Goal: Task Accomplishment & Management: Manage account settings

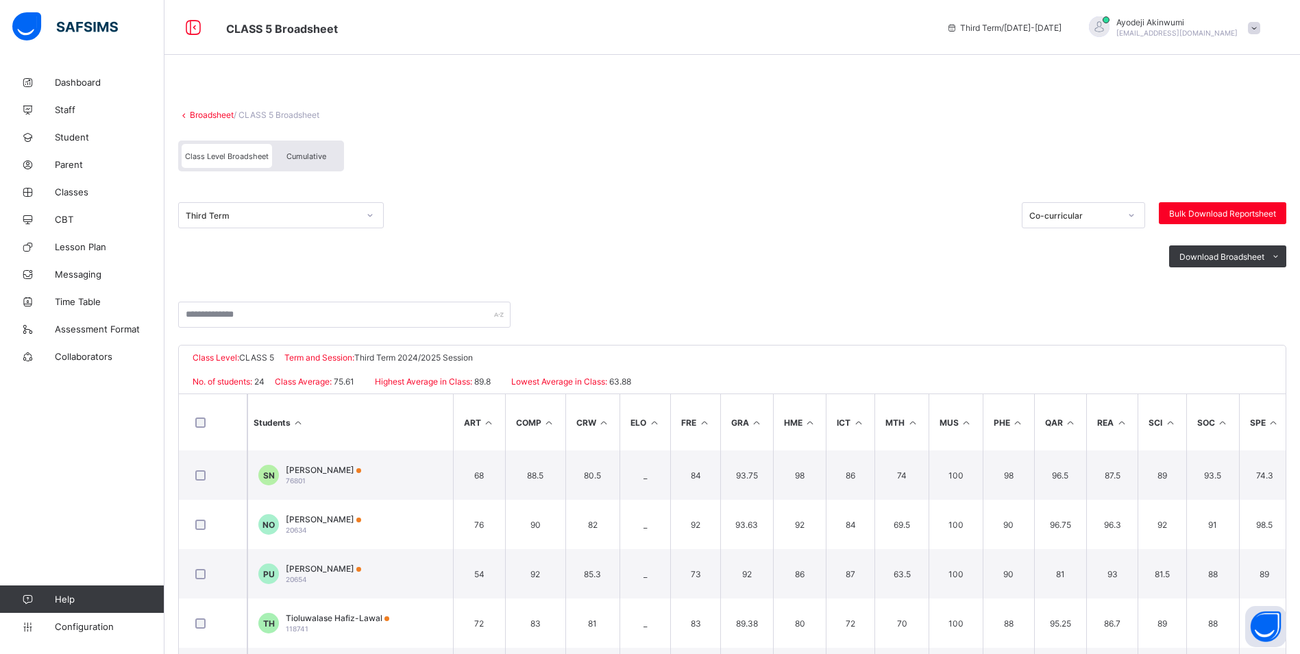
click at [205, 107] on span at bounding box center [732, 103] width 1108 height 14
click at [203, 115] on link "Broadsheet" at bounding box center [212, 115] width 44 height 10
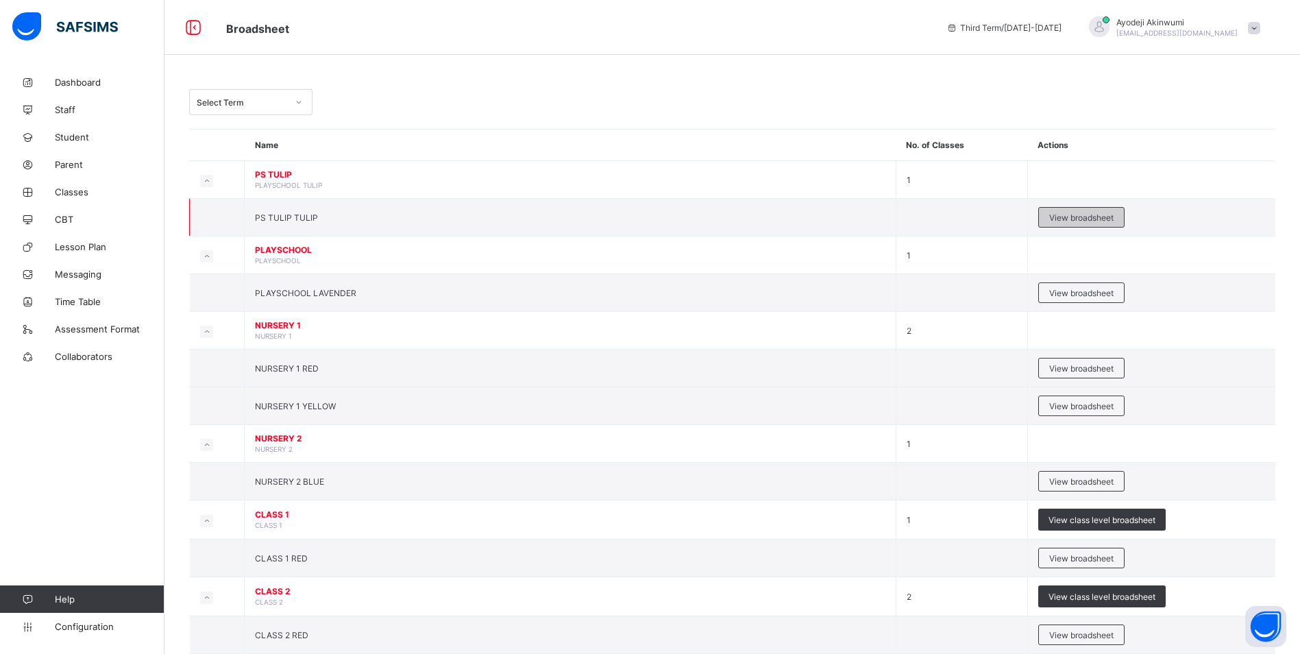
click at [1080, 221] on span "View broadsheet" at bounding box center [1081, 217] width 64 height 10
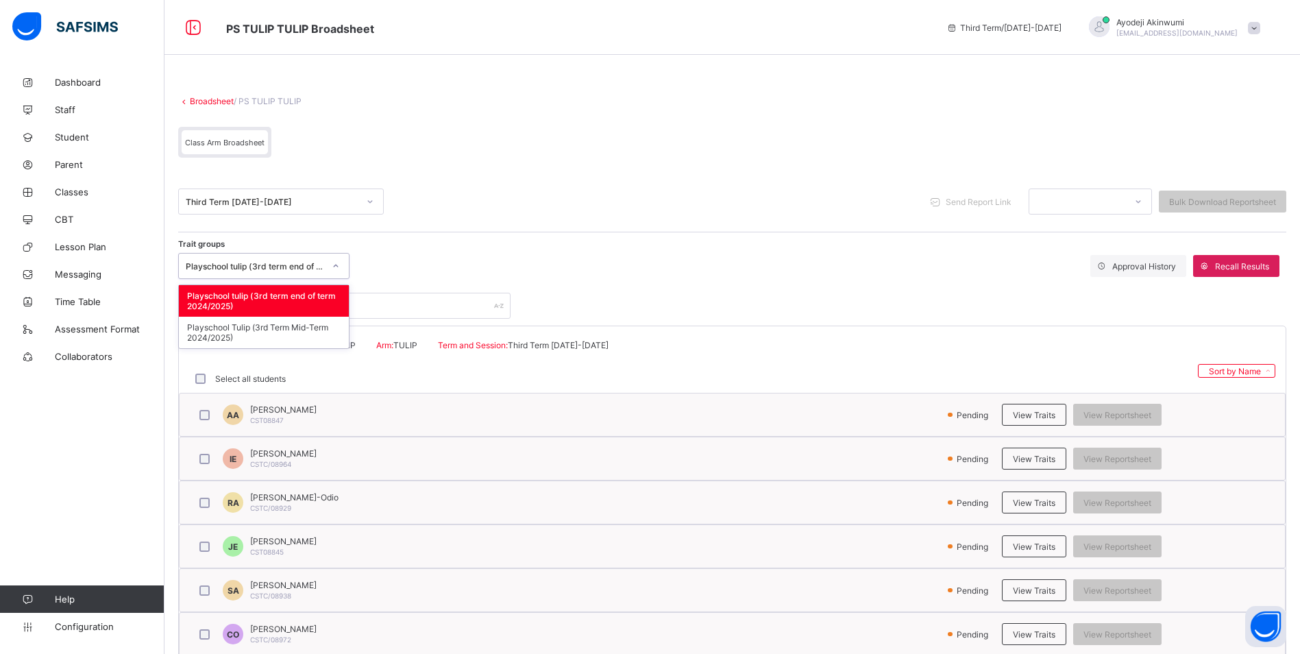
click at [330, 265] on div at bounding box center [335, 266] width 23 height 22
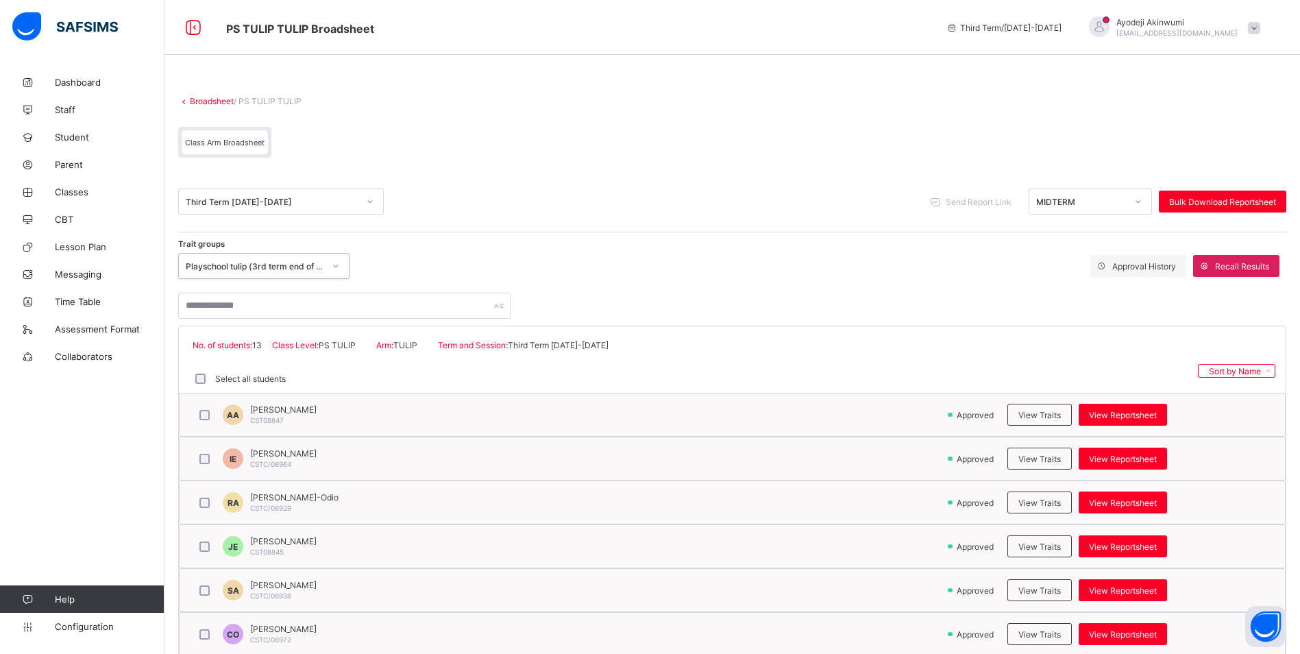
click at [1130, 191] on div "MIDTERM" at bounding box center [1089, 201] width 123 height 26
click at [1077, 248] on div "END OF TERM" at bounding box center [1090, 252] width 122 height 21
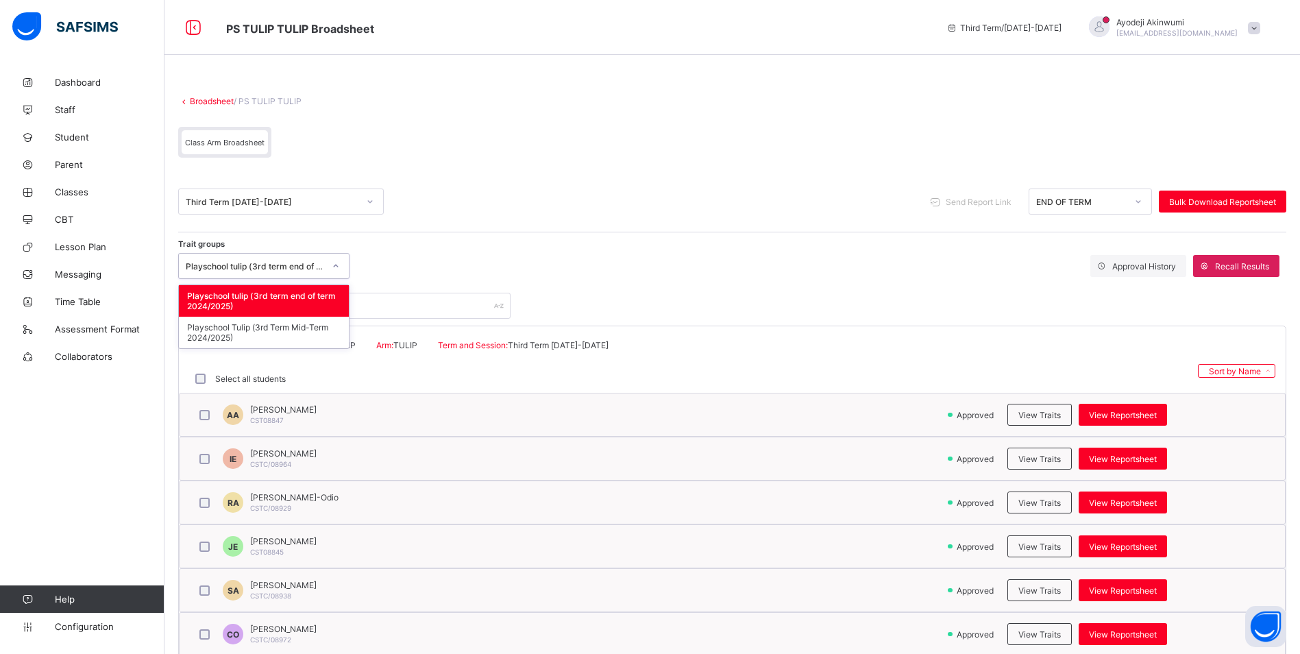
click at [333, 261] on div at bounding box center [335, 266] width 23 height 22
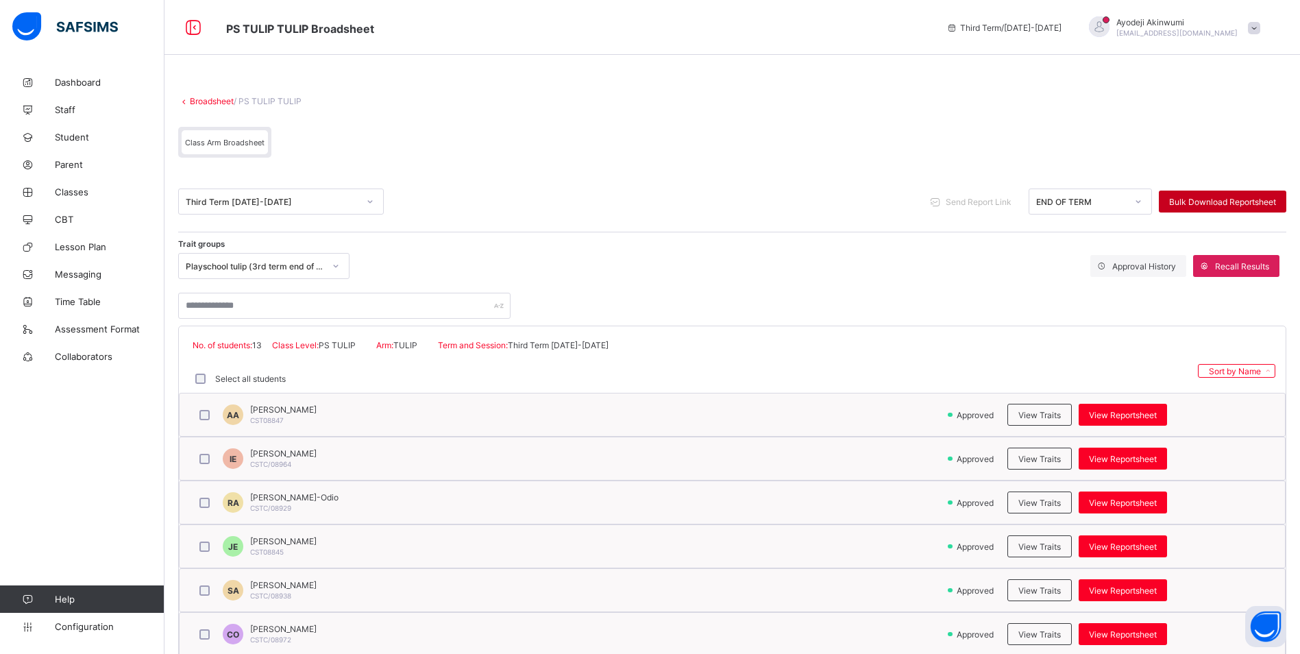
click at [1223, 198] on span "Bulk Download Reportsheet" at bounding box center [1222, 202] width 107 height 10
click at [215, 101] on link "Broadsheet" at bounding box center [212, 101] width 44 height 10
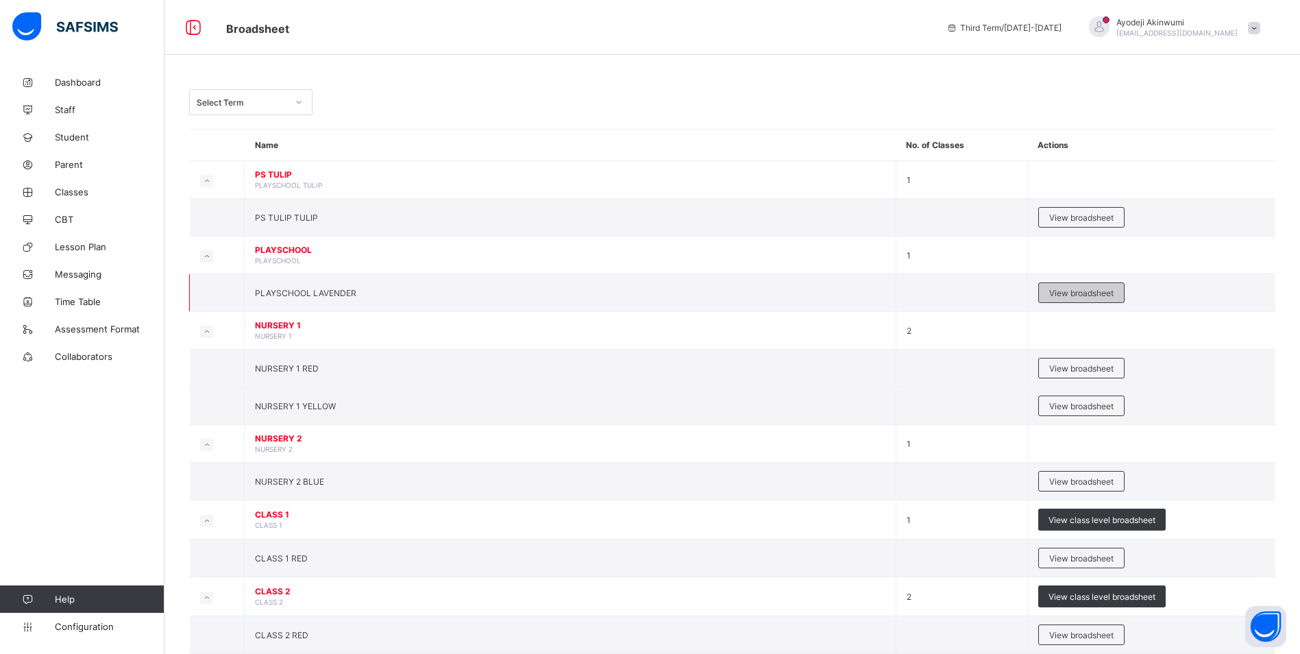
click at [1078, 290] on span "View broadsheet" at bounding box center [1081, 293] width 64 height 10
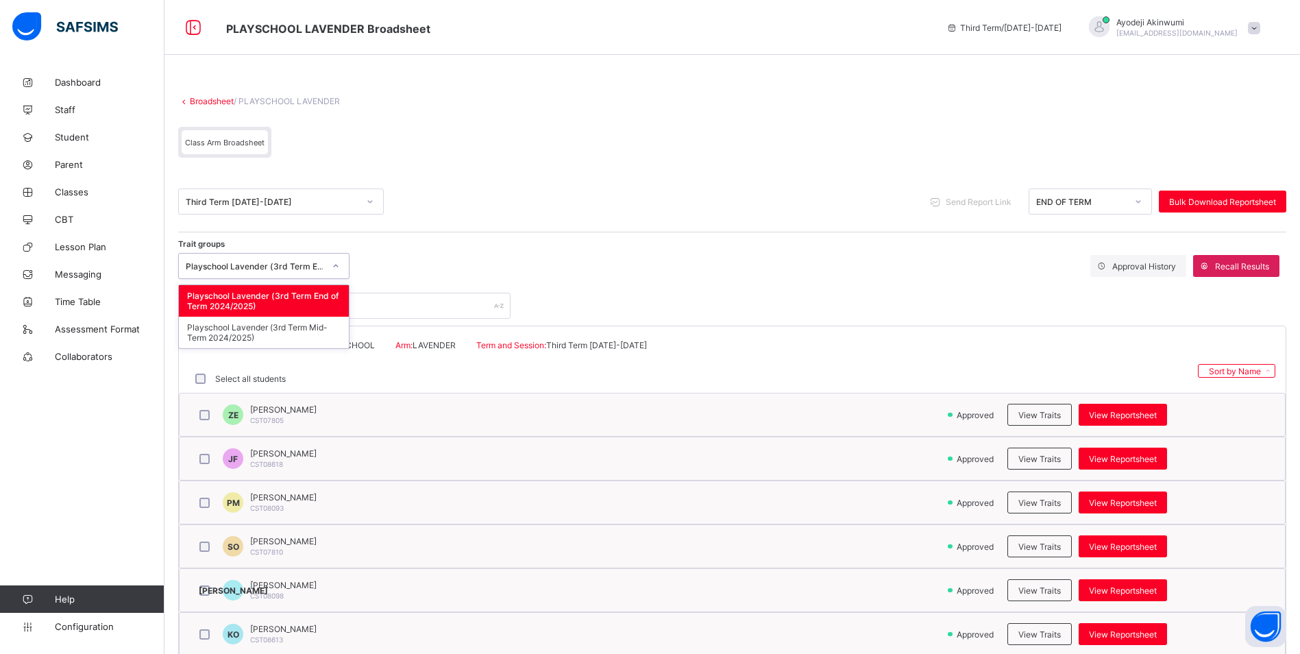
click at [326, 261] on div at bounding box center [335, 266] width 23 height 22
click at [313, 301] on div "Playschool Lavender (3rd Term End of Term 2024/2025)" at bounding box center [264, 301] width 170 height 32
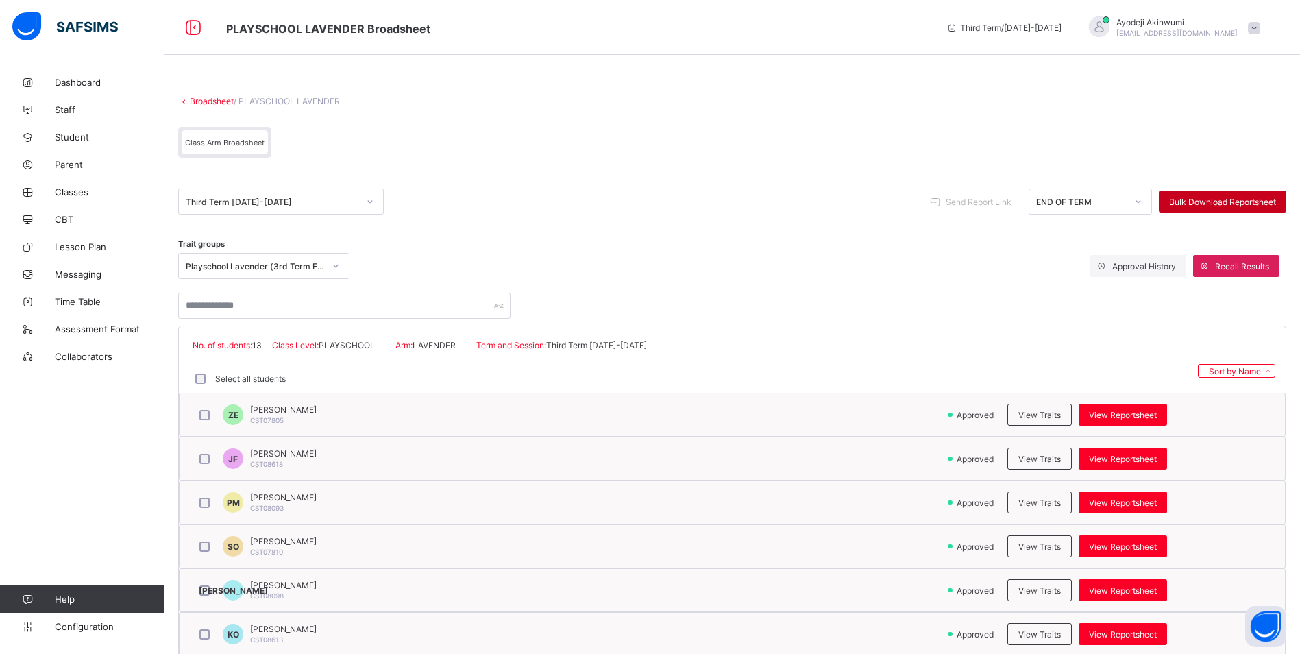
click at [1202, 195] on div "Bulk Download Reportsheet" at bounding box center [1222, 201] width 127 height 22
click at [216, 102] on link "Broadsheet" at bounding box center [212, 101] width 44 height 10
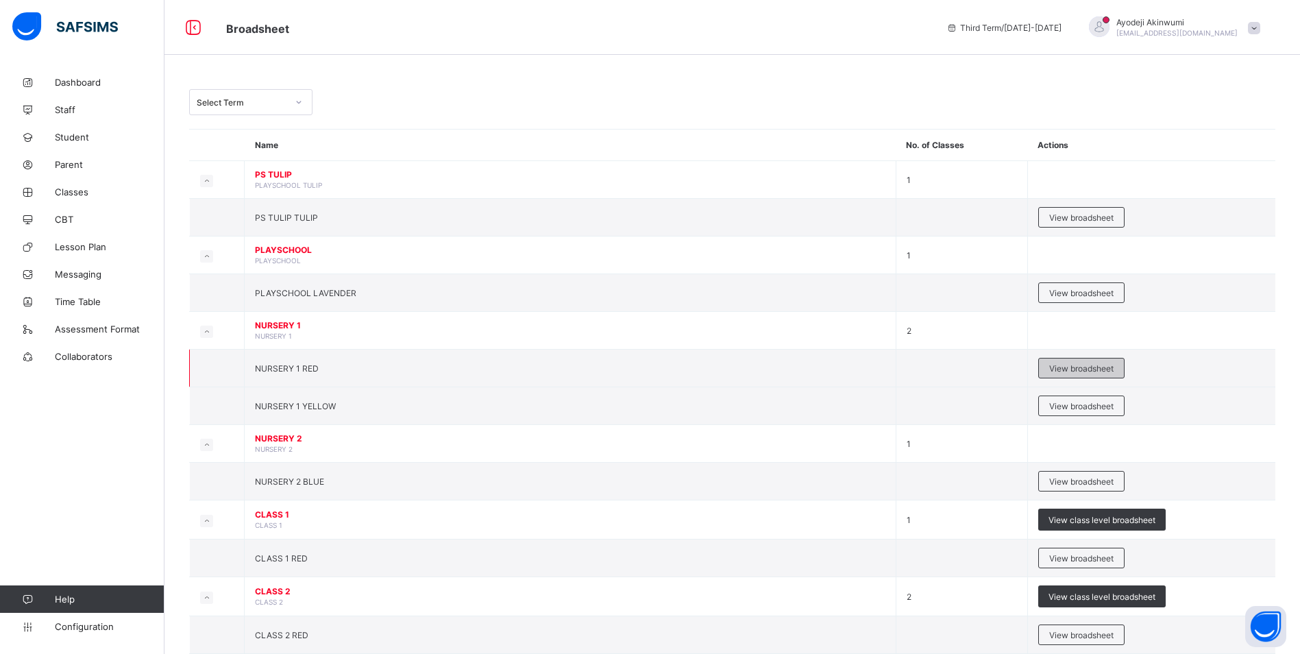
click at [1062, 370] on span "View broadsheet" at bounding box center [1081, 368] width 64 height 10
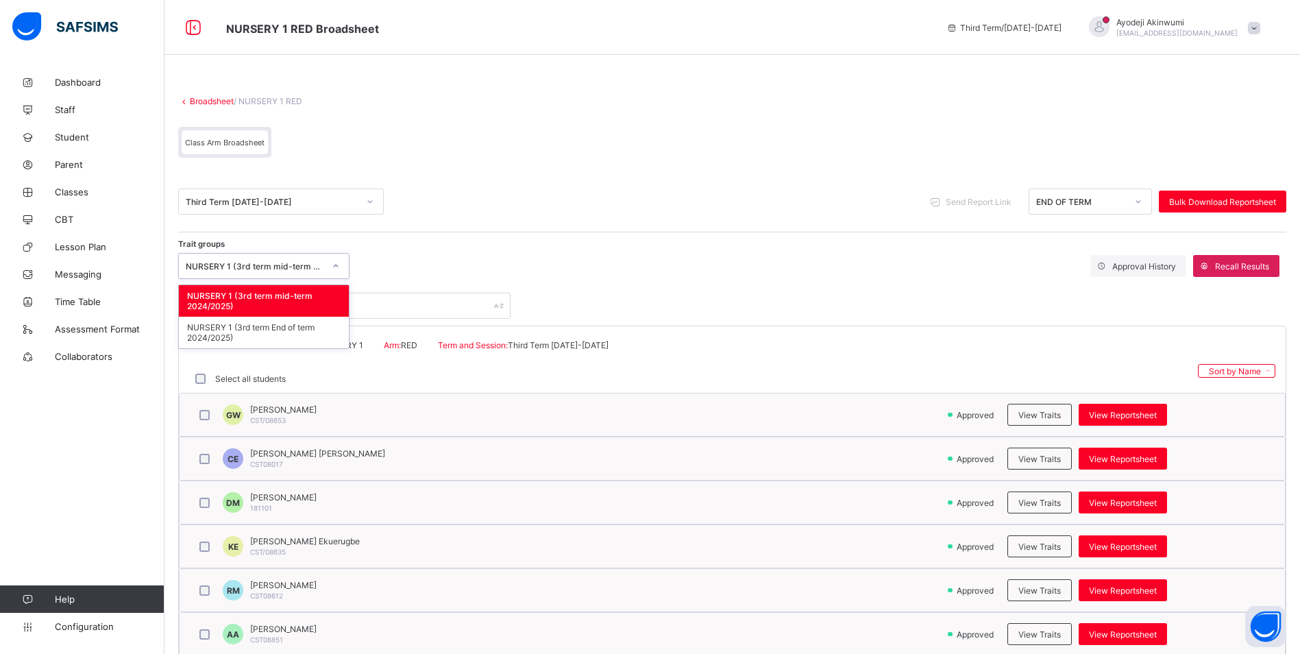
click at [330, 262] on div at bounding box center [335, 266] width 23 height 22
click at [249, 332] on div "NURSERY 1 (3rd term End of term 2024/2025)" at bounding box center [264, 333] width 170 height 32
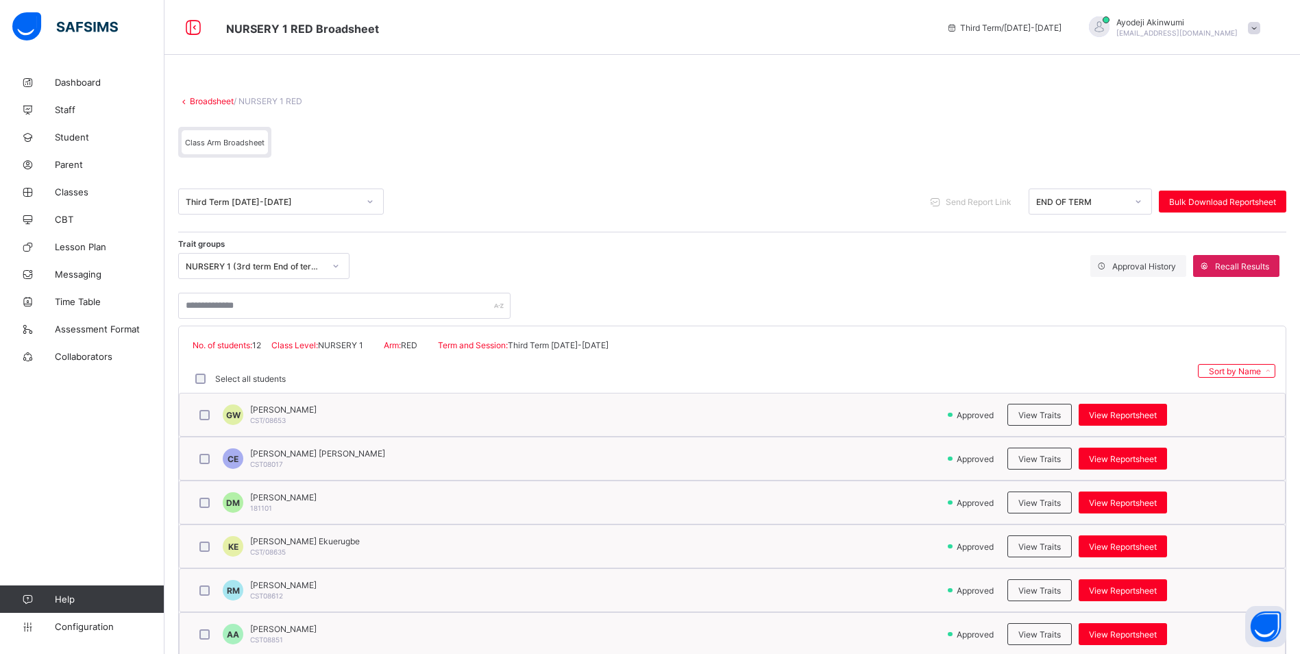
click at [1239, 188] on div "Send Report Link END OF TERM Bulk Download Reportsheet" at bounding box center [1105, 201] width 362 height 26
click at [1227, 197] on span "Bulk Download Reportsheet" at bounding box center [1222, 202] width 107 height 10
click at [214, 95] on span at bounding box center [732, 89] width 1108 height 14
click at [219, 101] on link "Broadsheet" at bounding box center [212, 101] width 44 height 10
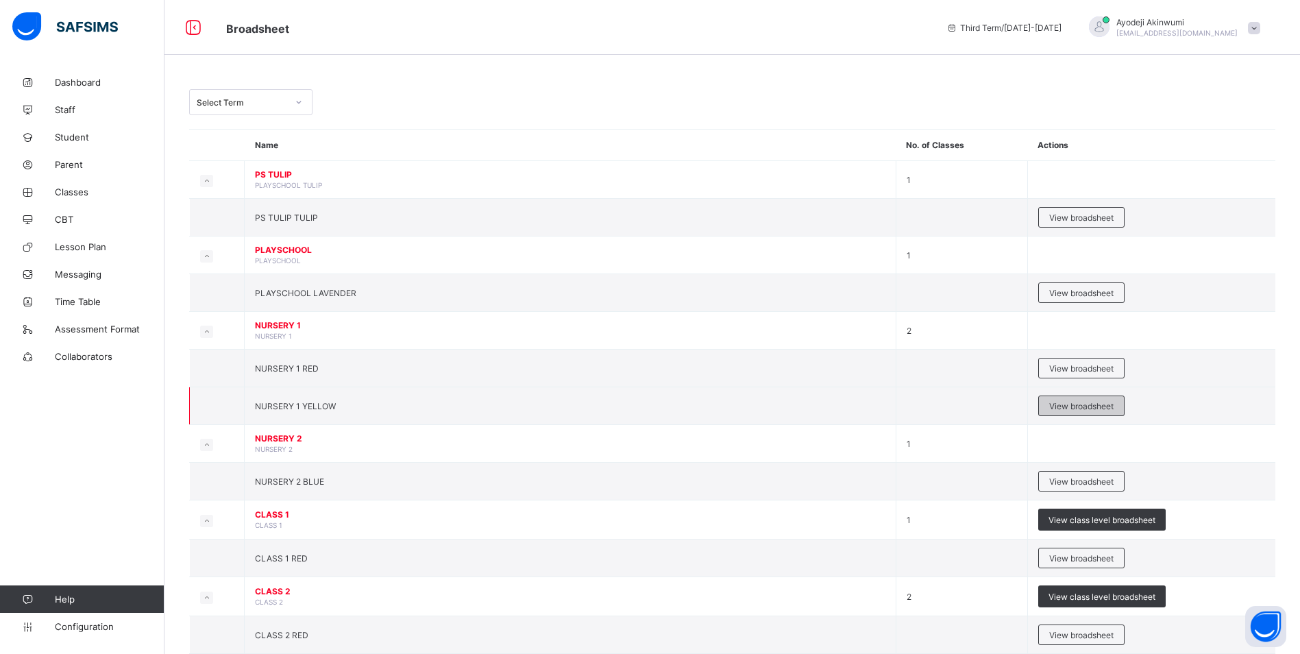
click at [1082, 399] on div "View broadsheet" at bounding box center [1081, 405] width 86 height 21
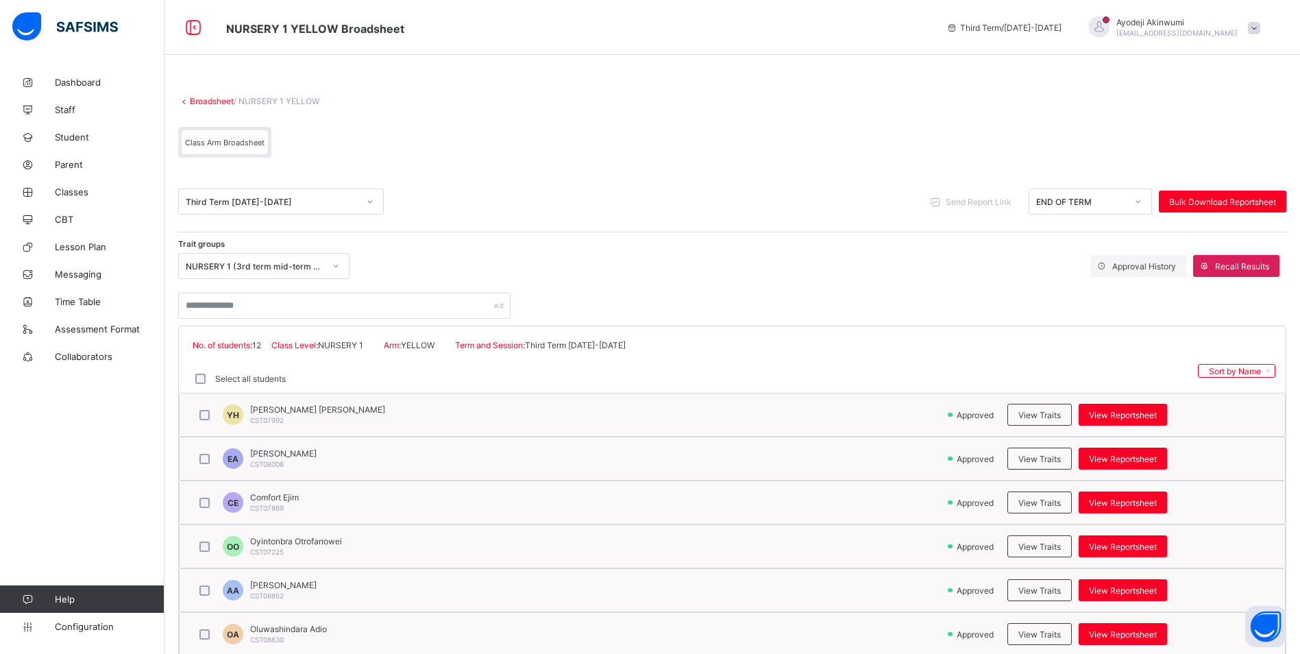
click at [302, 267] on div "NURSERY 1 (3rd term mid-term 2024/2025)" at bounding box center [255, 266] width 138 height 10
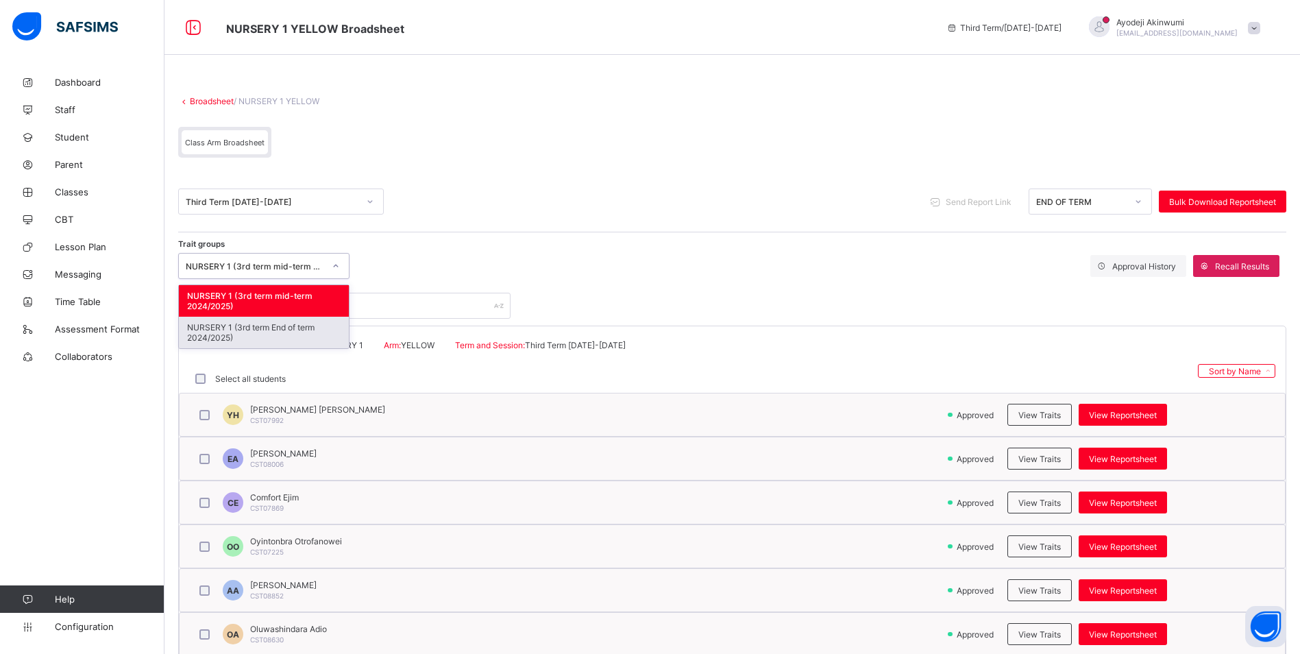
click at [269, 332] on div "NURSERY 1 (3rd term End of term 2024/2025)" at bounding box center [264, 333] width 170 height 32
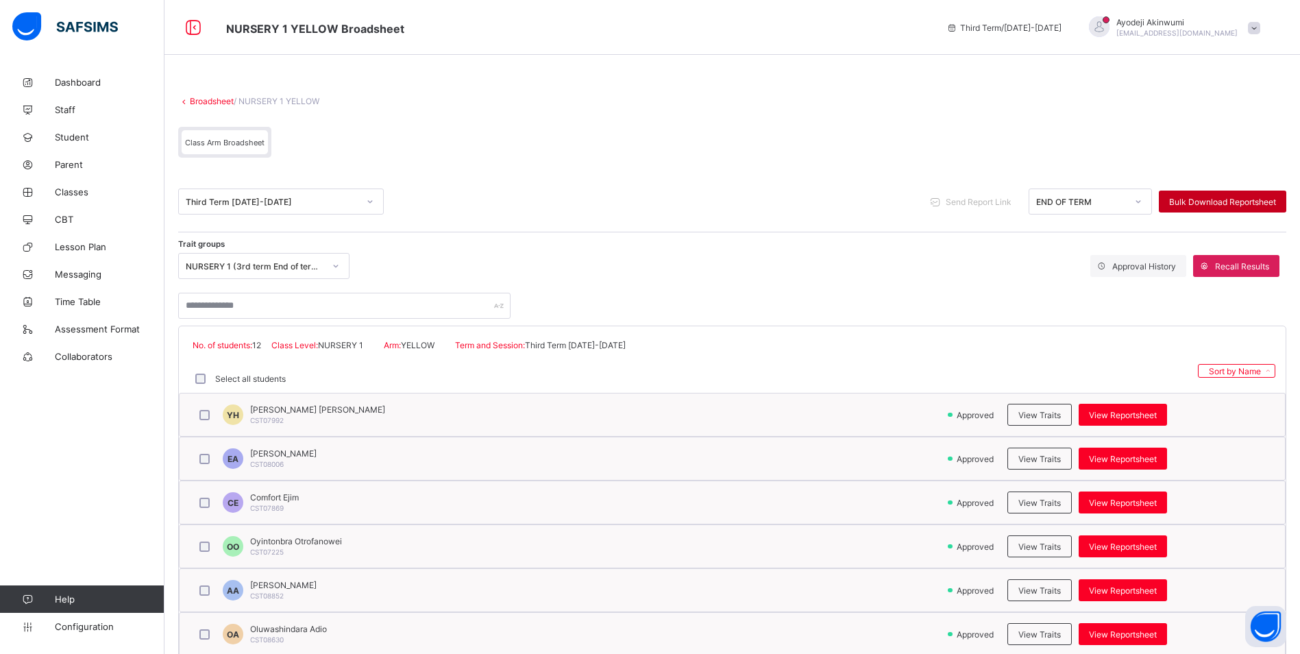
click at [1211, 198] on span "Bulk Download Reportsheet" at bounding box center [1222, 202] width 107 height 10
click at [212, 99] on link "Broadsheet" at bounding box center [212, 101] width 44 height 10
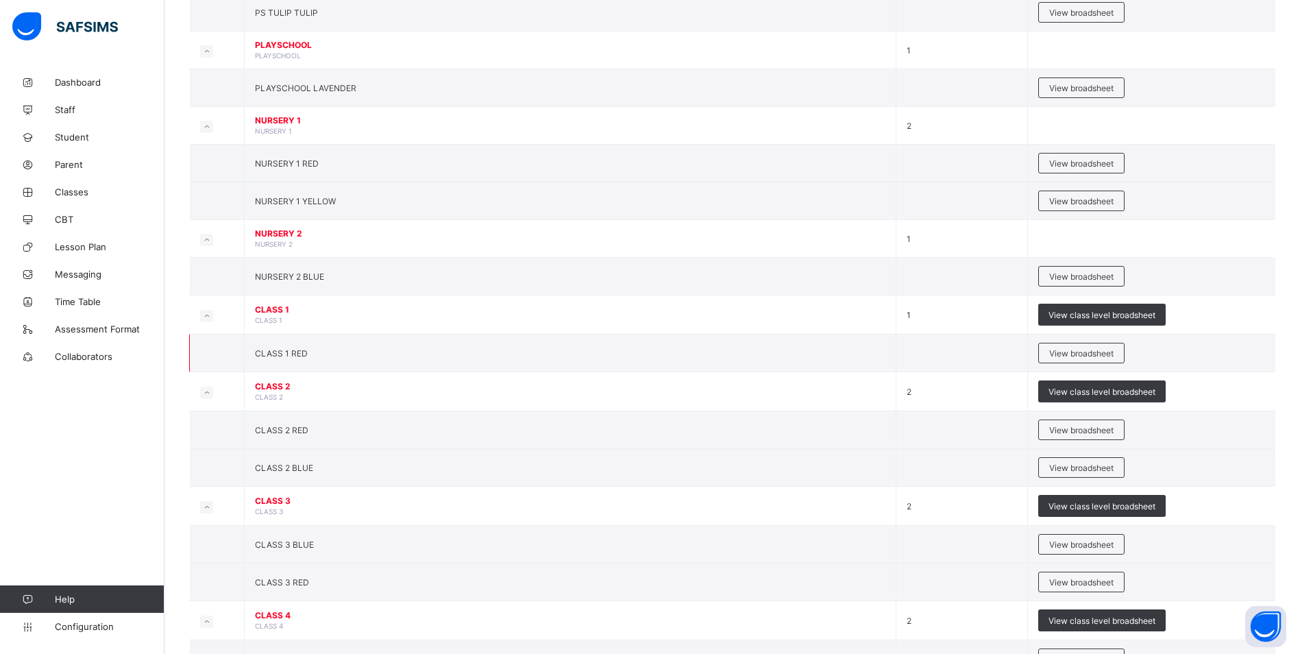
scroll to position [206, 0]
click at [1072, 278] on span "View broadsheet" at bounding box center [1081, 276] width 64 height 10
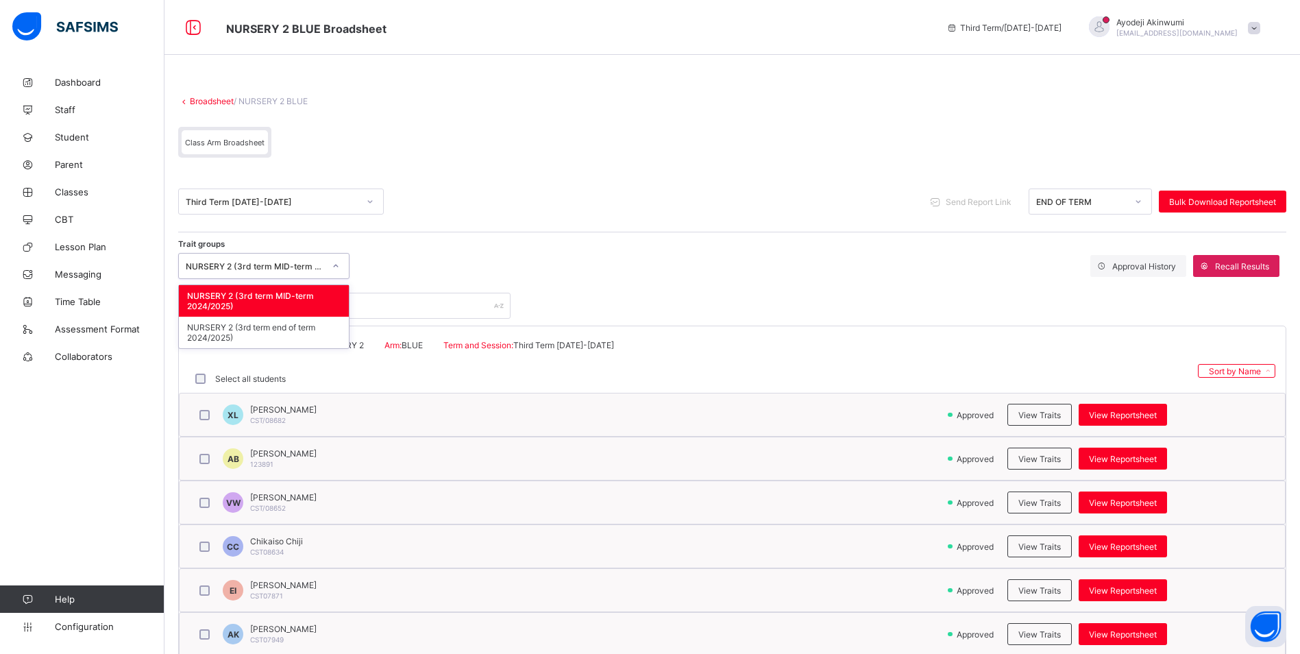
click at [277, 262] on div "NURSERY 2 (3rd term MID-term 2024/2025)" at bounding box center [255, 266] width 138 height 10
click at [277, 333] on div "NURSERY 2 (3rd term end of term 2024/2025)" at bounding box center [264, 333] width 170 height 32
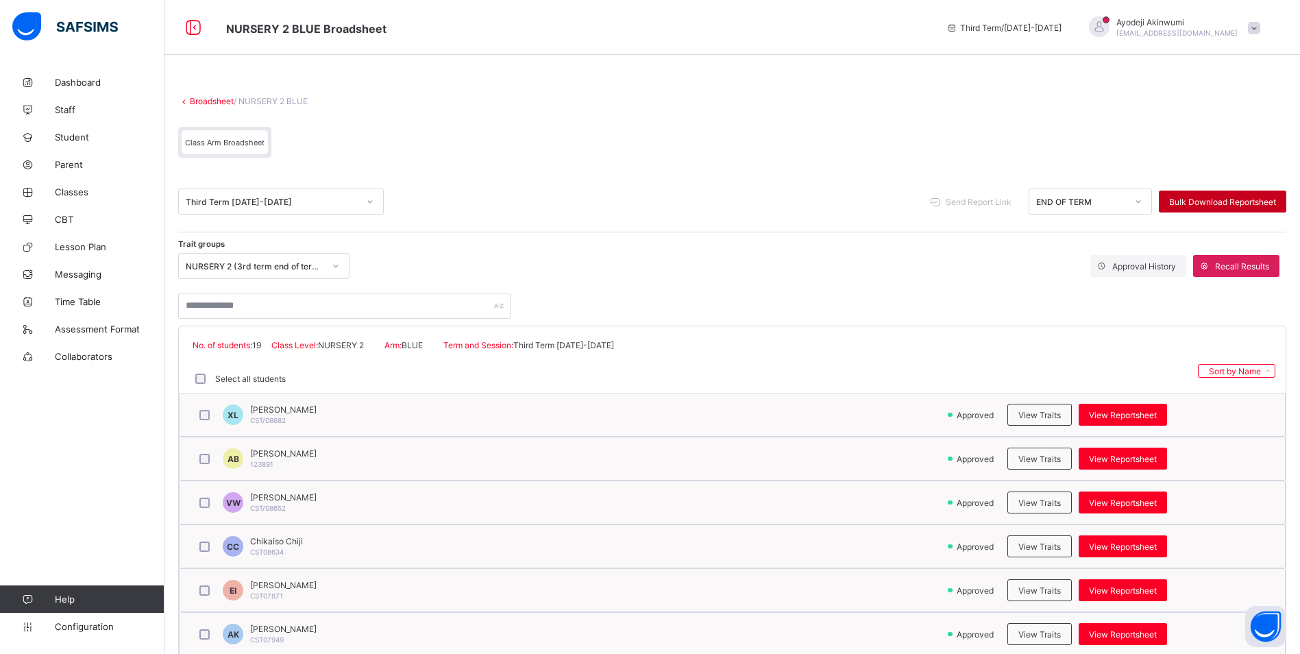
click at [1188, 201] on span "Bulk Download Reportsheet" at bounding box center [1222, 202] width 107 height 10
click at [212, 99] on link "Broadsheet" at bounding box center [212, 101] width 44 height 10
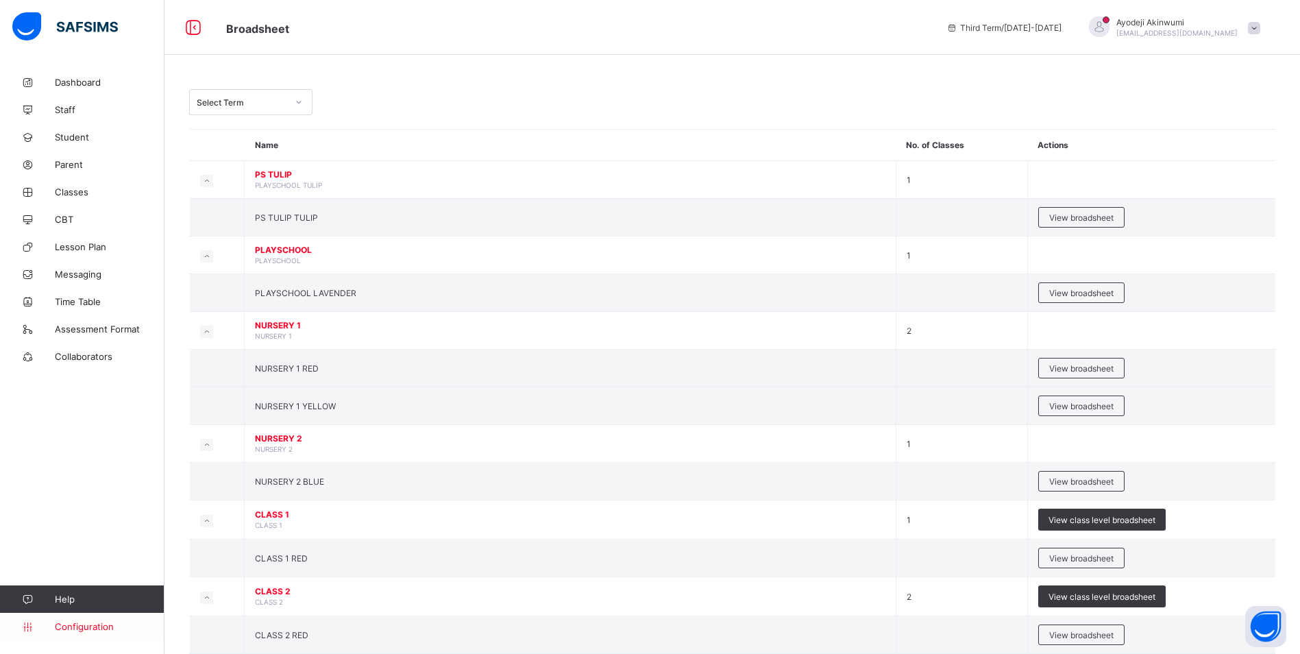
click at [90, 630] on span "Configuration" at bounding box center [109, 626] width 109 height 11
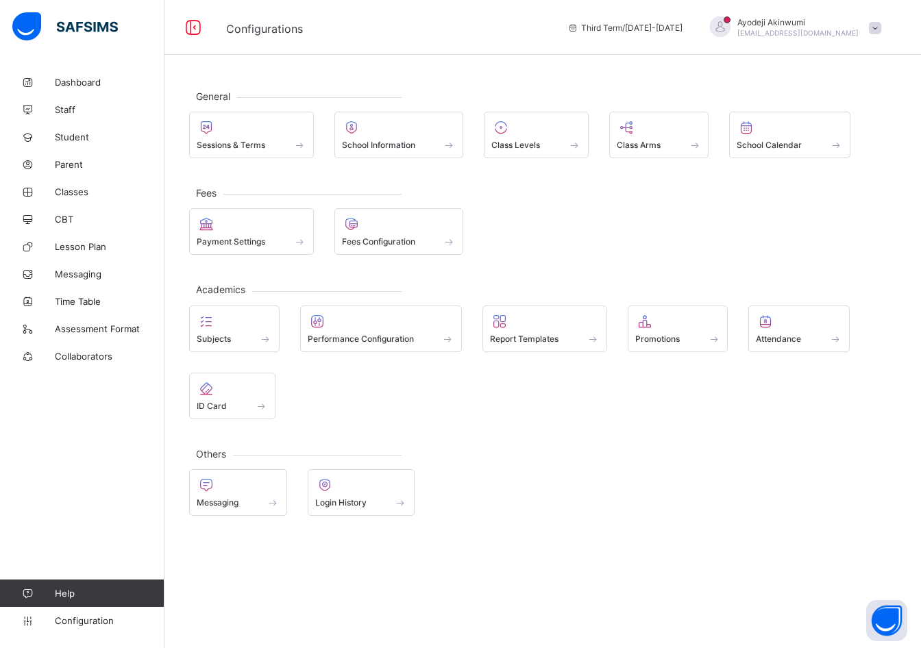
drag, startPoint x: 920, startPoint y: 251, endPoint x: 944, endPoint y: 254, distance: 24.1
click at [921, 254] on html "Configurations Third Term / 2024-2025 Ayodeji Akinwumi ayodeji.akinwumi@coronas…" at bounding box center [460, 324] width 921 height 648
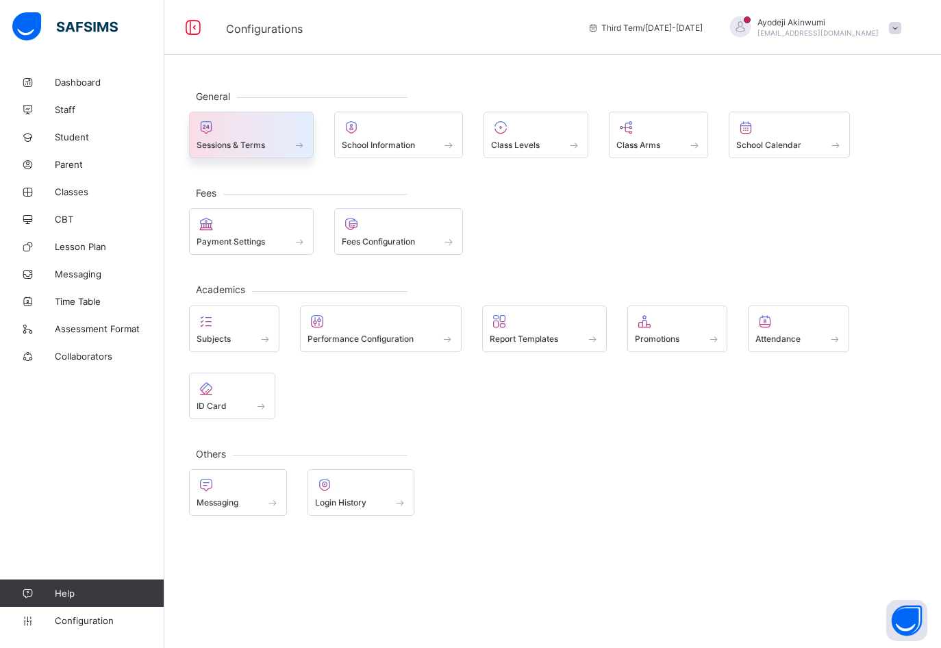
click at [264, 140] on span "Sessions & Terms" at bounding box center [231, 145] width 69 height 10
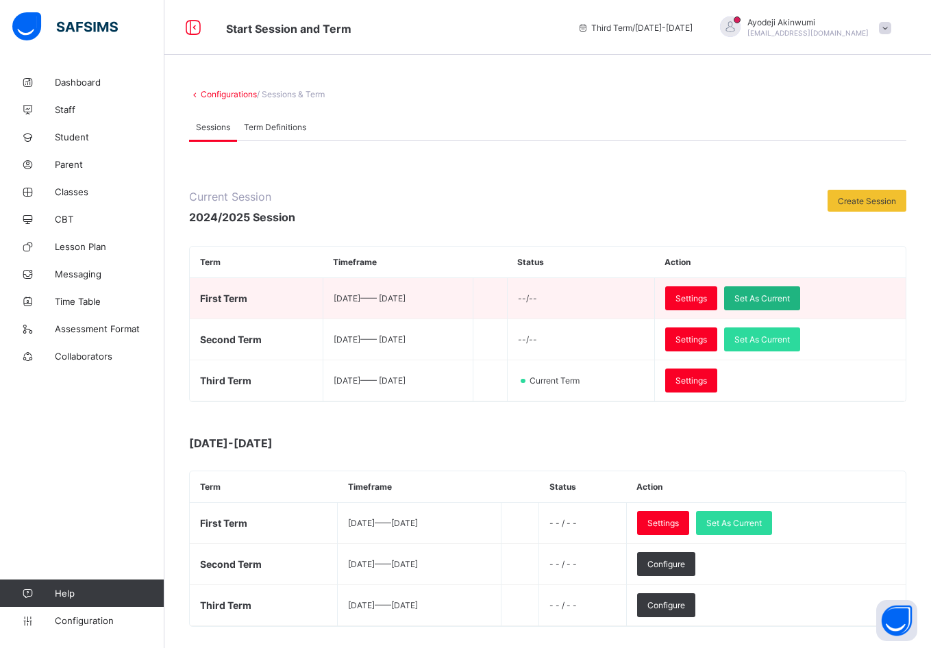
click at [790, 299] on span "Set As Current" at bounding box center [761, 298] width 55 height 10
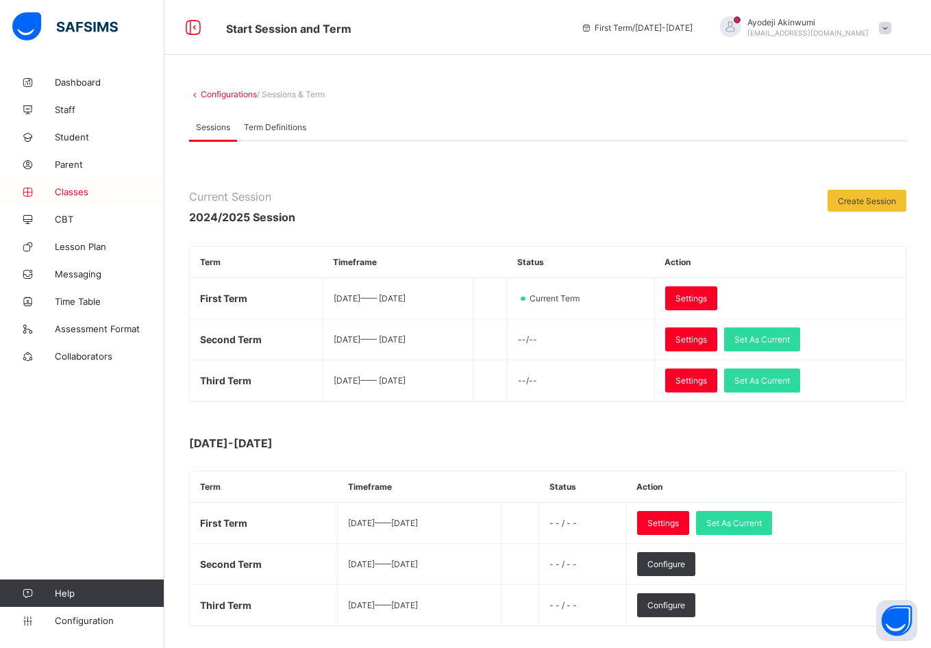
click at [95, 190] on span "Classes" at bounding box center [110, 191] width 110 height 11
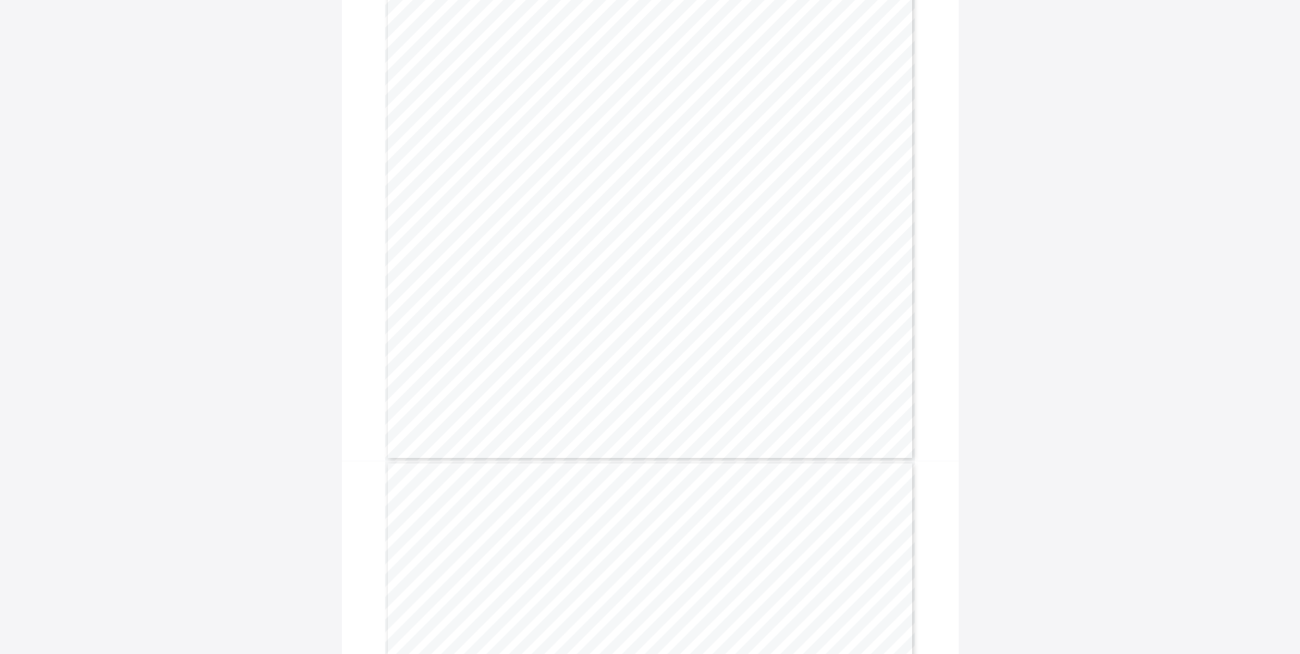
scroll to position [46, 0]
drag, startPoint x: 698, startPoint y: 465, endPoint x: 617, endPoint y: 461, distance: 81.6
click at [617, 461] on div "END OF TERM REPORT Third Term 2024-2025 Name: Ayooluwa Adelakun Age: 2002 Year(…" at bounding box center [650, 442] width 530 height 750
click at [852, 44] on span "Download Reportsheet" at bounding box center [878, 39] width 88 height 10
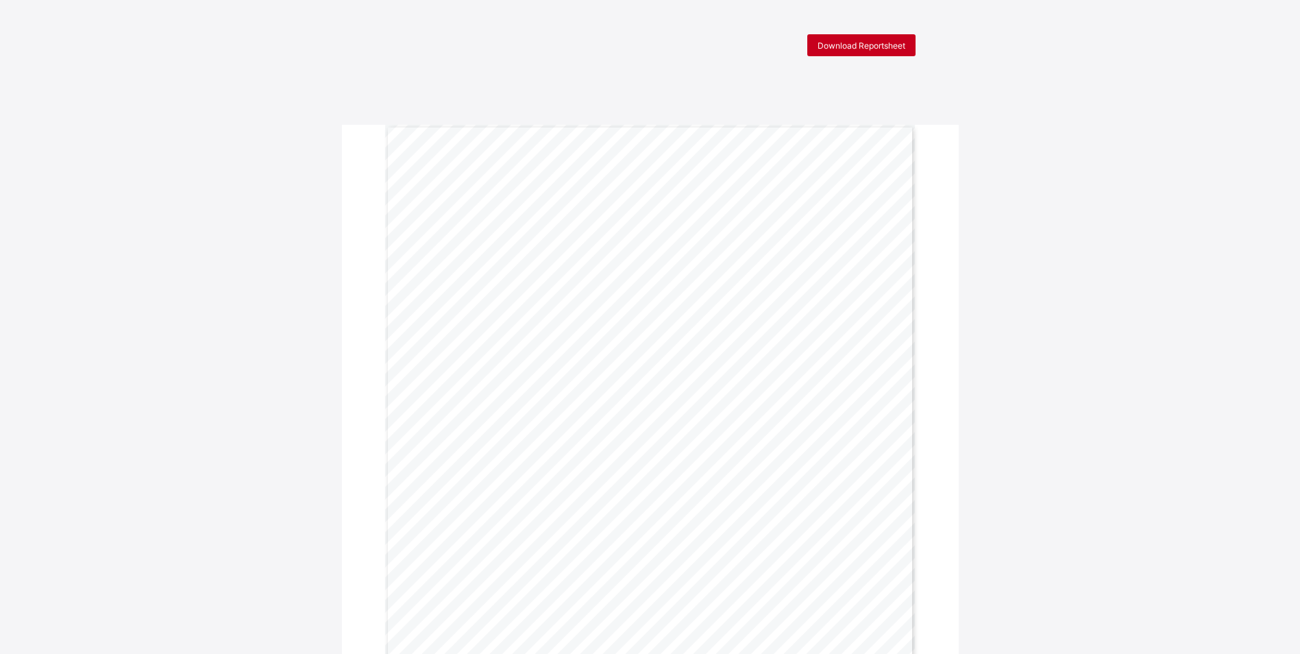
click at [852, 44] on span "Download Reportsheet" at bounding box center [861, 45] width 88 height 10
click at [844, 39] on div "Download Reportsheet" at bounding box center [861, 45] width 108 height 22
click at [856, 45] on span "Download Reportsheet" at bounding box center [861, 45] width 88 height 10
click at [858, 49] on span "Download Reportsheet" at bounding box center [861, 45] width 88 height 10
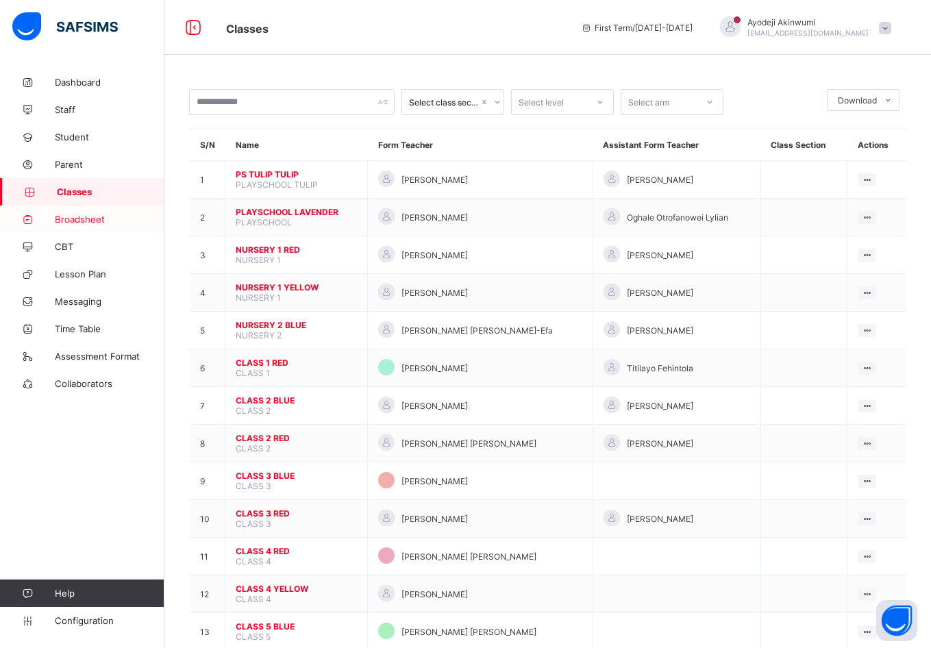
click at [86, 220] on span "Broadsheet" at bounding box center [110, 219] width 110 height 11
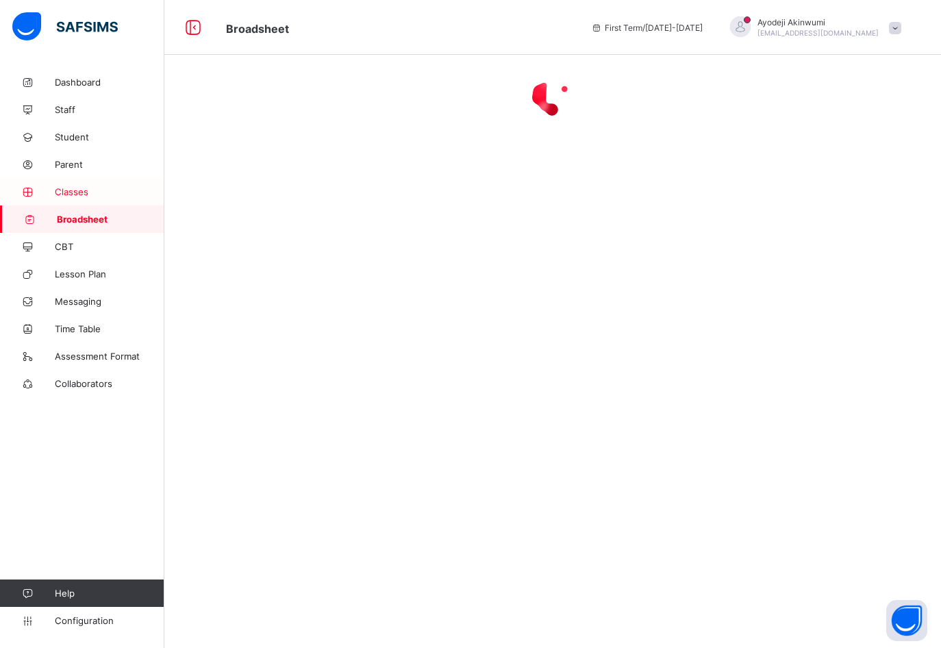
click at [79, 198] on link "Classes" at bounding box center [82, 191] width 164 height 27
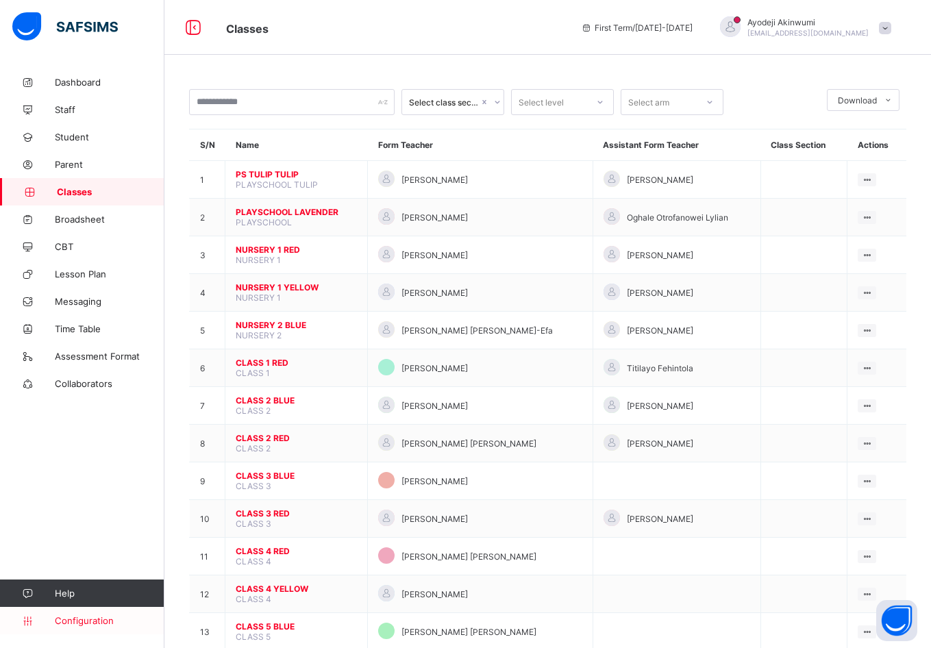
click at [97, 625] on span "Configuration" at bounding box center [109, 620] width 109 height 11
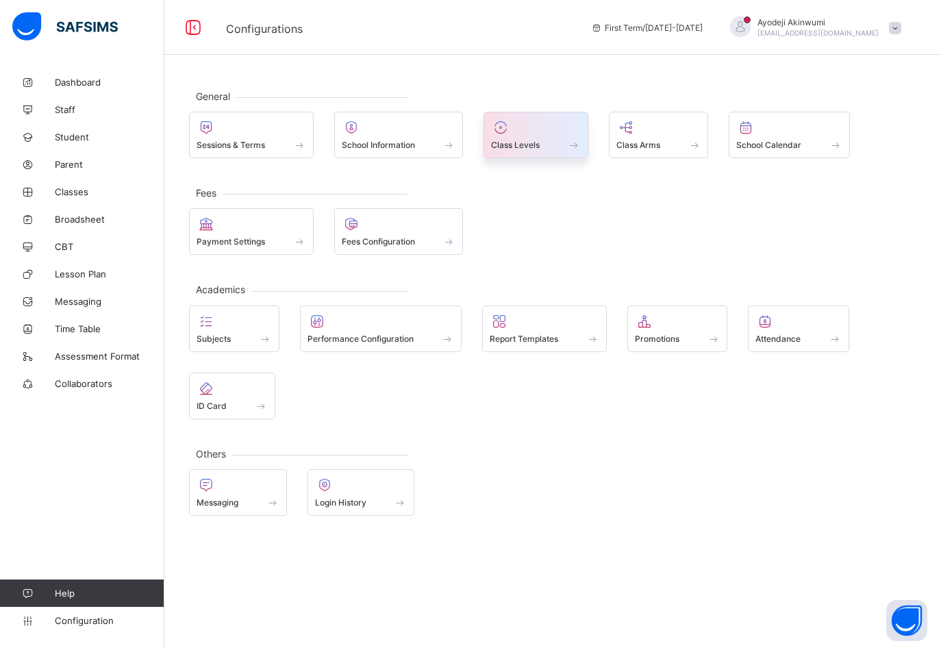
click at [518, 148] on span "Class Levels" at bounding box center [515, 145] width 49 height 10
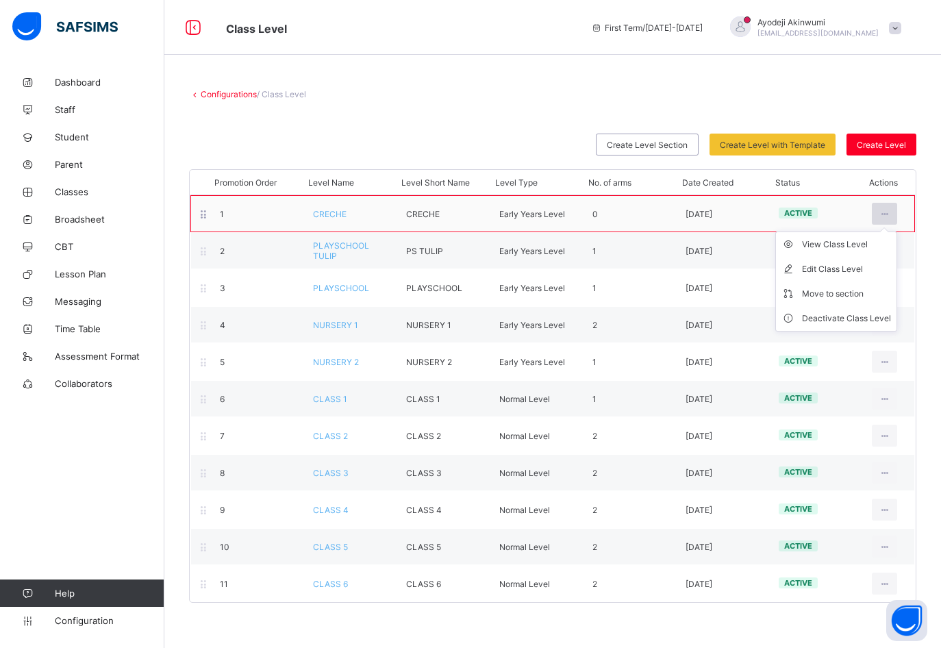
click at [885, 215] on icon at bounding box center [885, 214] width 12 height 10
click at [847, 245] on div "View Class Level" at bounding box center [846, 245] width 89 height 14
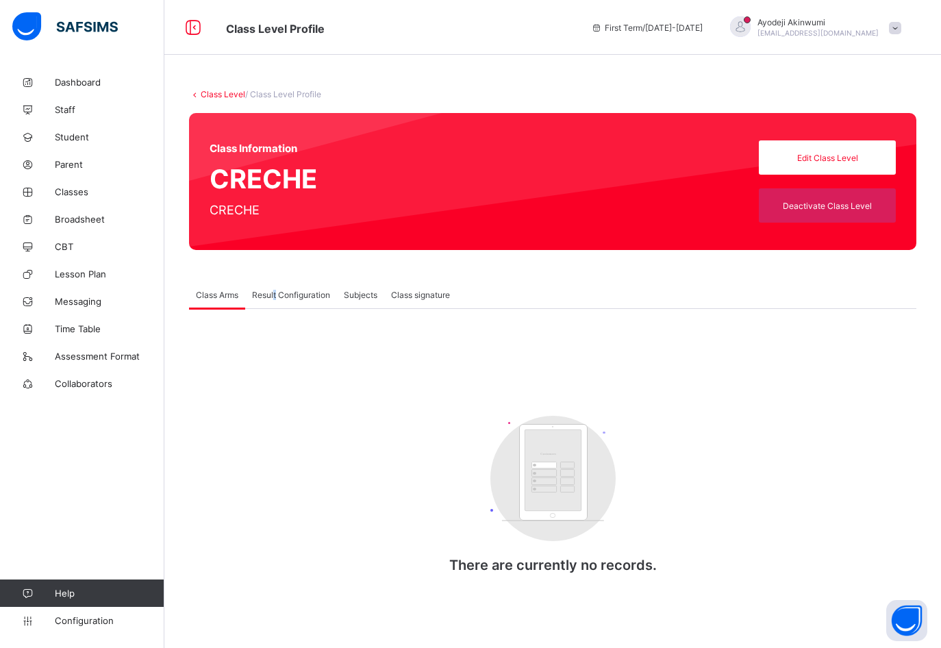
click at [276, 295] on span "Result Configuration" at bounding box center [291, 295] width 78 height 10
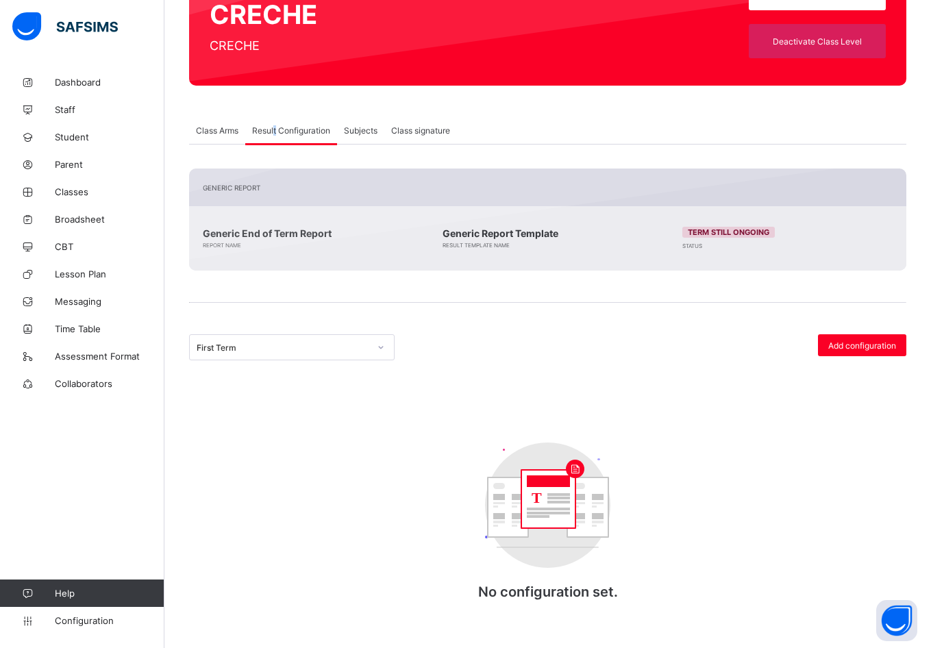
scroll to position [165, 0]
click at [499, 136] on div "Class Arms Result Configuration Subjects Class signature" at bounding box center [547, 130] width 717 height 28
click at [288, 344] on div "First Term" at bounding box center [283, 348] width 173 height 10
click at [288, 346] on div "First Term" at bounding box center [283, 348] width 173 height 10
click at [456, 342] on div "0 results available. Select is focused ,type to refine list, press Down to open…" at bounding box center [367, 347] width 356 height 26
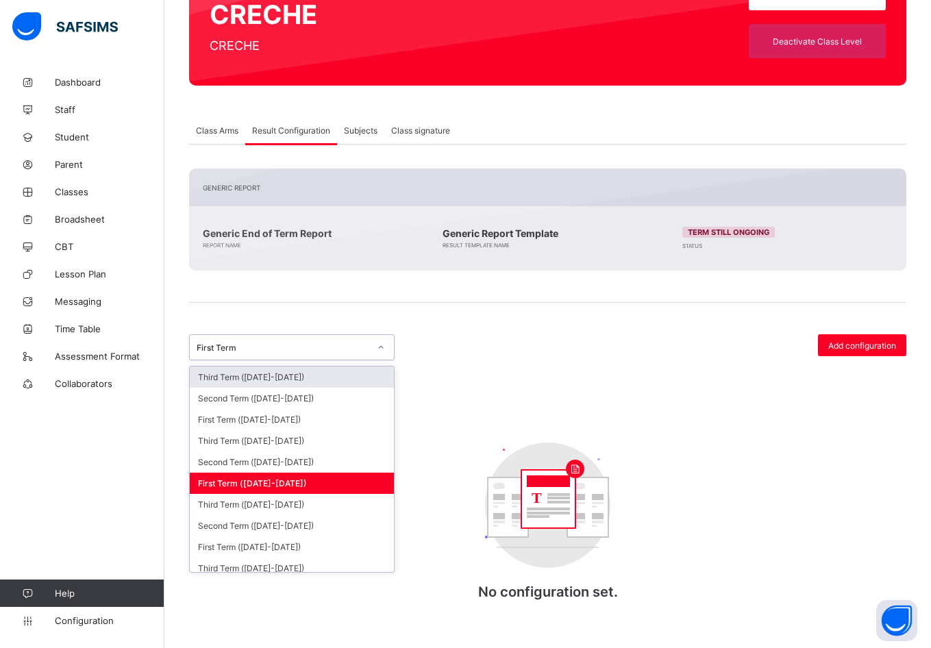
click at [364, 346] on div "First Term" at bounding box center [283, 348] width 173 height 10
click at [264, 481] on div "First Term (2024-2025)" at bounding box center [292, 483] width 204 height 21
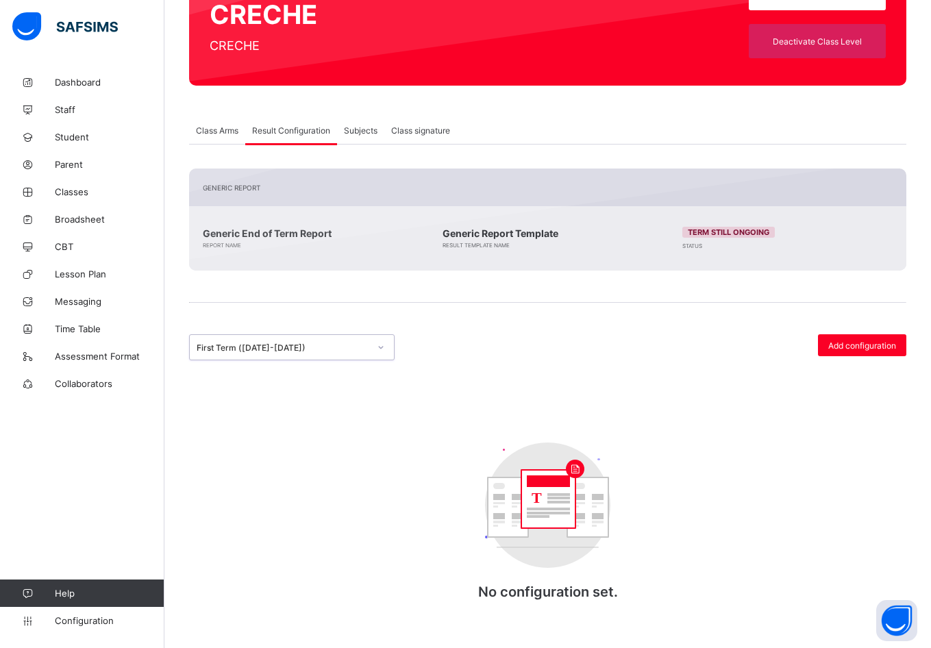
click at [231, 408] on div "option First Term (2024-2025), selected. 0 results available. Select is focused…" at bounding box center [547, 480] width 717 height 293
click at [214, 127] on span "Class Arms" at bounding box center [217, 130] width 42 height 10
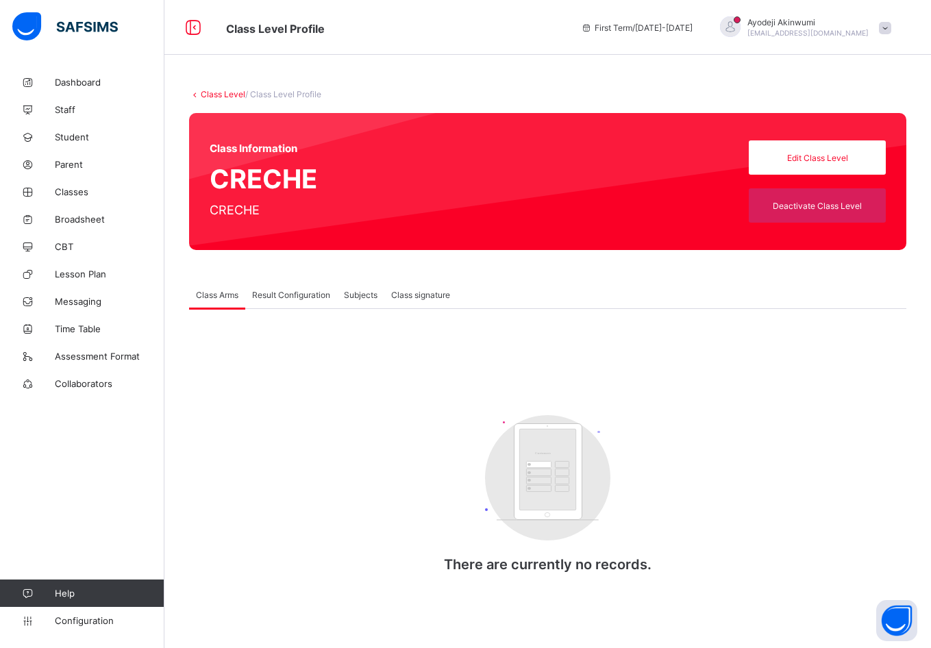
scroll to position [0, 0]
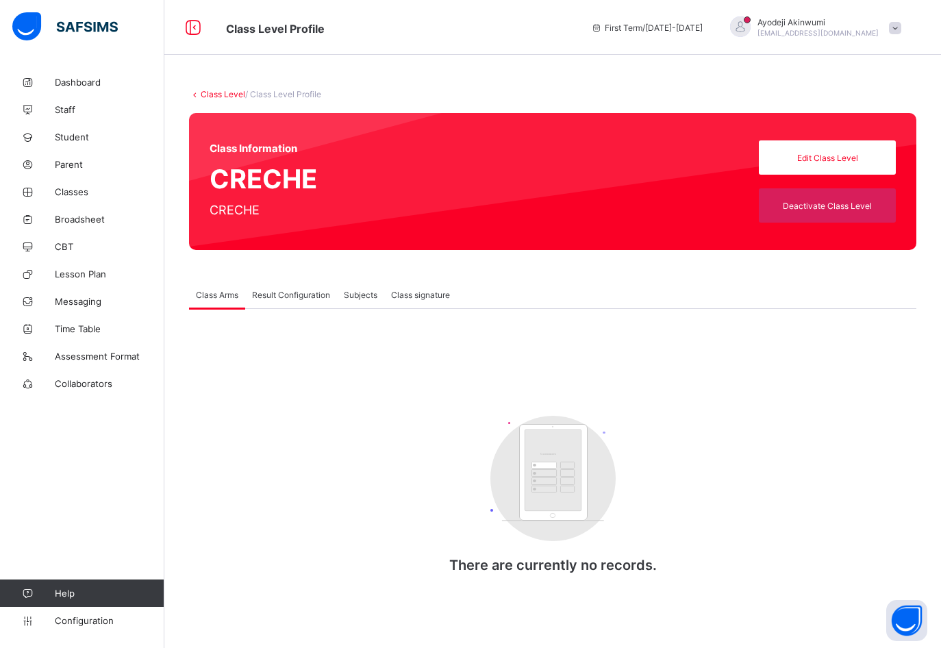
click at [273, 293] on span "Result Configuration" at bounding box center [291, 295] width 78 height 10
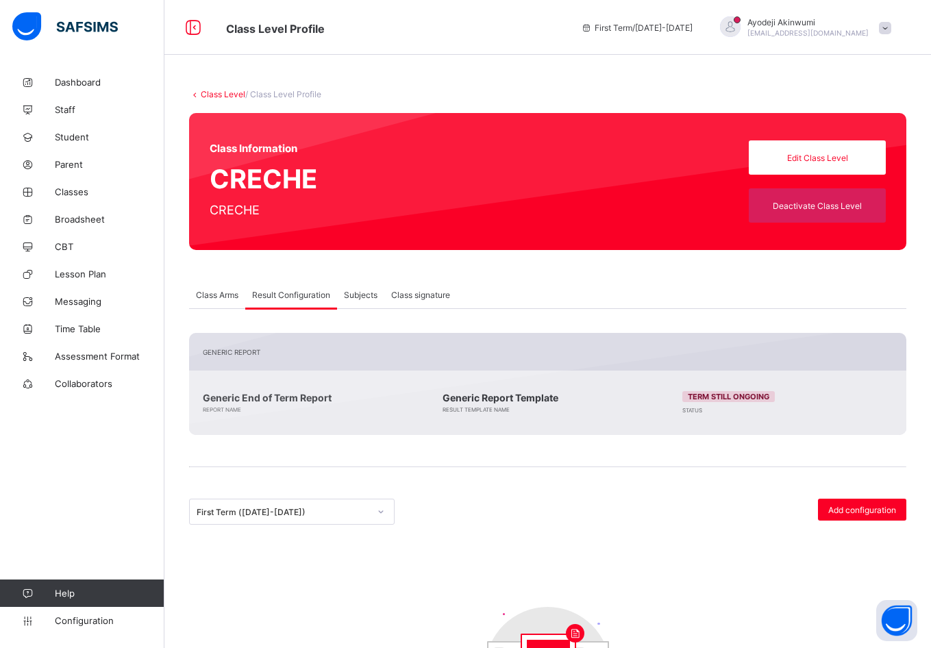
click at [361, 297] on span "Subjects" at bounding box center [361, 295] width 34 height 10
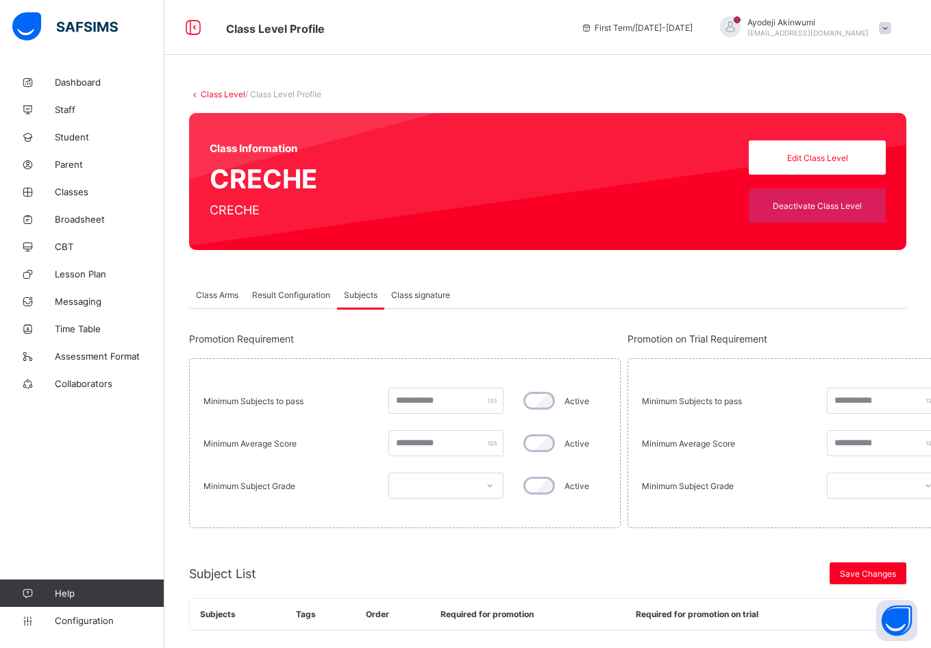
click at [417, 292] on span "Class signature" at bounding box center [420, 295] width 59 height 10
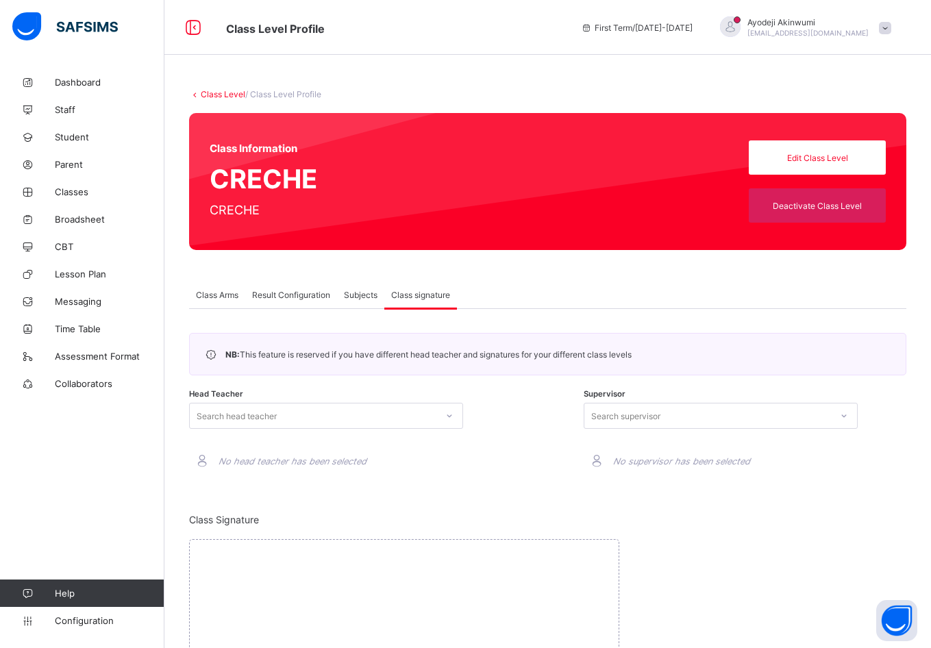
click at [362, 295] on span "Subjects" at bounding box center [361, 295] width 34 height 10
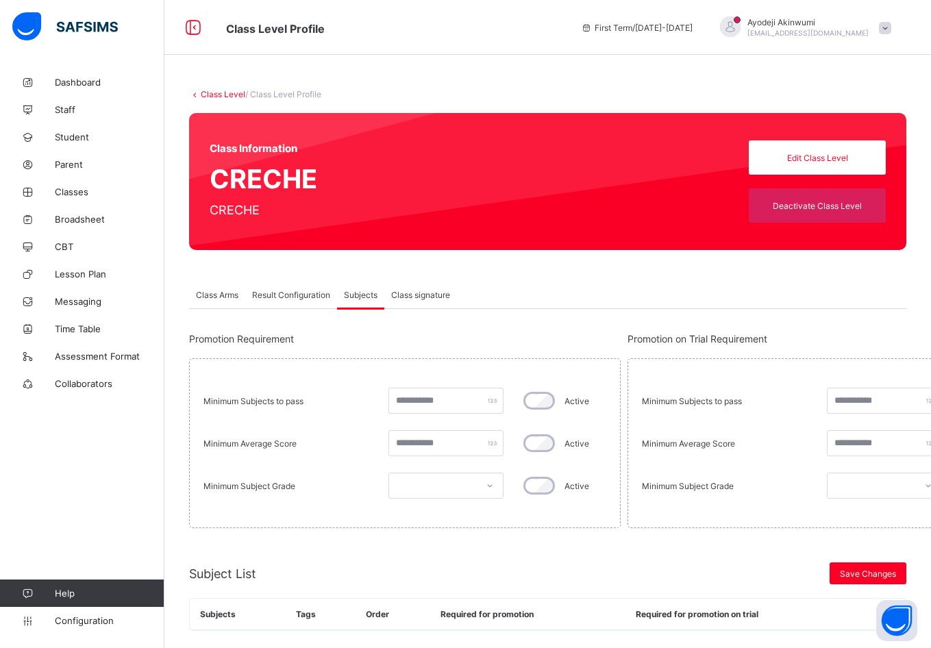
click at [304, 293] on span "Result Configuration" at bounding box center [291, 295] width 78 height 10
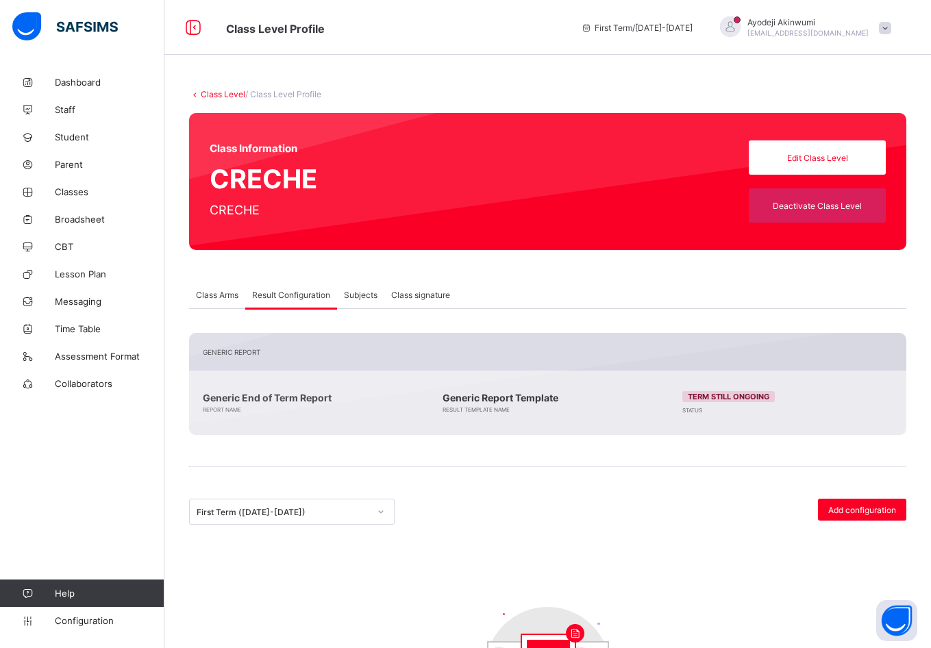
click at [320, 510] on div "First Term (2024-2025)" at bounding box center [292, 512] width 206 height 26
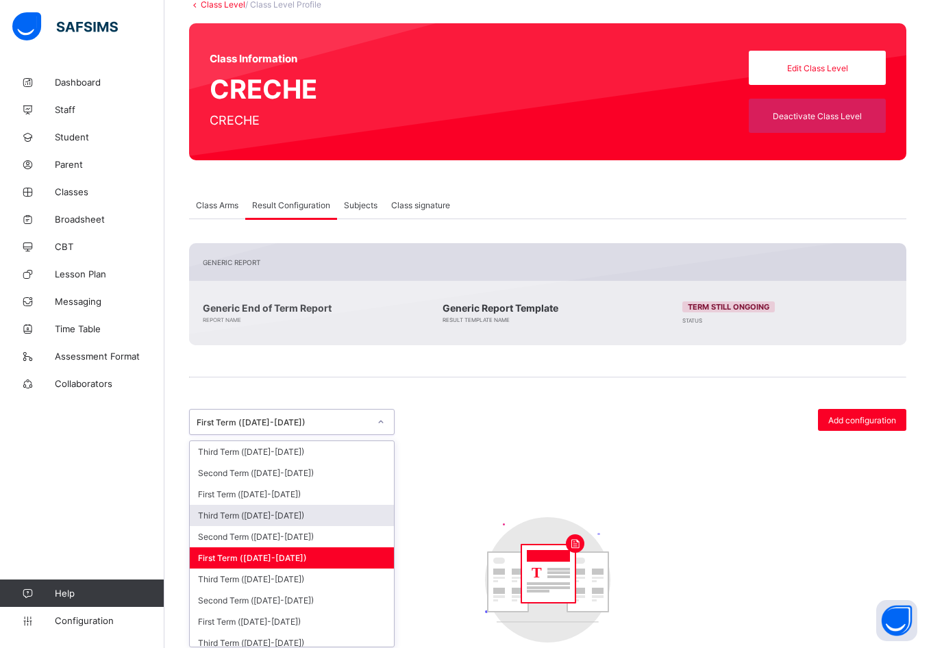
scroll to position [95, 0]
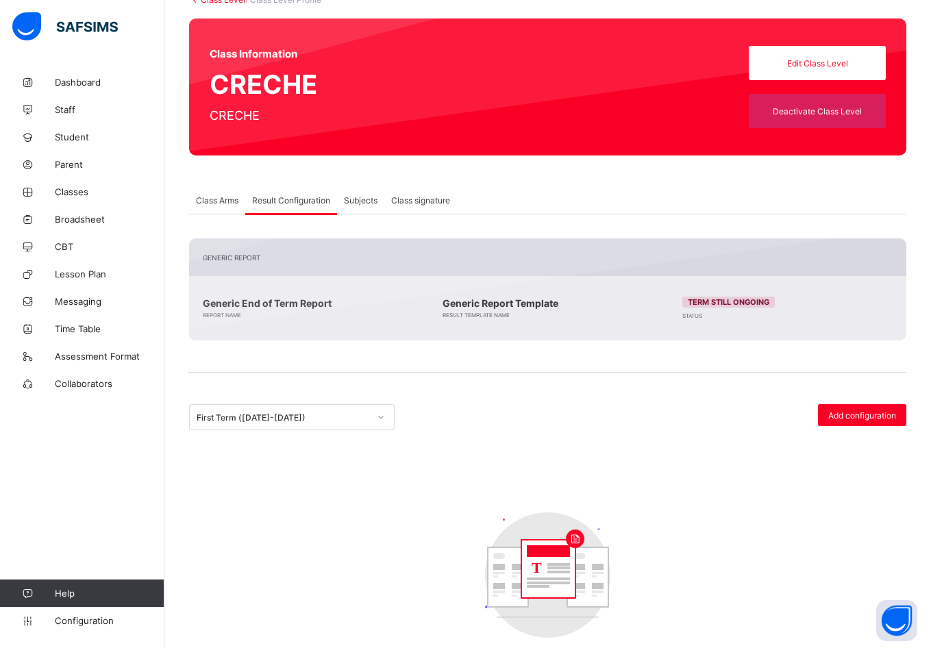
click at [482, 435] on div "First Term (2024-2025) Add configuration T No configuration set." at bounding box center [547, 550] width 717 height 293
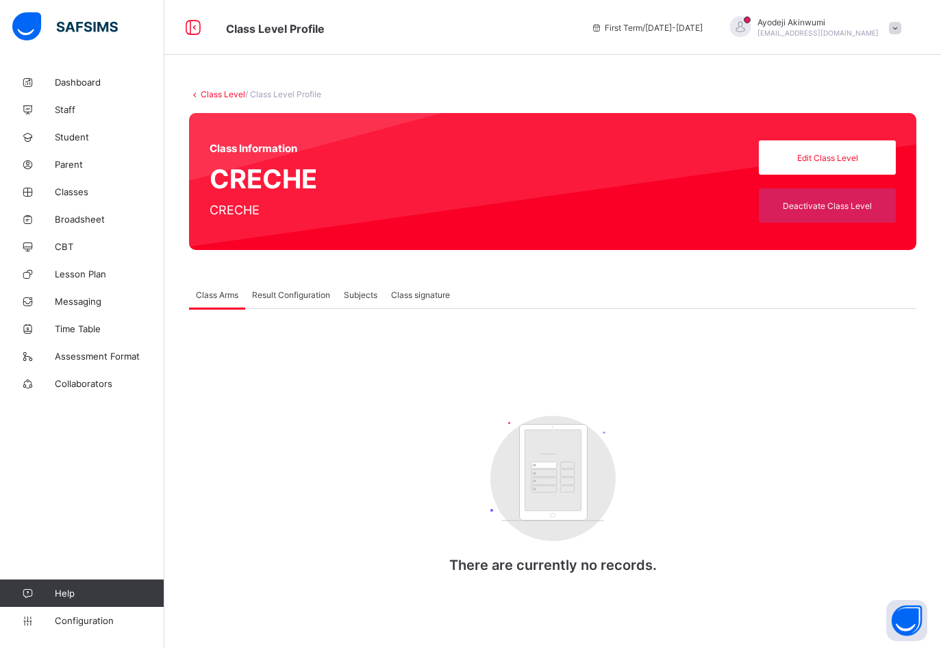
click at [276, 290] on span "Result Configuration" at bounding box center [291, 295] width 78 height 10
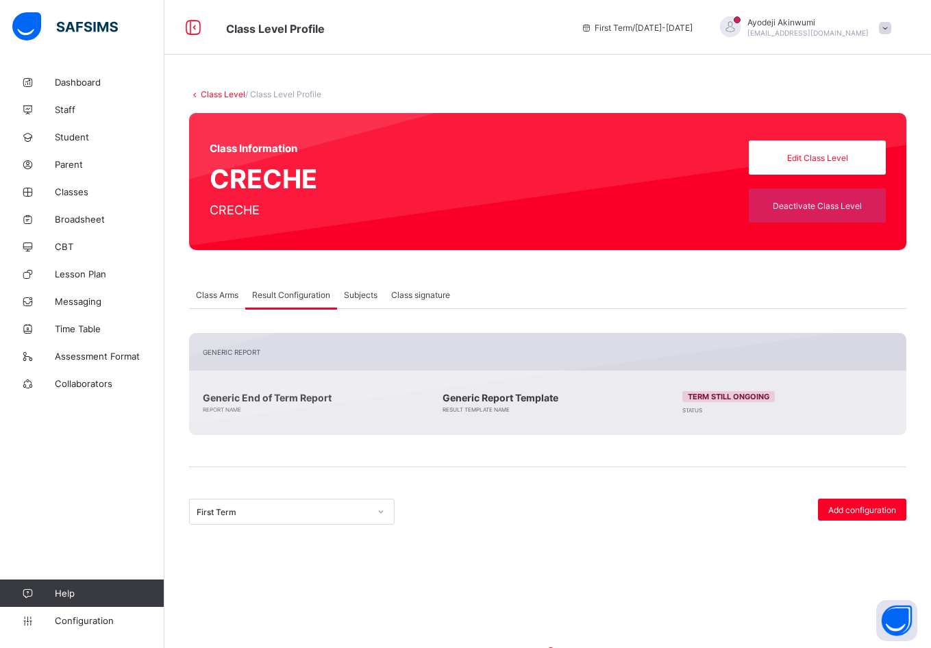
click at [368, 506] on div at bounding box center [381, 511] width 26 height 25
click at [367, 509] on div "First Term" at bounding box center [283, 512] width 173 height 10
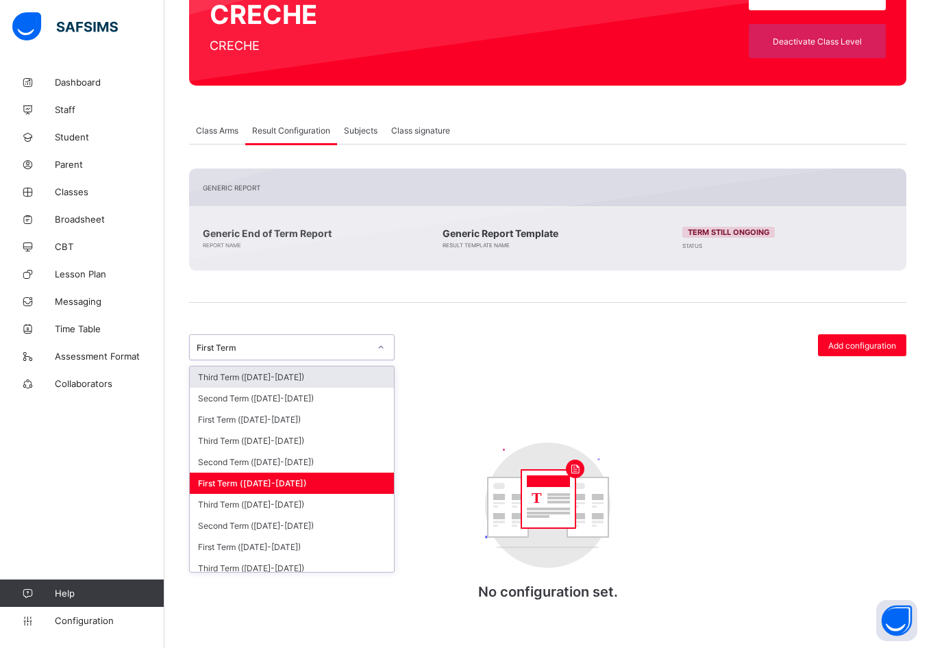
scroll to position [165, 0]
click at [212, 478] on div "First Term (2024-2025)" at bounding box center [292, 483] width 204 height 21
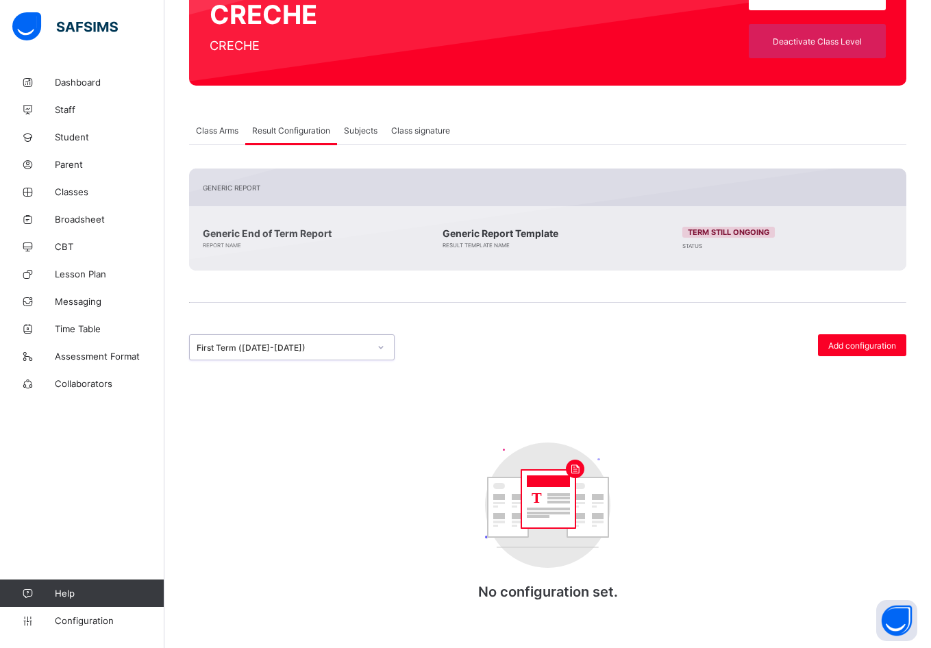
click at [369, 130] on span "Subjects" at bounding box center [361, 130] width 34 height 10
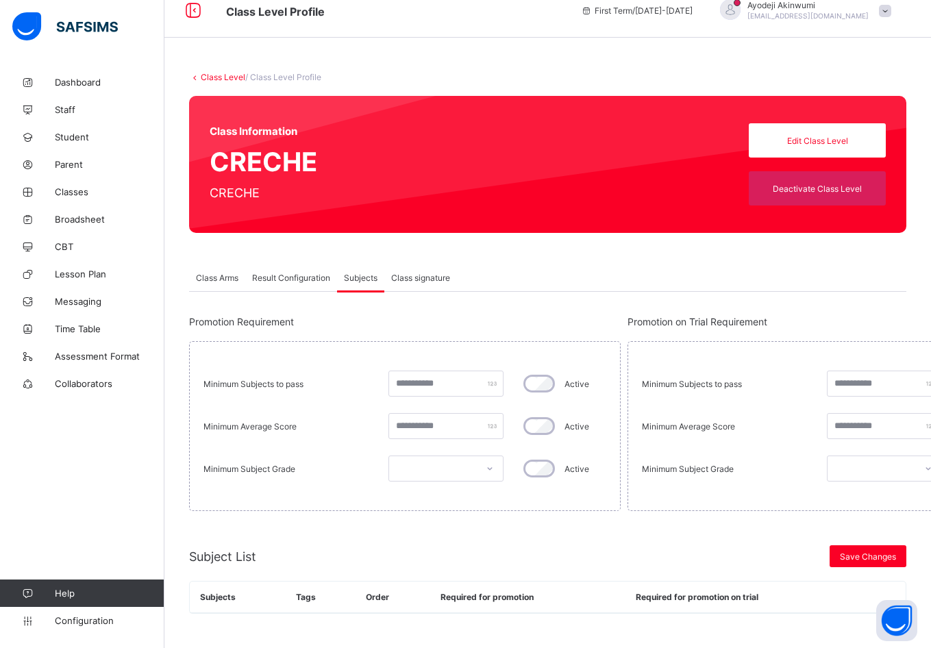
scroll to position [17, 0]
click at [208, 277] on span "Class Arms" at bounding box center [217, 278] width 42 height 10
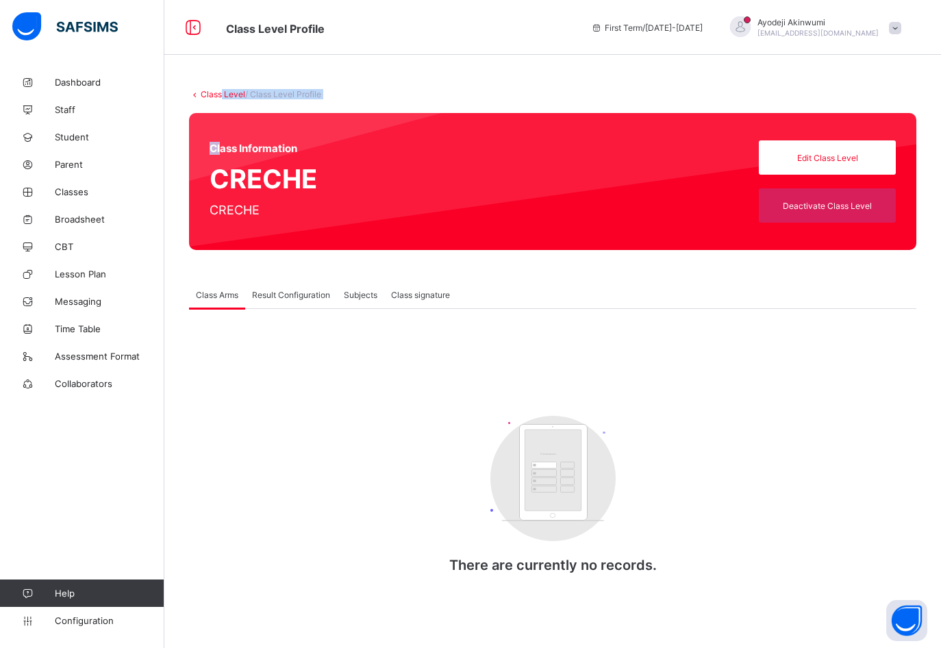
click at [221, 97] on div "Class Level / Class Level Profile Class Information CRECHE CRECHE Edit Class Le…" at bounding box center [552, 345] width 777 height 553
click at [222, 91] on link "Class Level" at bounding box center [223, 94] width 45 height 10
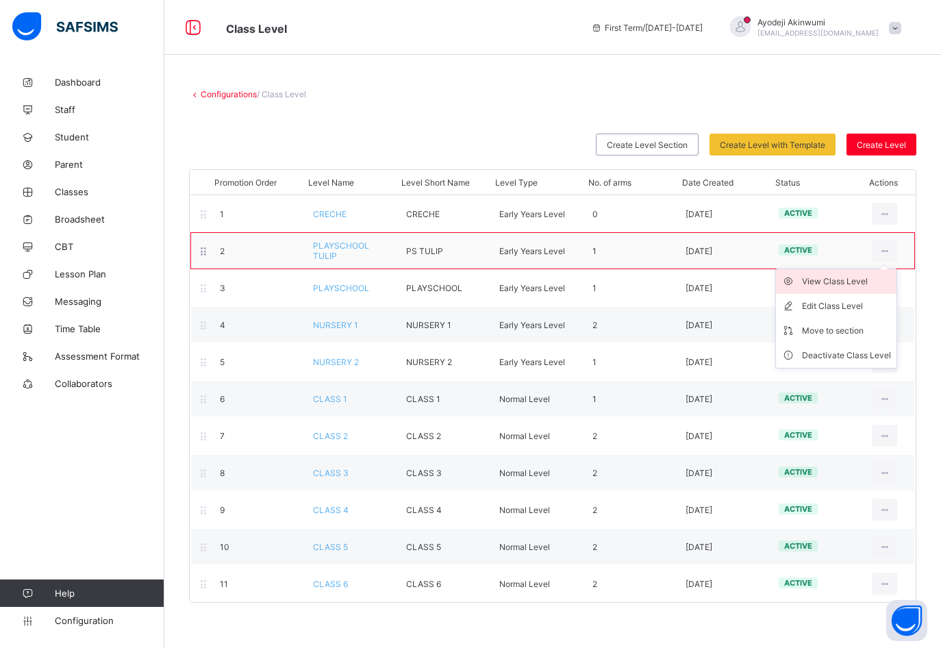
click at [857, 284] on div "View Class Level" at bounding box center [846, 282] width 89 height 14
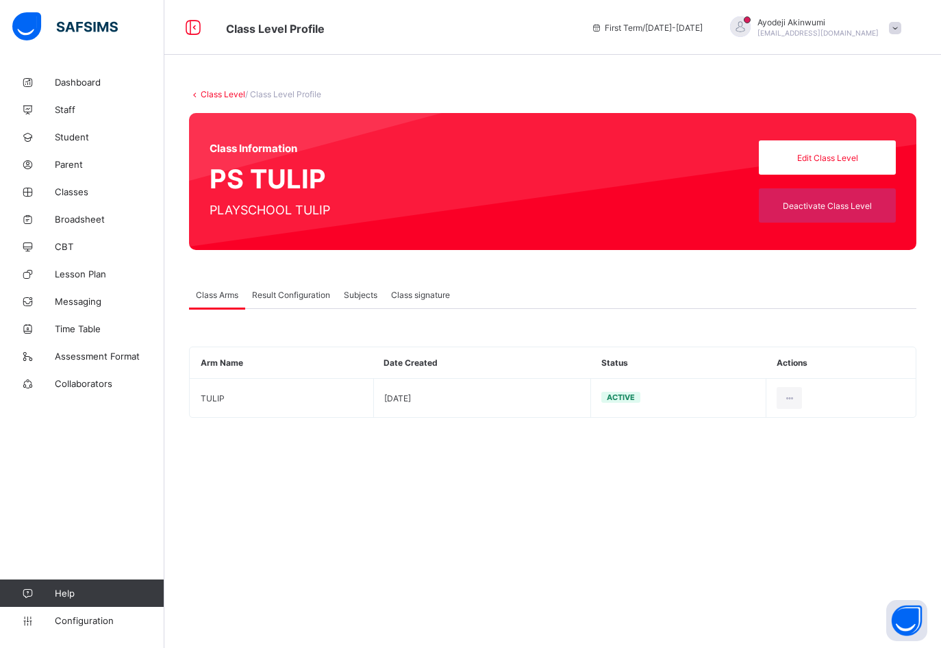
click at [288, 286] on div "Result Configuration" at bounding box center [291, 294] width 92 height 27
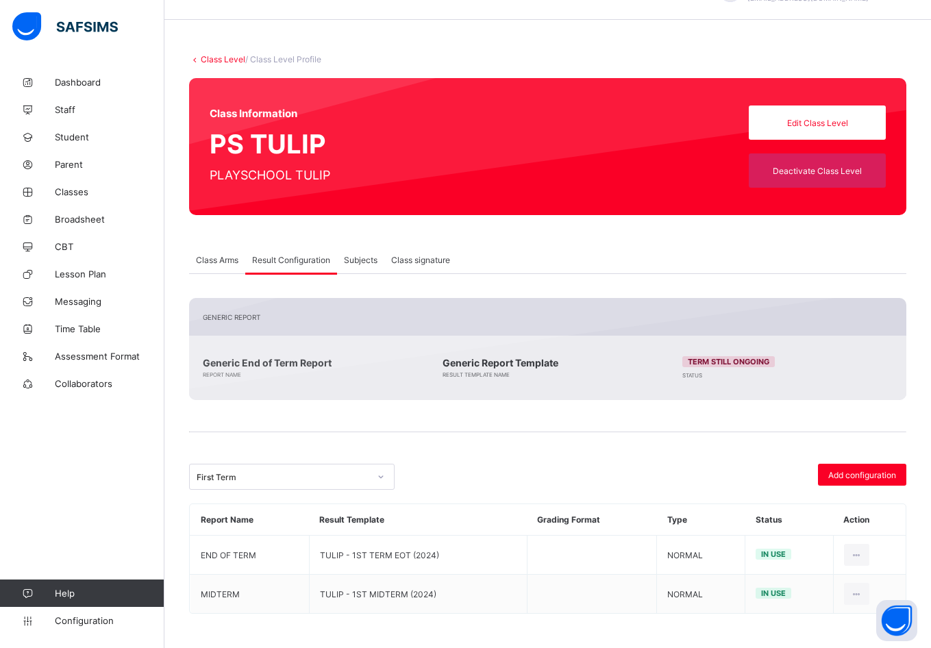
scroll to position [35, 0]
click at [226, 58] on link "Class Level" at bounding box center [223, 59] width 45 height 10
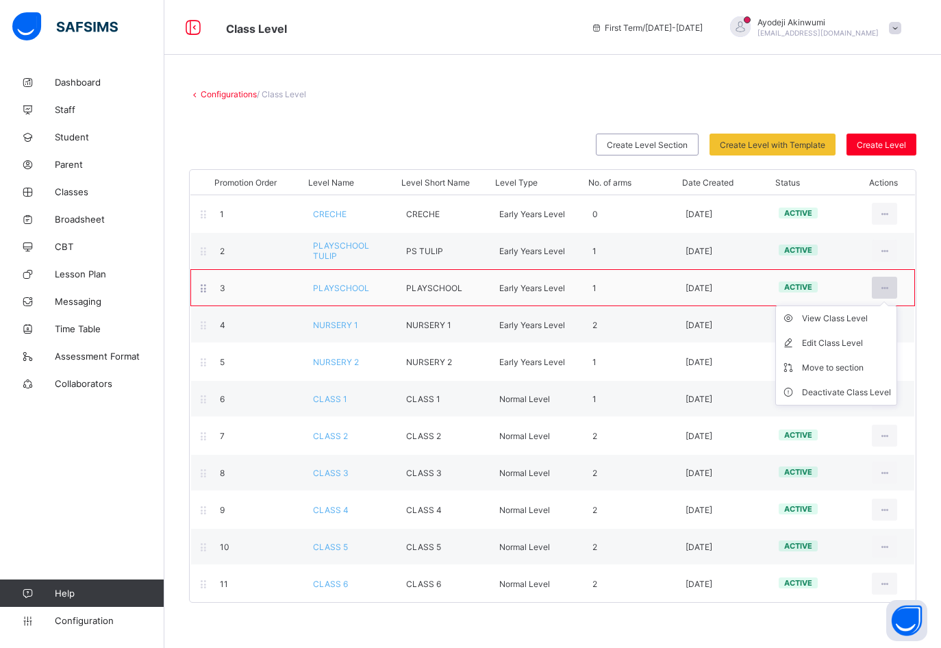
click at [889, 286] on icon at bounding box center [885, 288] width 12 height 10
click at [824, 320] on div "View Class Level" at bounding box center [846, 319] width 89 height 14
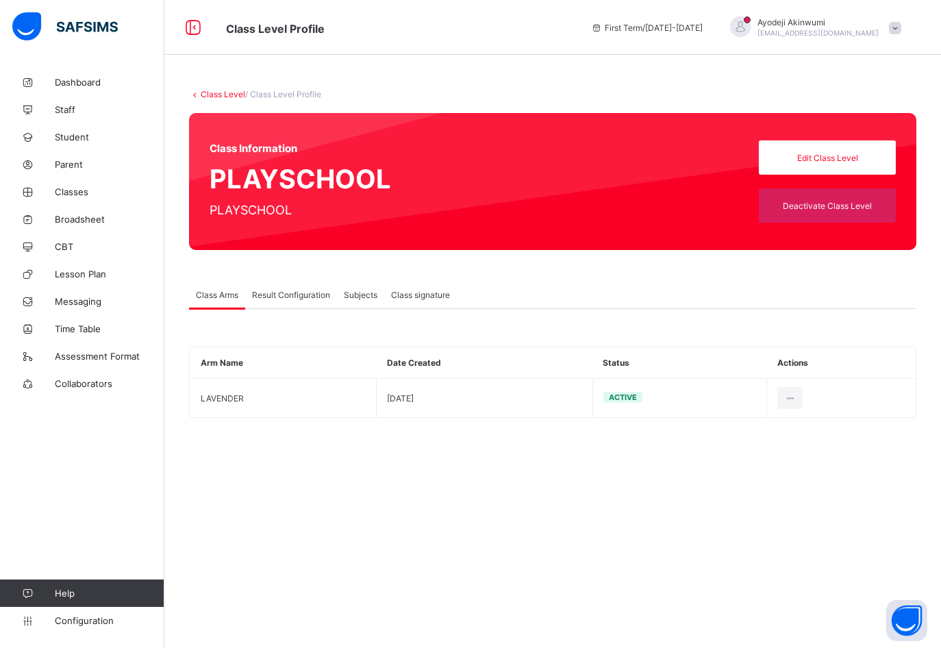
click at [293, 292] on span "Result Configuration" at bounding box center [291, 295] width 78 height 10
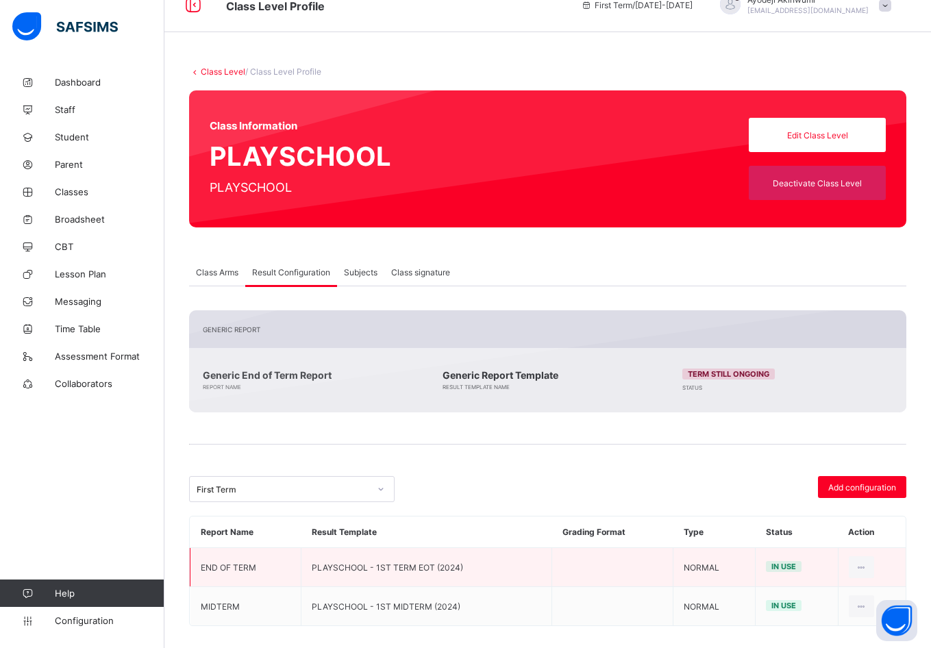
scroll to position [35, 0]
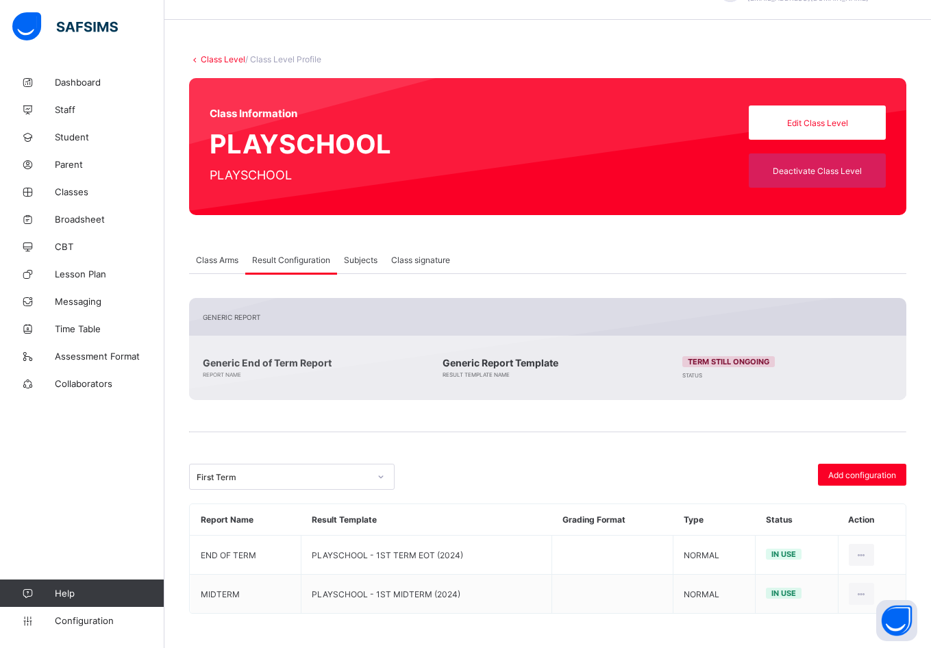
click at [223, 56] on link "Class Level" at bounding box center [223, 59] width 45 height 10
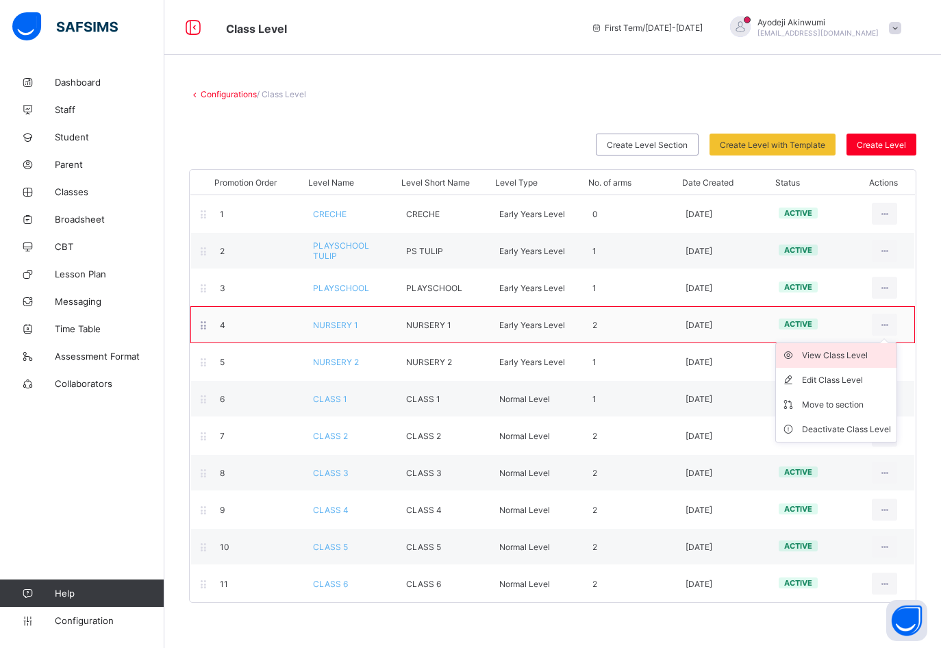
click at [837, 356] on div "View Class Level" at bounding box center [846, 356] width 89 height 14
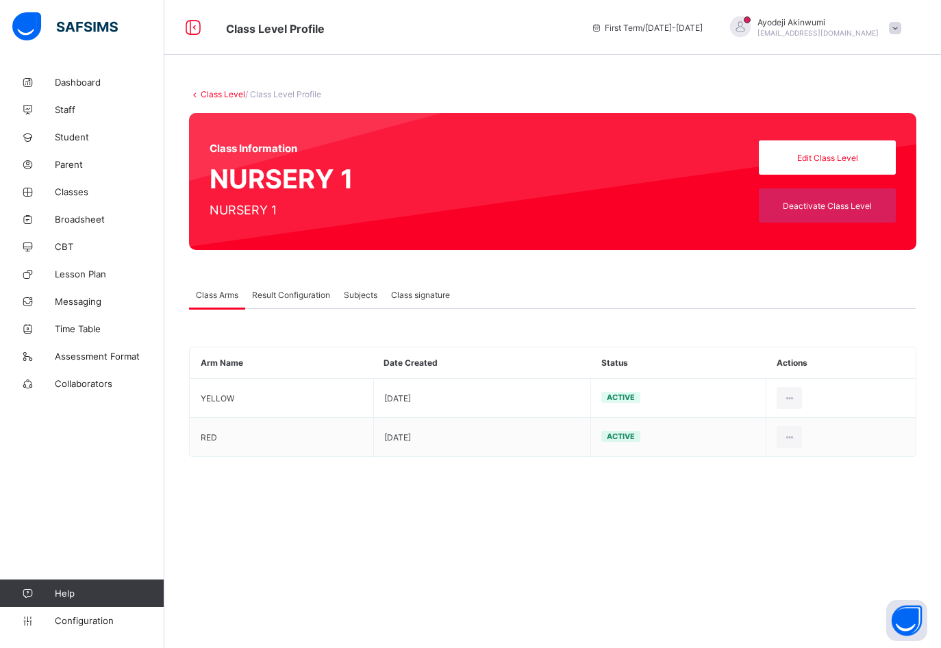
click at [309, 287] on div "Result Configuration" at bounding box center [291, 294] width 92 height 27
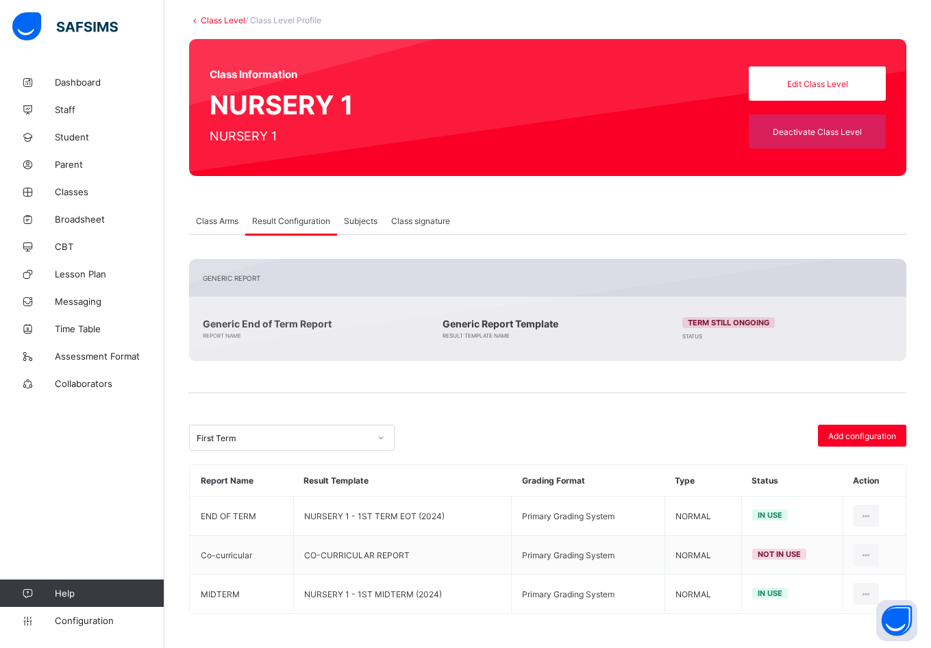
scroll to position [74, 0]
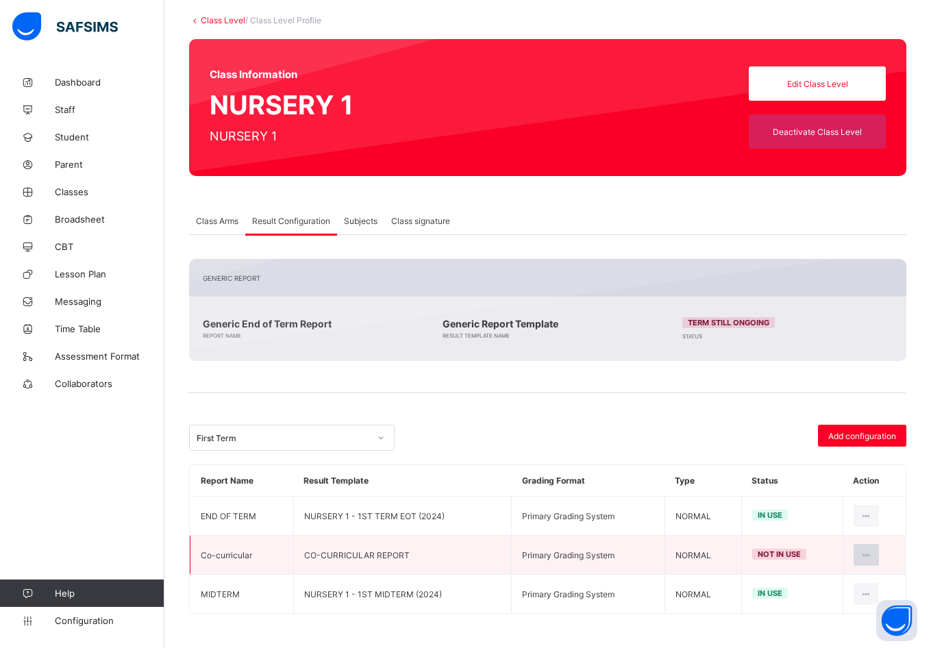
click at [872, 559] on icon at bounding box center [867, 555] width 12 height 10
click at [826, 607] on div "Set in use" at bounding box center [832, 611] width 79 height 14
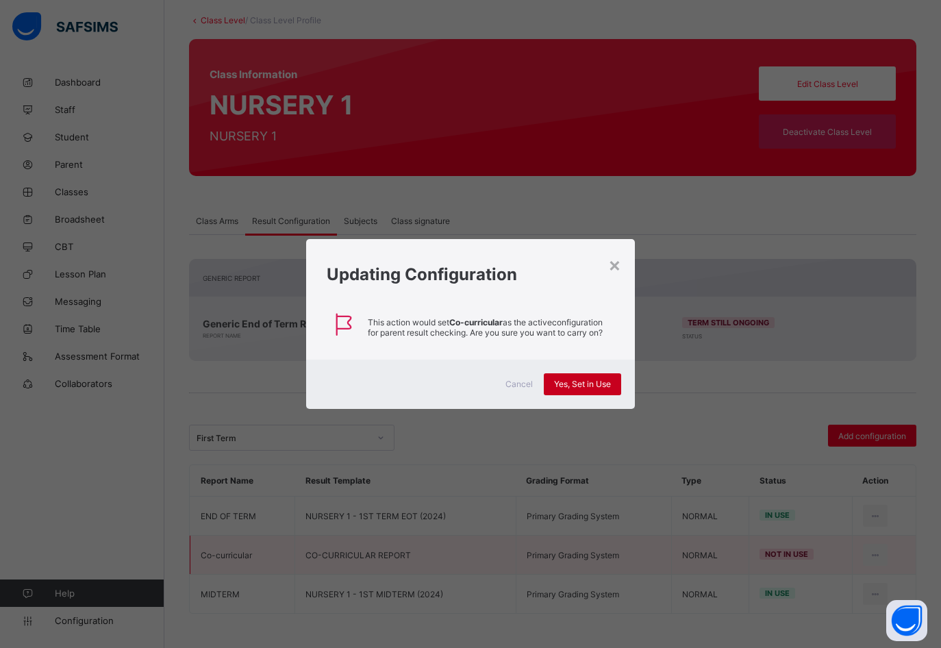
click at [591, 386] on span "Yes, Set in Use" at bounding box center [582, 384] width 57 height 10
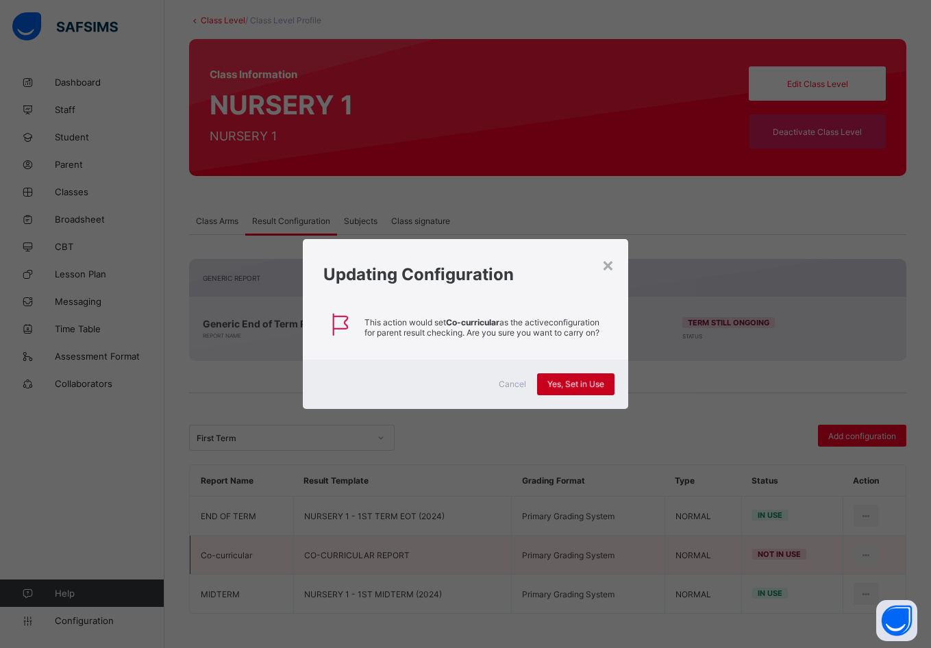
click at [584, 387] on div "**********" at bounding box center [547, 436] width 717 height 355
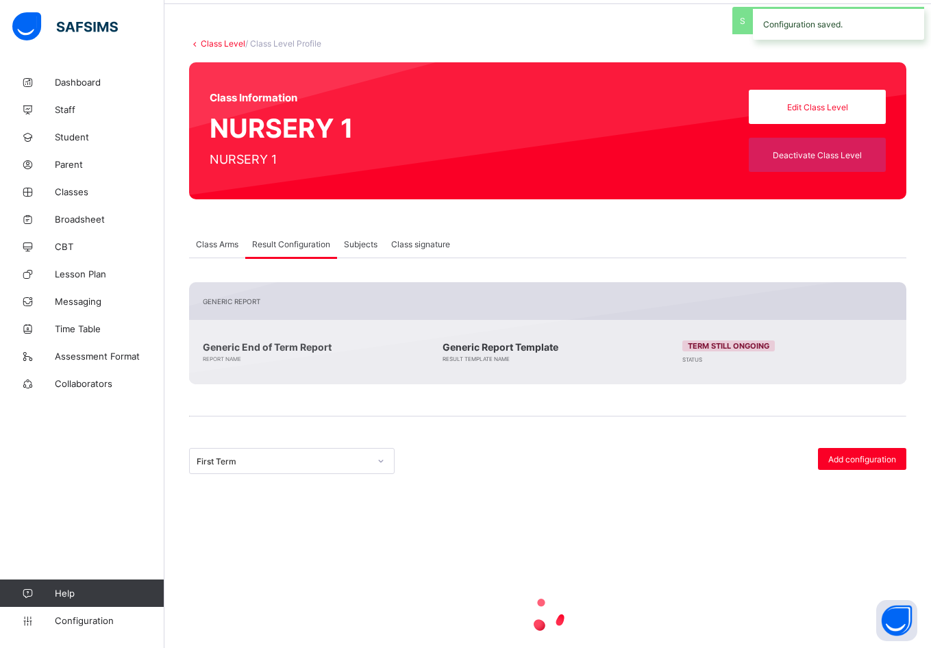
scroll to position [0, 0]
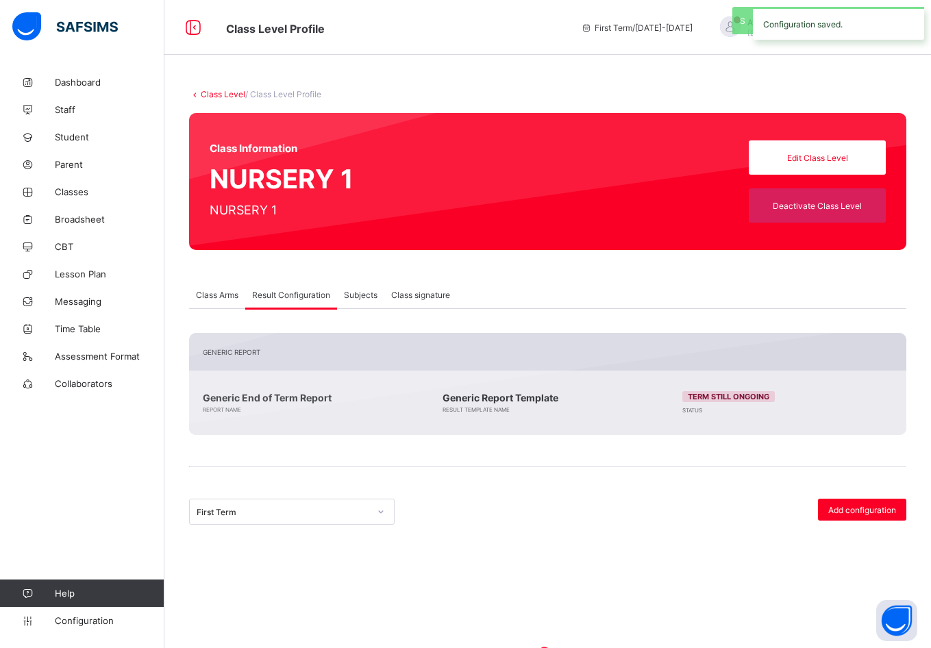
click at [216, 92] on link "Class Level" at bounding box center [223, 94] width 45 height 10
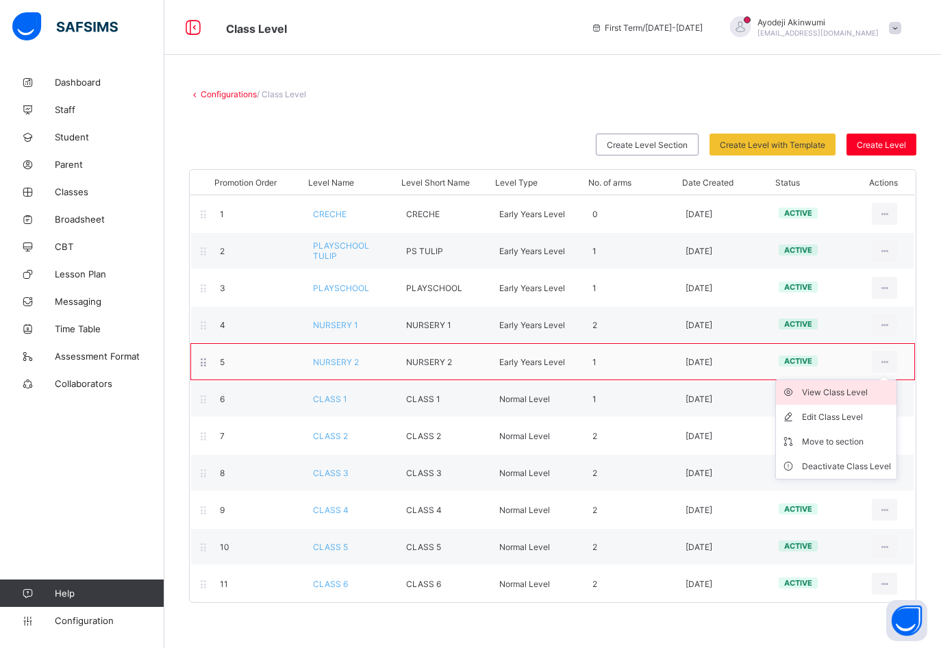
click at [848, 396] on div "View Class Level" at bounding box center [846, 393] width 89 height 14
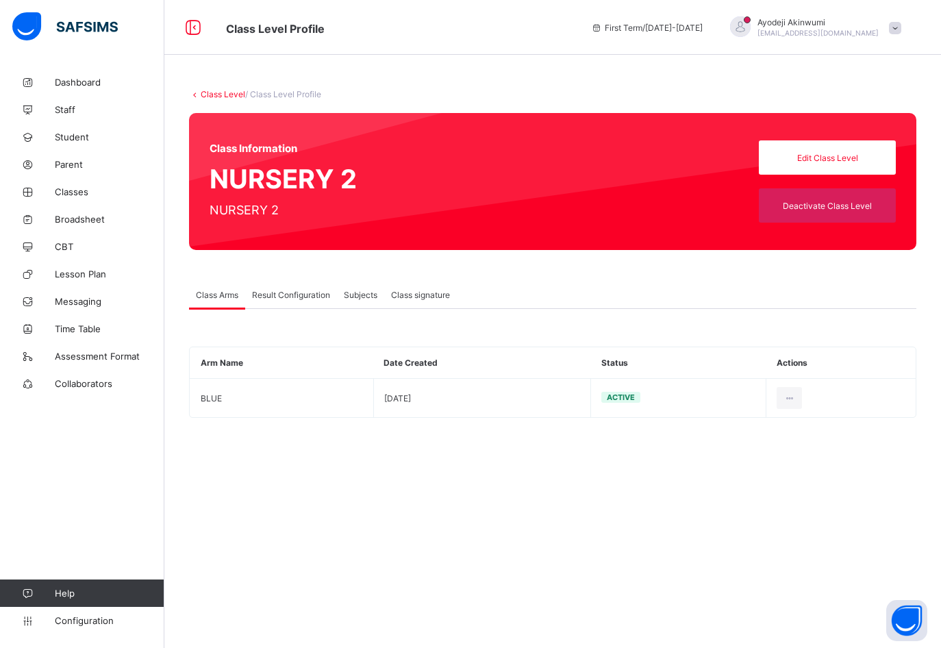
click at [277, 295] on span "Result Configuration" at bounding box center [291, 295] width 78 height 10
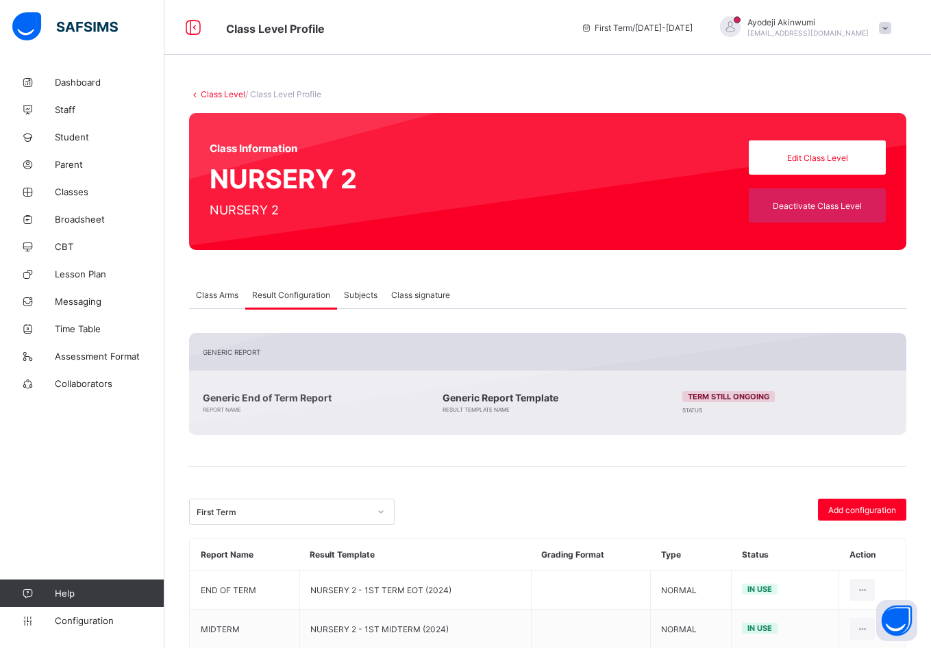
click at [298, 290] on span "Result Configuration" at bounding box center [291, 295] width 78 height 10
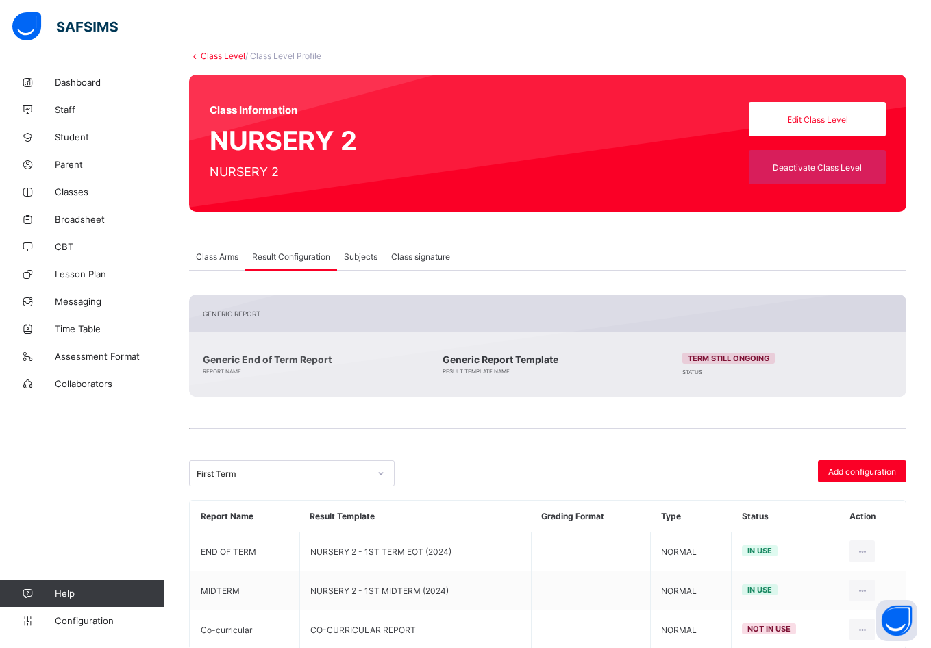
scroll to position [74, 0]
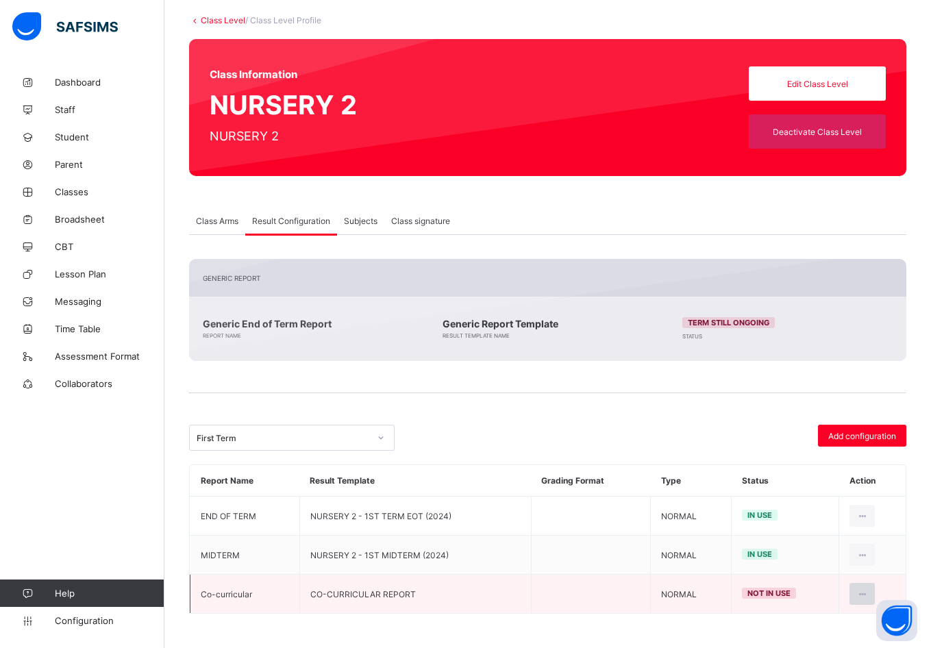
click at [868, 596] on icon at bounding box center [862, 594] width 12 height 10
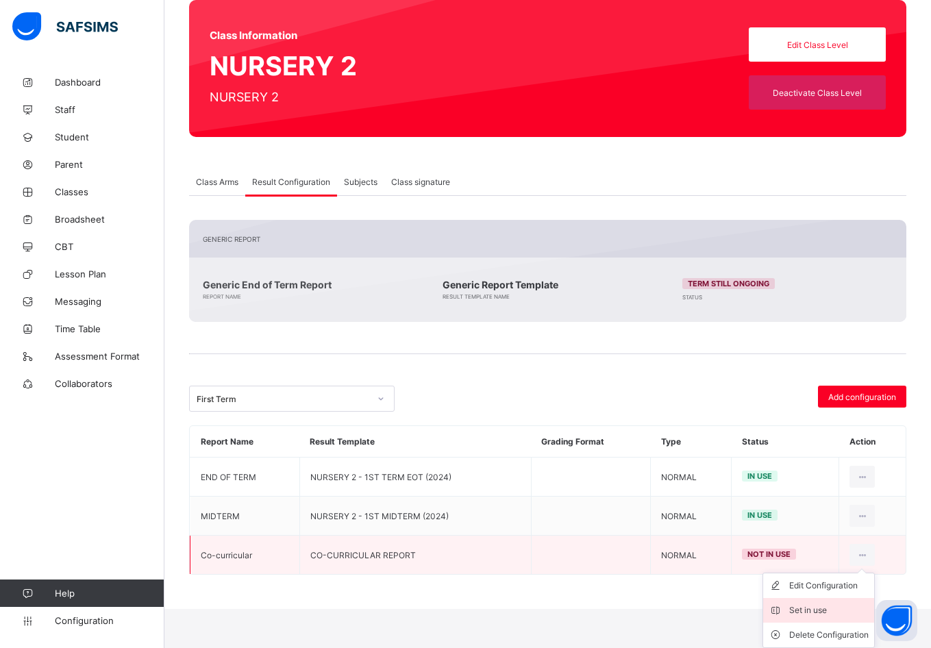
click at [837, 615] on div "Set in use" at bounding box center [828, 611] width 79 height 14
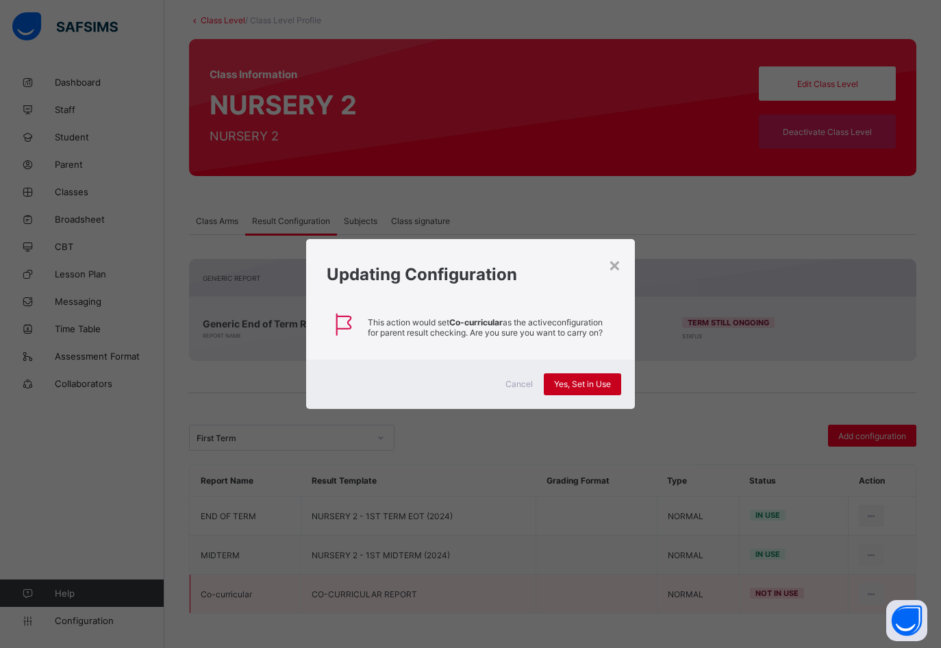
click at [584, 385] on span "Yes, Set in Use" at bounding box center [582, 384] width 57 height 10
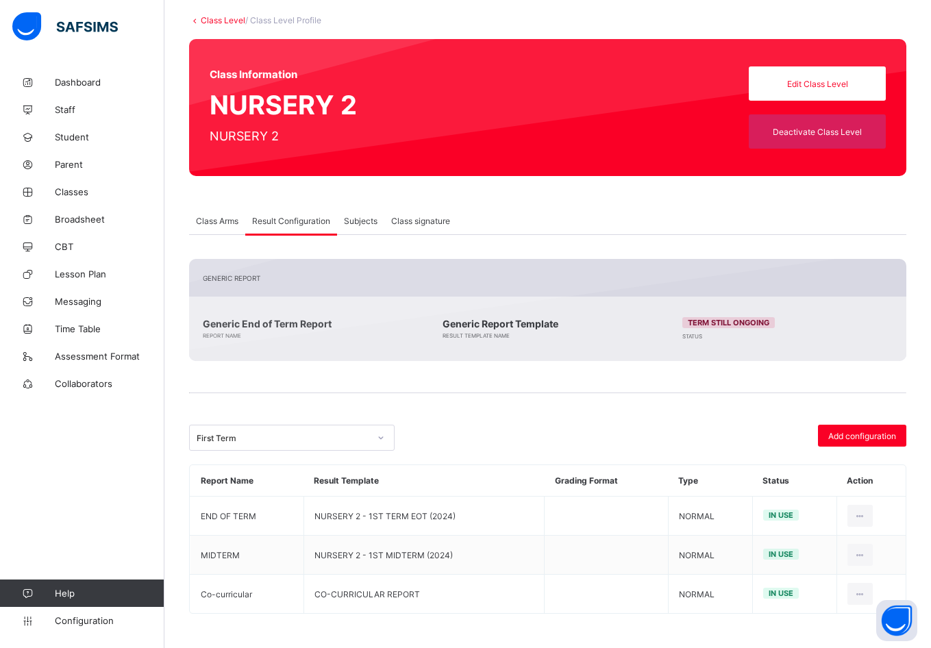
click at [225, 19] on link "Class Level" at bounding box center [223, 20] width 45 height 10
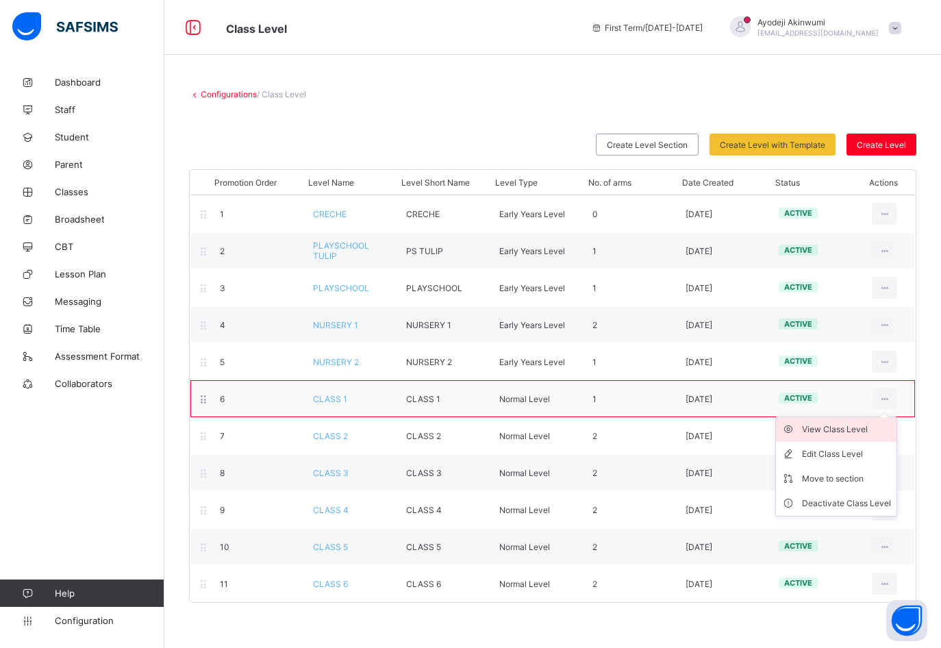
click at [839, 429] on div "View Class Level" at bounding box center [846, 430] width 89 height 14
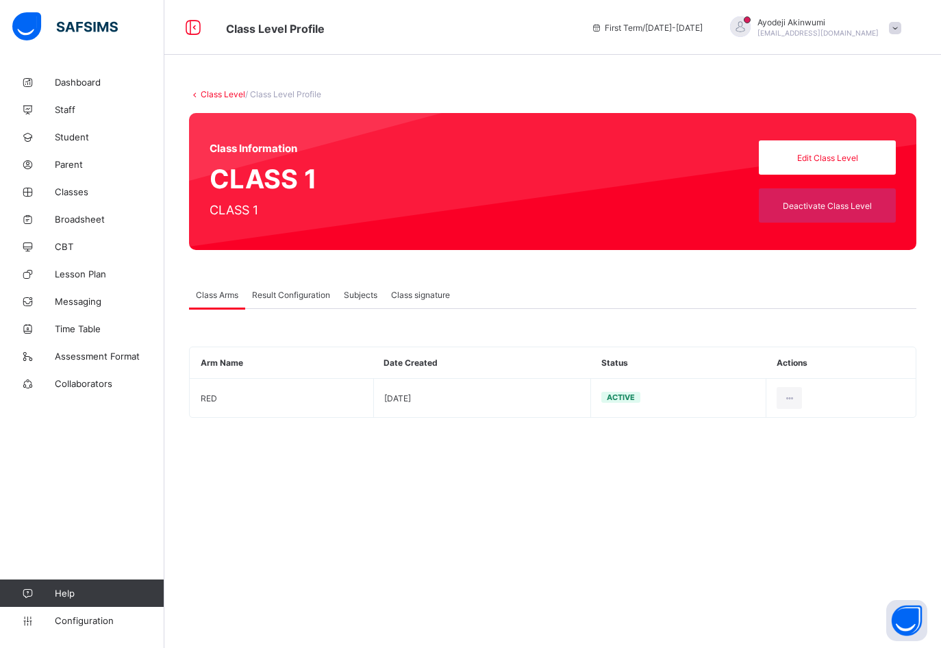
click at [282, 298] on span "Result Configuration" at bounding box center [291, 295] width 78 height 10
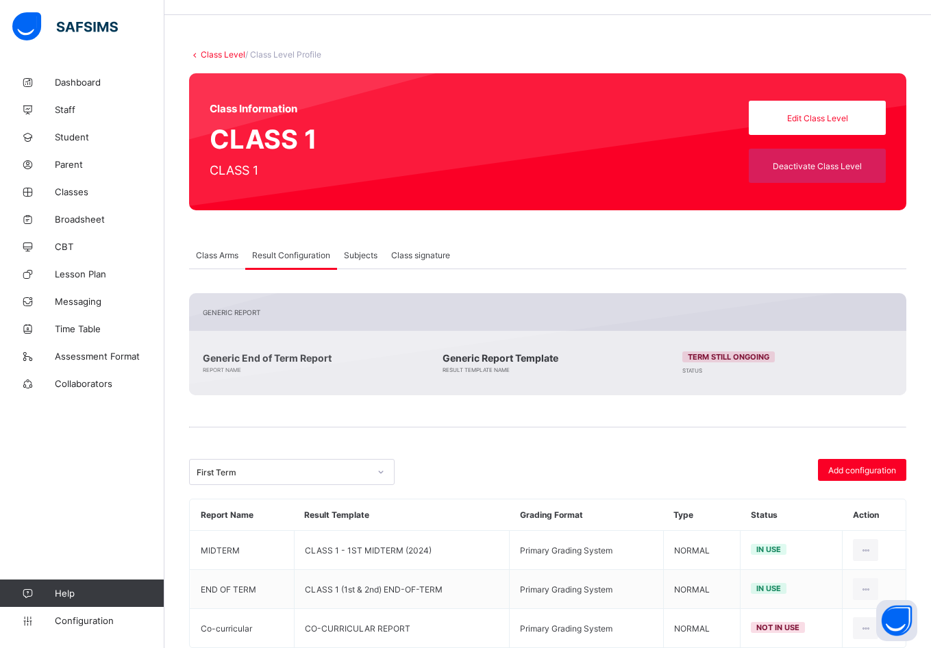
scroll to position [74, 0]
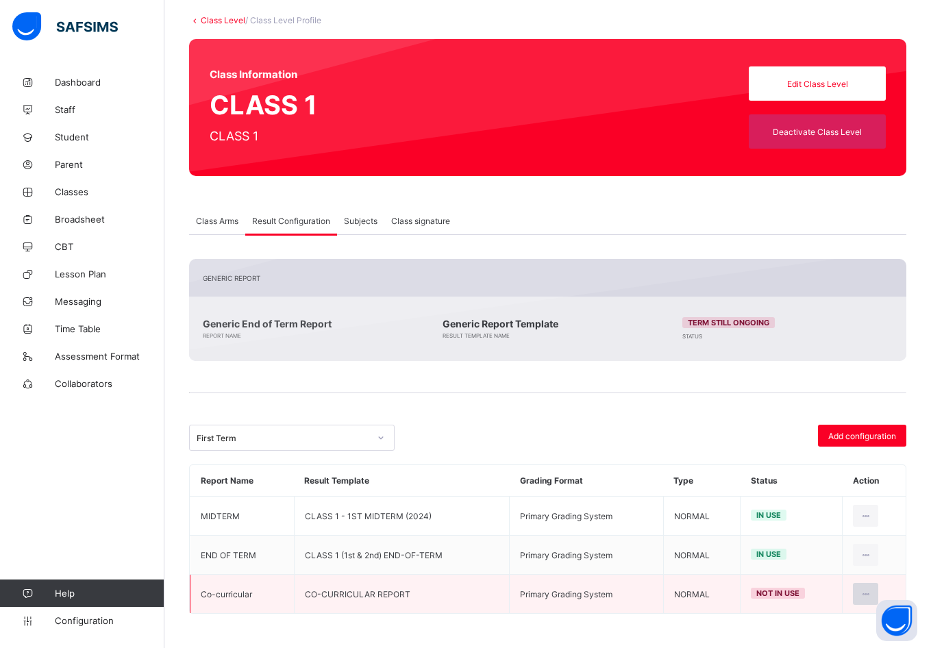
drag, startPoint x: 874, startPoint y: 593, endPoint x: 864, endPoint y: 598, distance: 10.7
click at [870, 596] on icon at bounding box center [866, 594] width 12 height 10
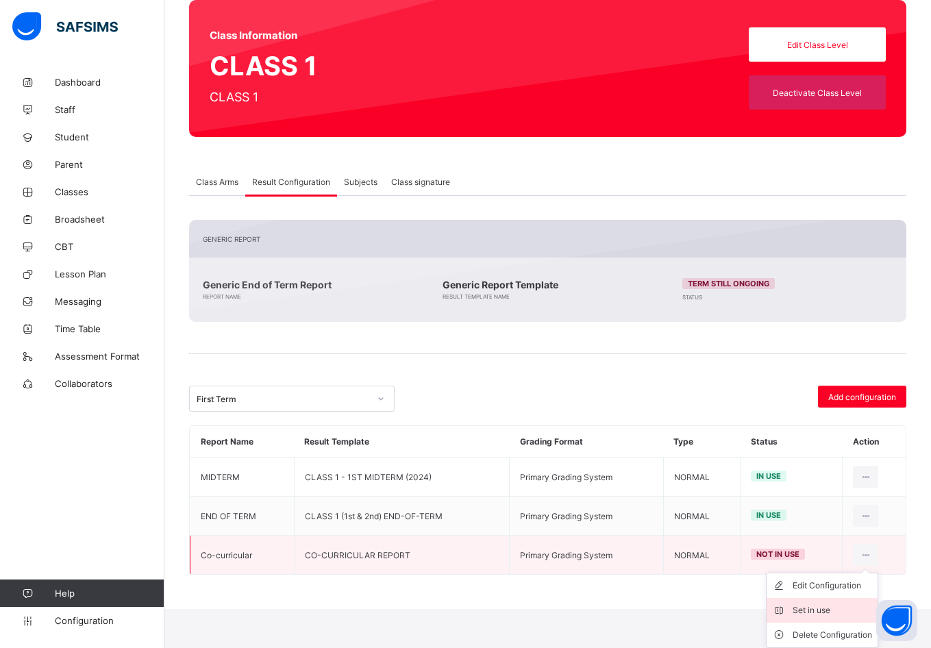
click at [809, 607] on div "Set in use" at bounding box center [832, 611] width 79 height 14
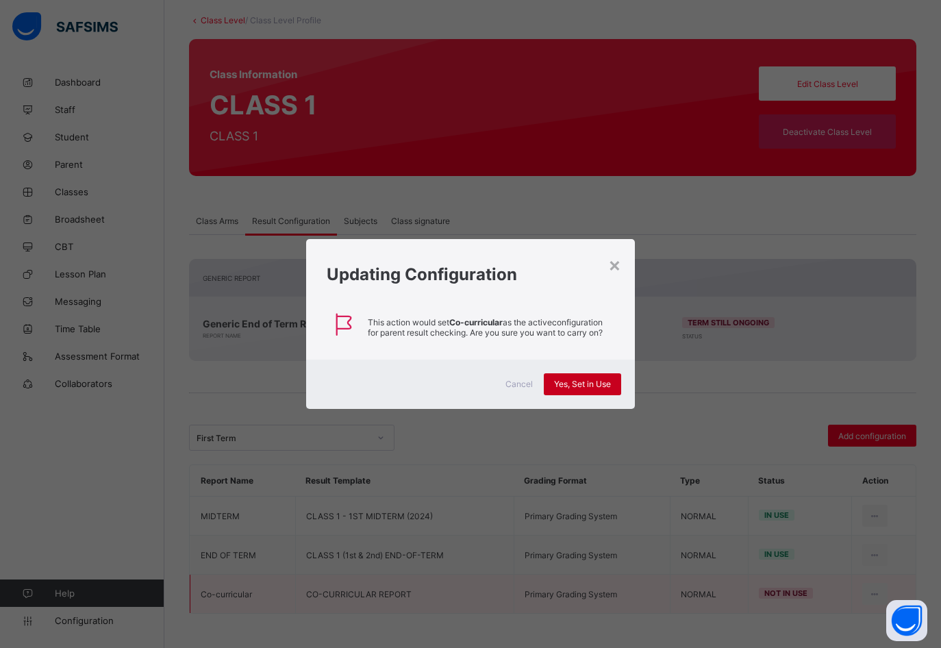
click at [578, 391] on div "Yes, Set in Use" at bounding box center [582, 384] width 77 height 22
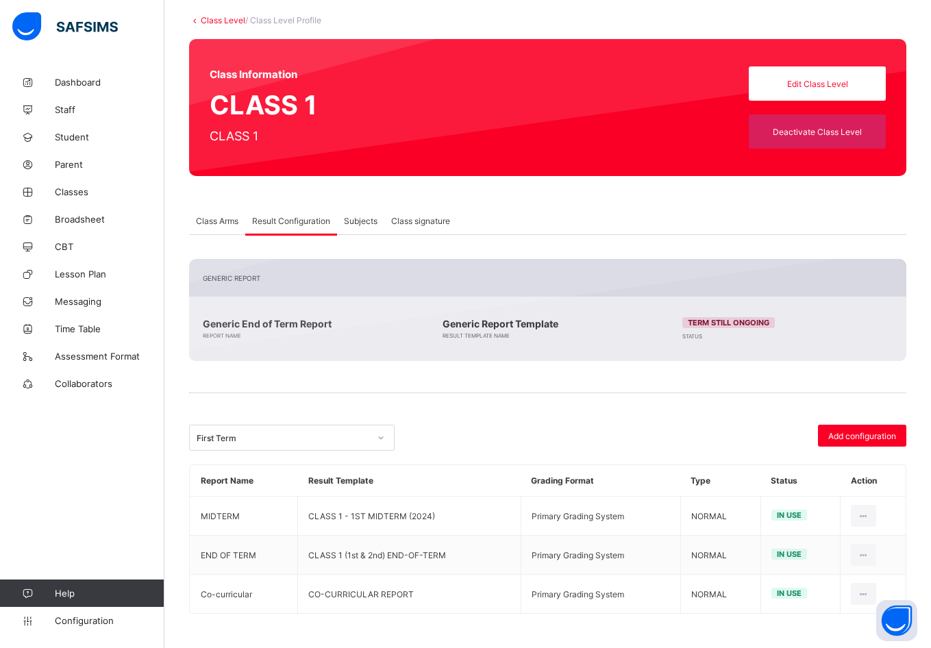
click at [216, 18] on link "Class Level" at bounding box center [223, 20] width 45 height 10
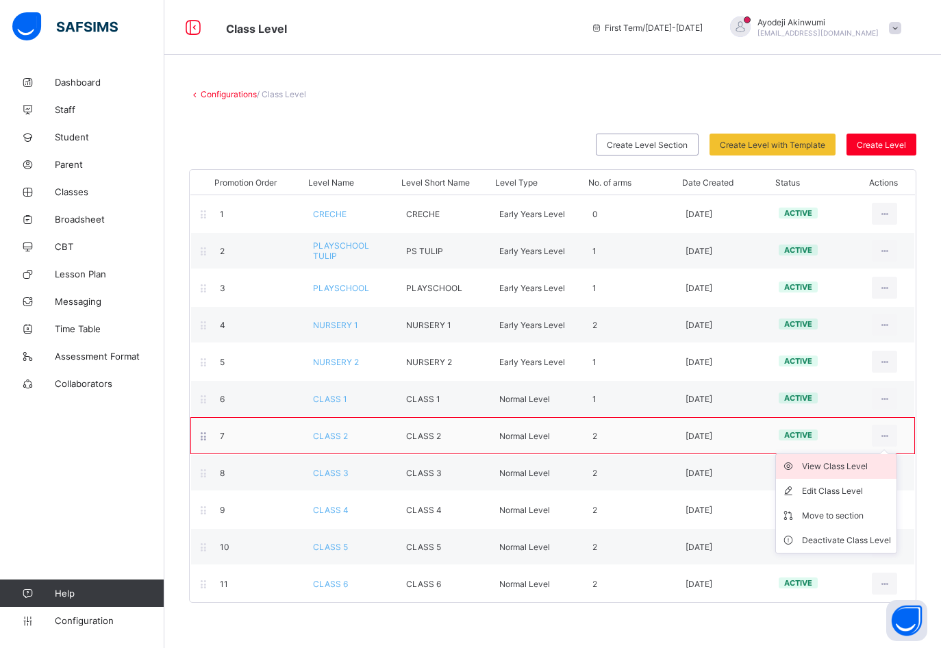
click at [850, 468] on div "View Class Level" at bounding box center [846, 467] width 89 height 14
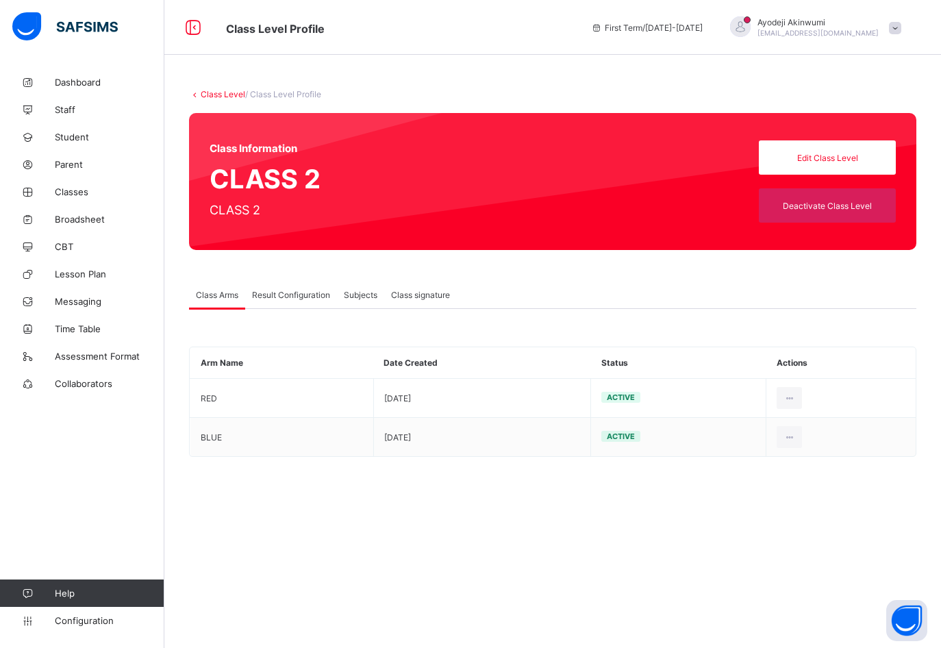
click at [264, 296] on span "Result Configuration" at bounding box center [291, 295] width 78 height 10
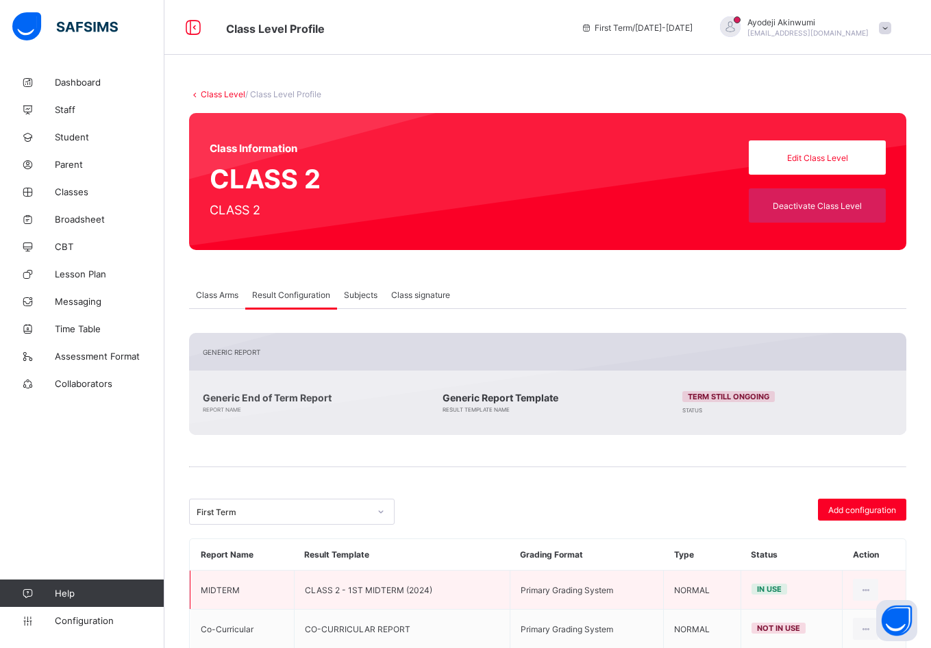
scroll to position [69, 0]
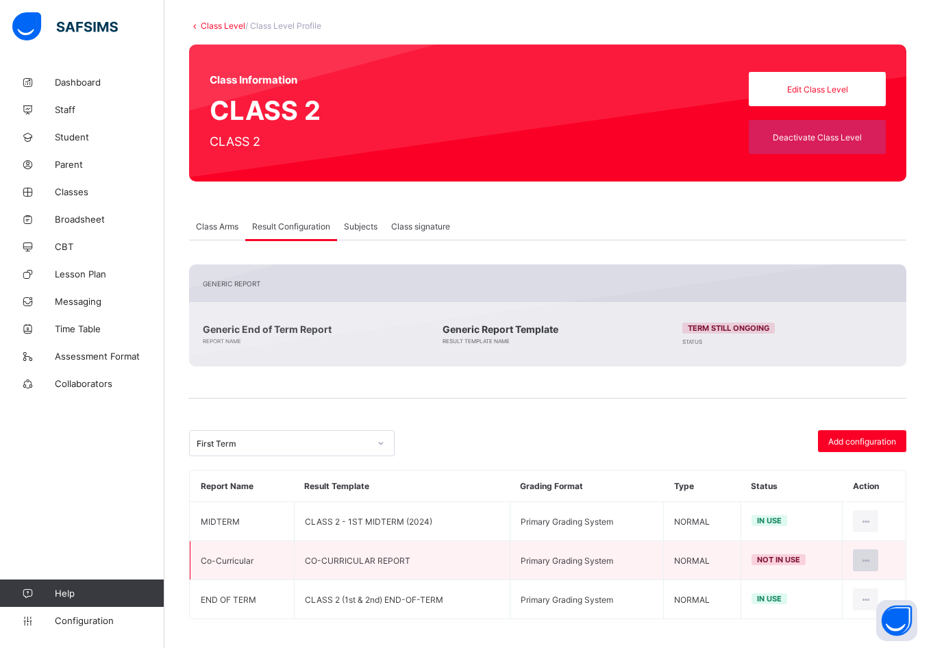
click at [871, 563] on icon at bounding box center [866, 561] width 12 height 10
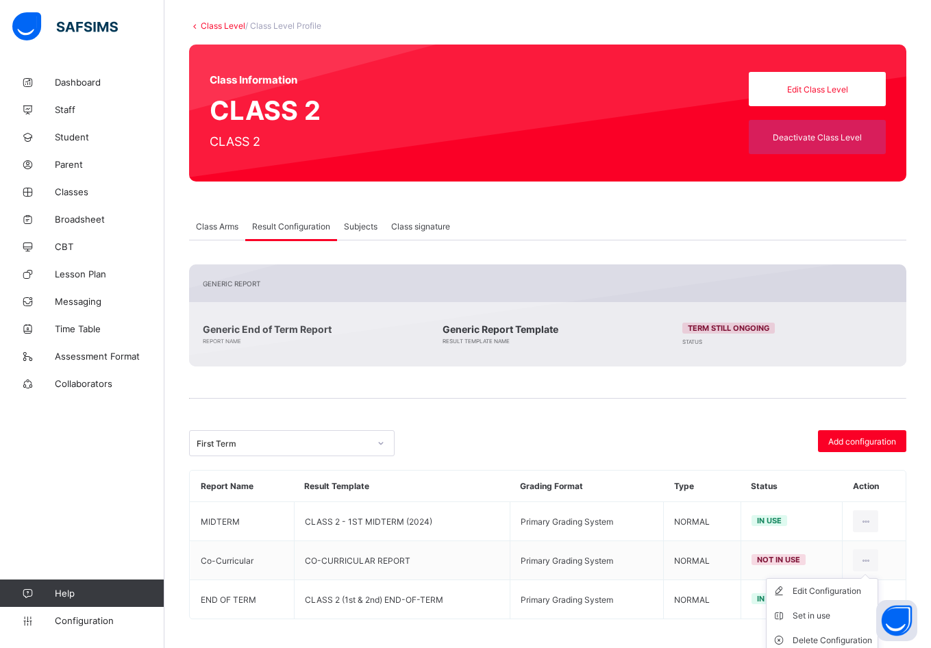
click at [818, 612] on div "Set in use" at bounding box center [832, 616] width 79 height 14
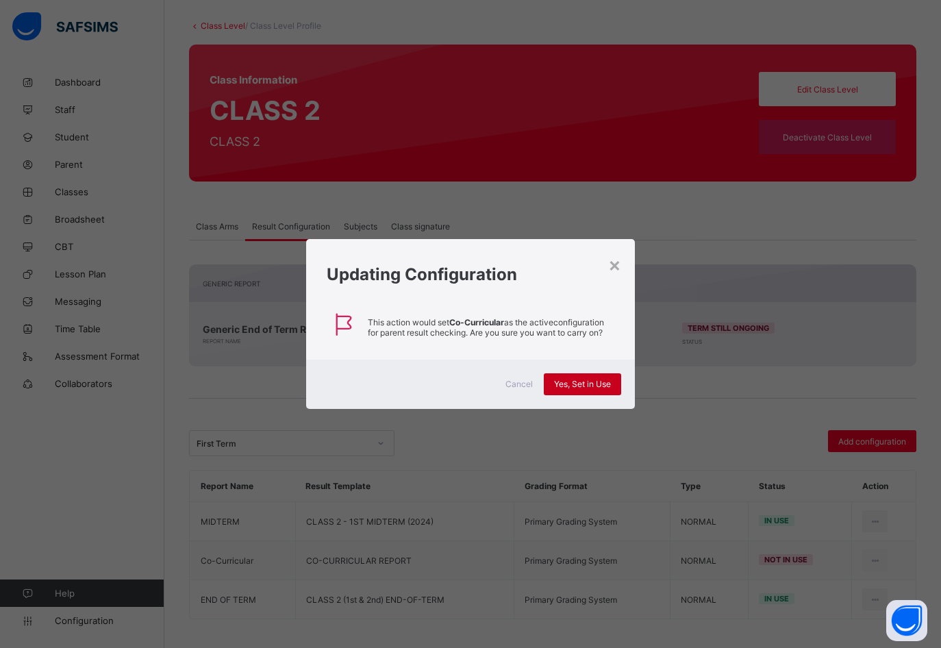
click at [597, 384] on span "Yes, Set in Use" at bounding box center [582, 384] width 57 height 10
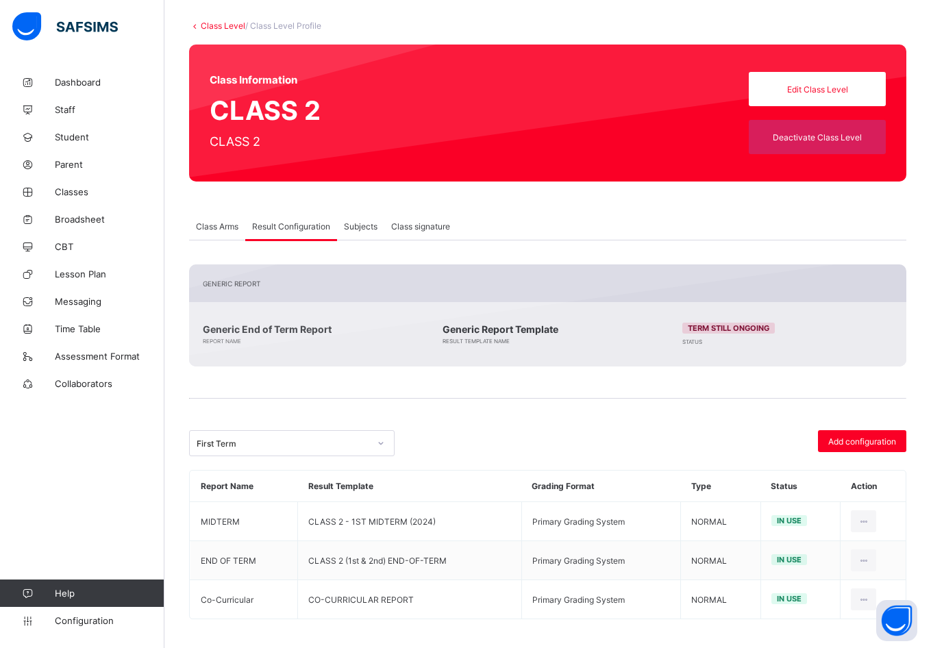
click at [232, 27] on link "Class Level" at bounding box center [223, 26] width 45 height 10
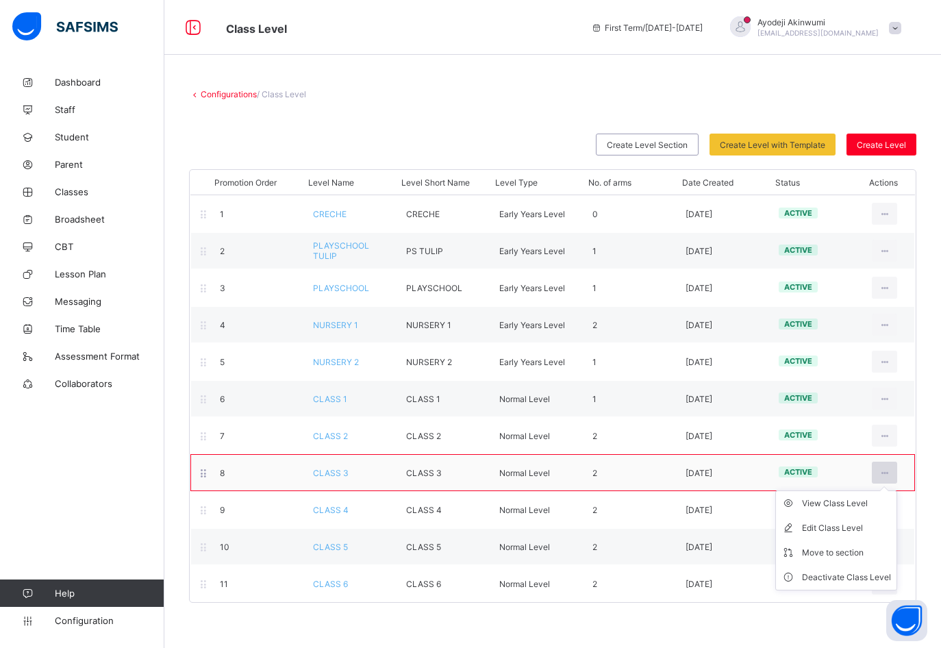
click at [889, 476] on icon at bounding box center [885, 473] width 12 height 10
click at [844, 504] on div "View Class Level" at bounding box center [846, 504] width 89 height 14
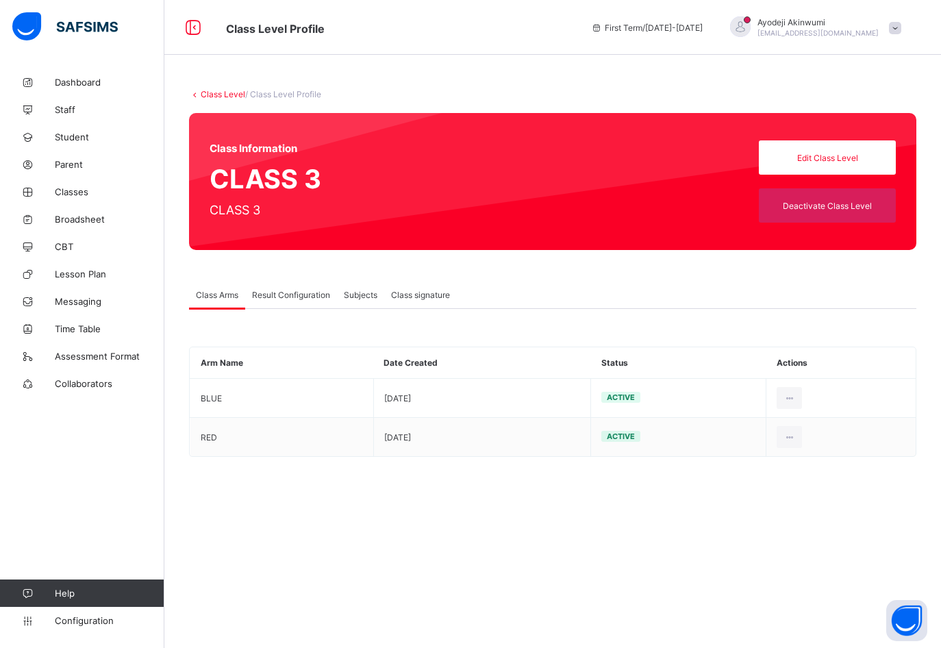
click at [267, 293] on span "Result Configuration" at bounding box center [291, 295] width 78 height 10
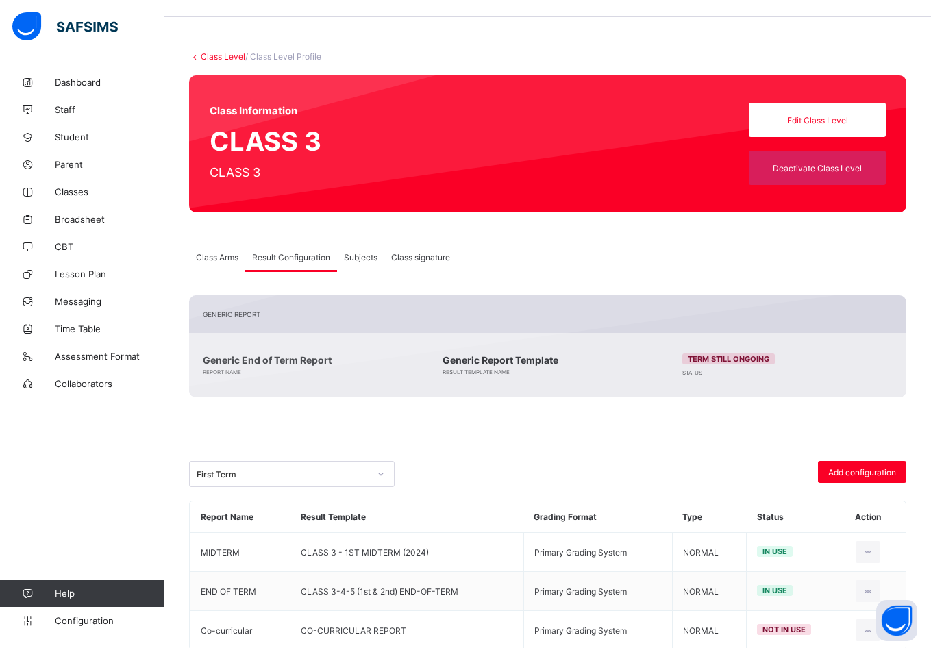
scroll to position [74, 0]
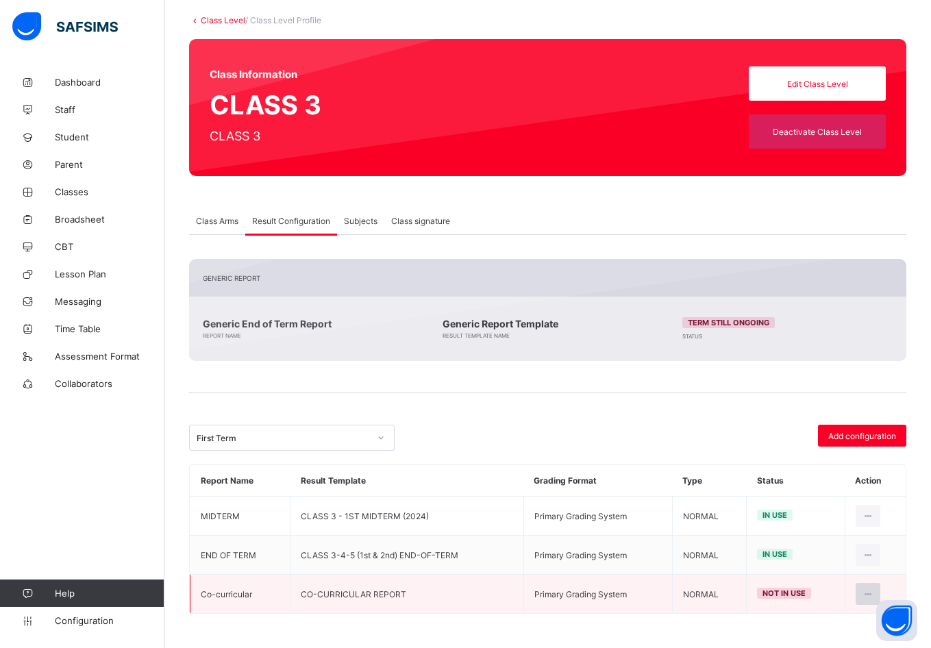
click at [874, 593] on icon at bounding box center [869, 594] width 12 height 10
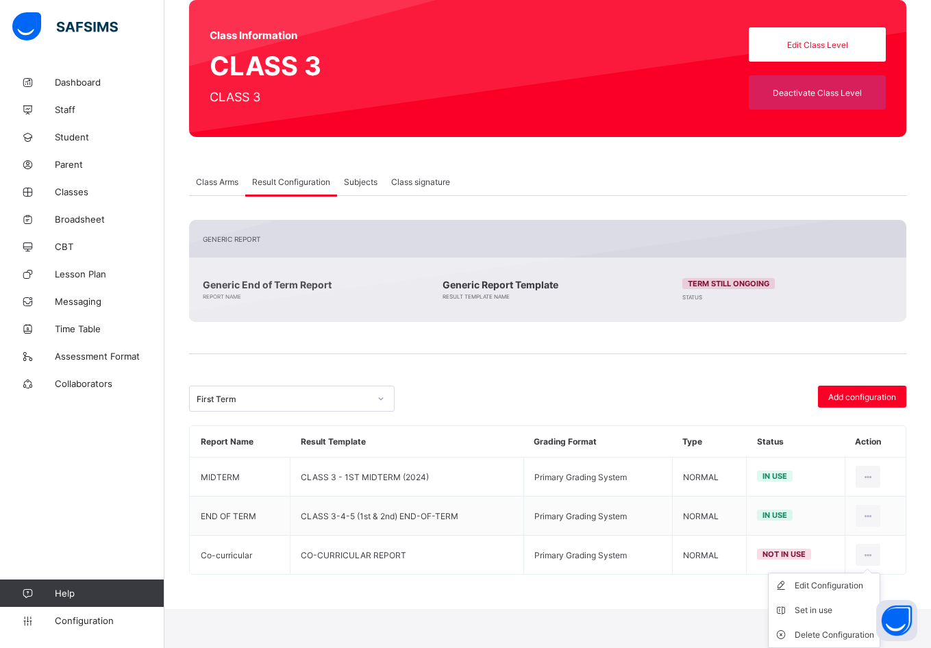
click at [817, 606] on div "Set in use" at bounding box center [834, 611] width 79 height 14
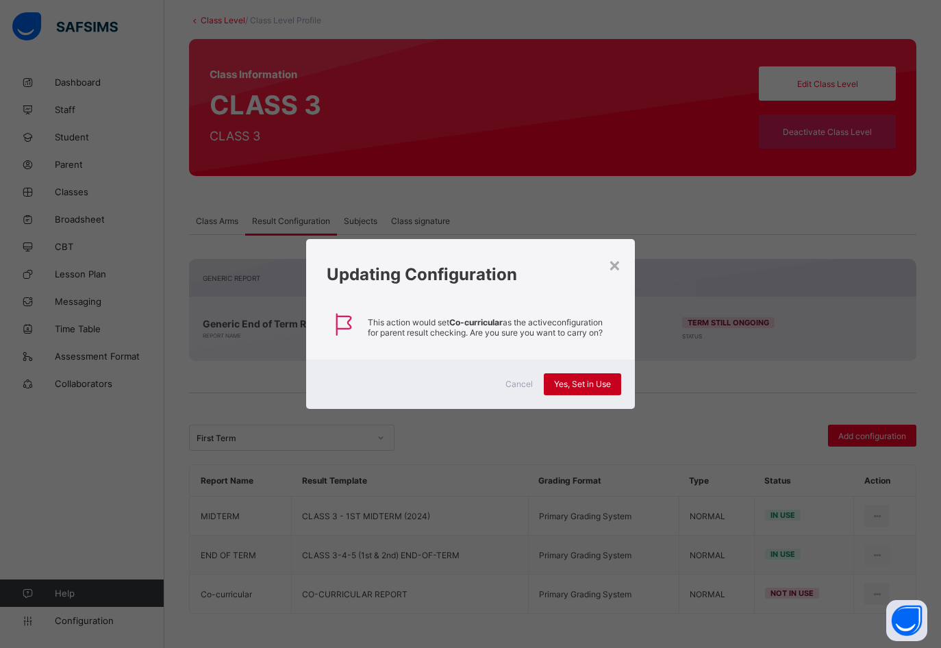
click at [593, 389] on div "Yes, Set in Use" at bounding box center [582, 384] width 77 height 22
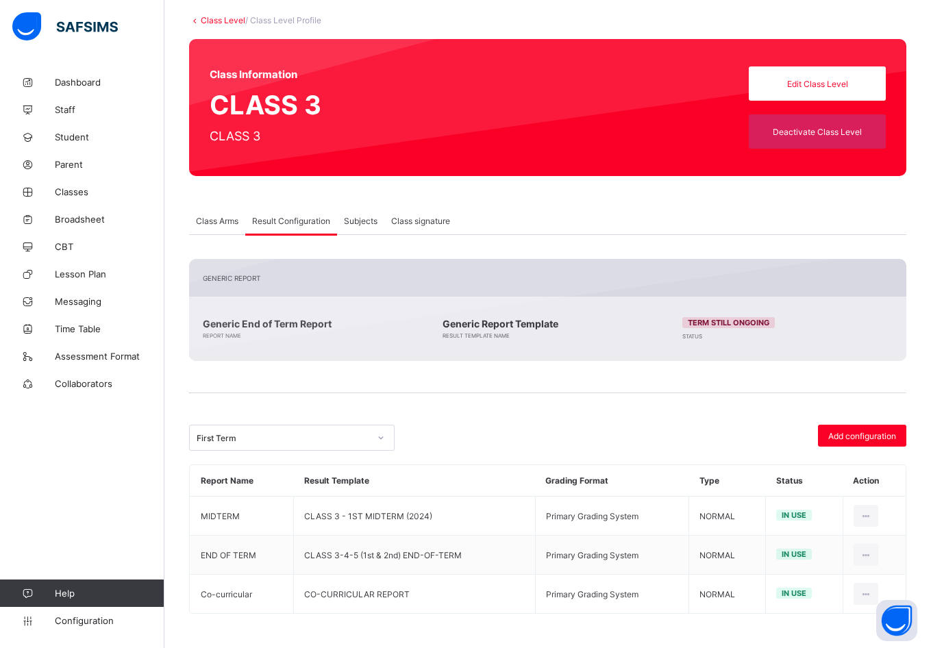
click at [219, 16] on link "Class Level" at bounding box center [223, 20] width 45 height 10
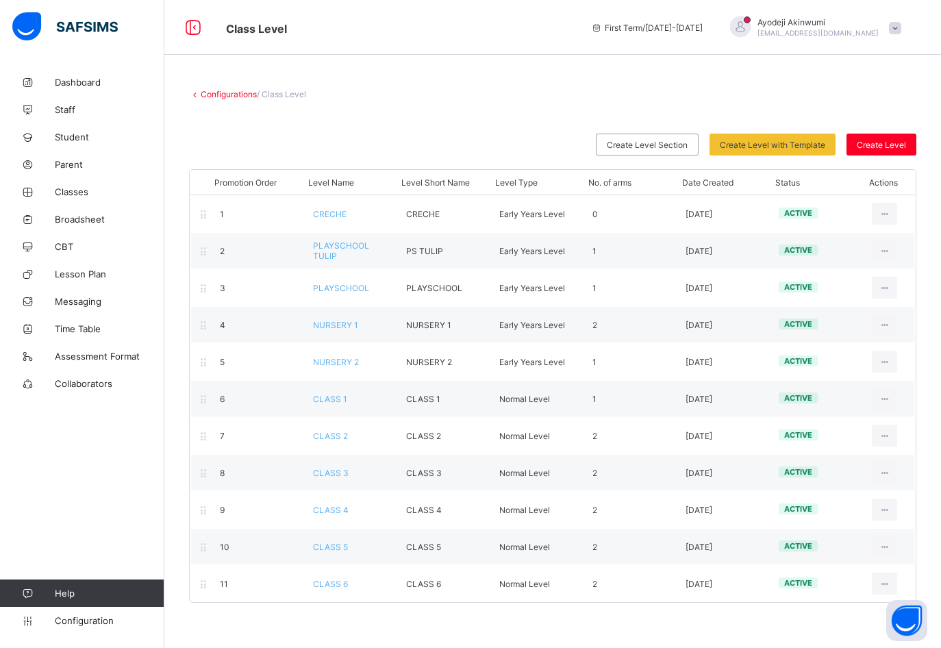
click at [0, 0] on div "View Class Level" at bounding box center [0, 0] width 0 height 0
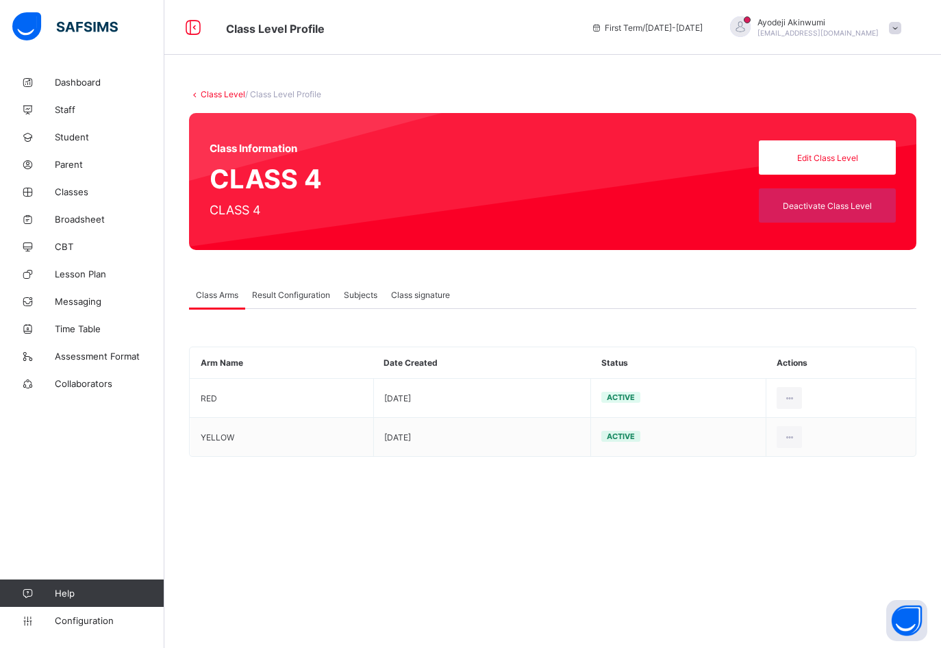
click at [299, 295] on span "Result Configuration" at bounding box center [291, 295] width 78 height 10
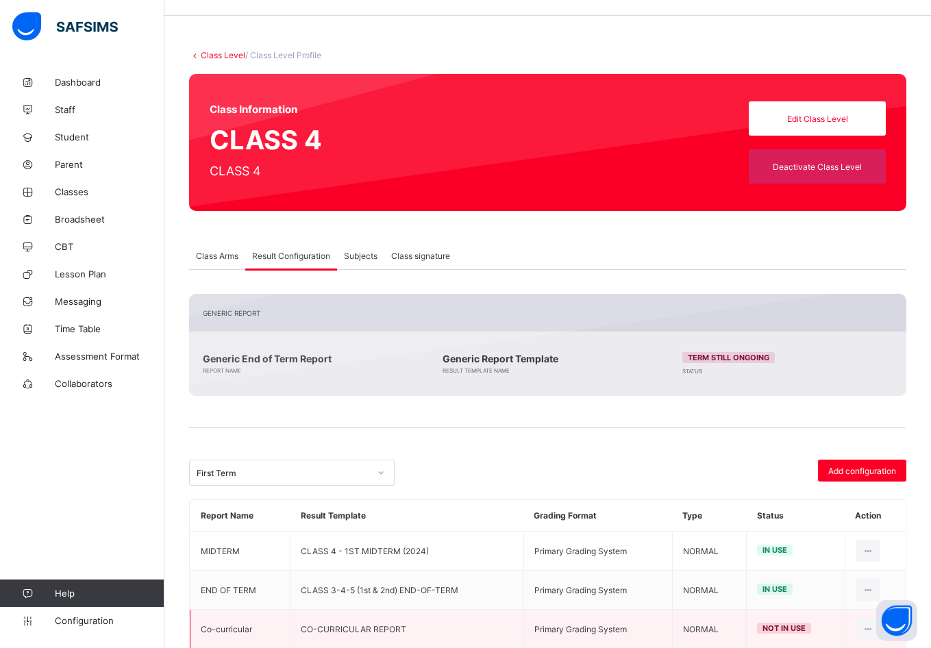
scroll to position [74, 0]
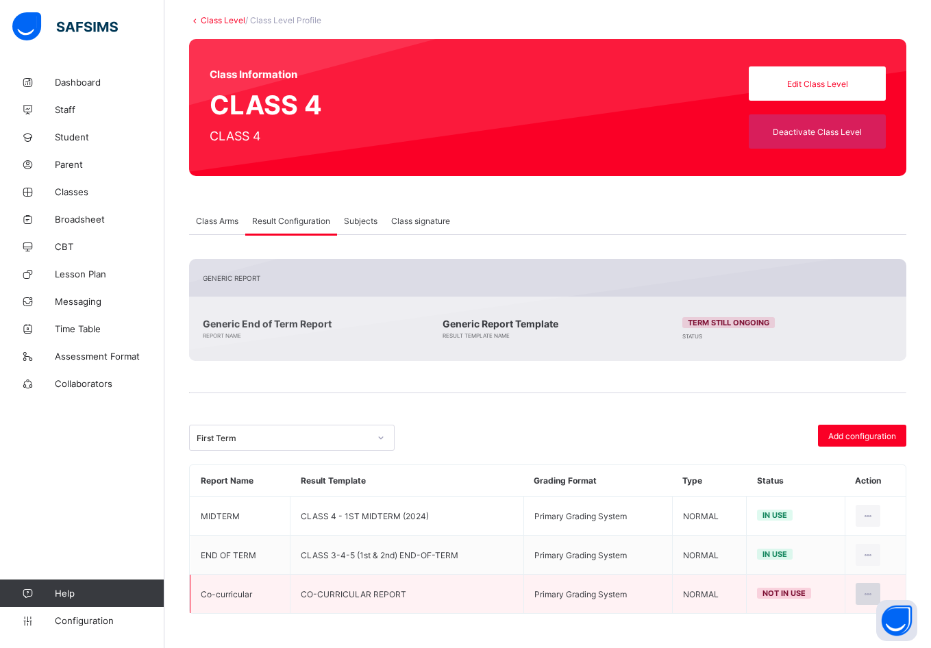
click at [874, 595] on icon at bounding box center [869, 594] width 12 height 10
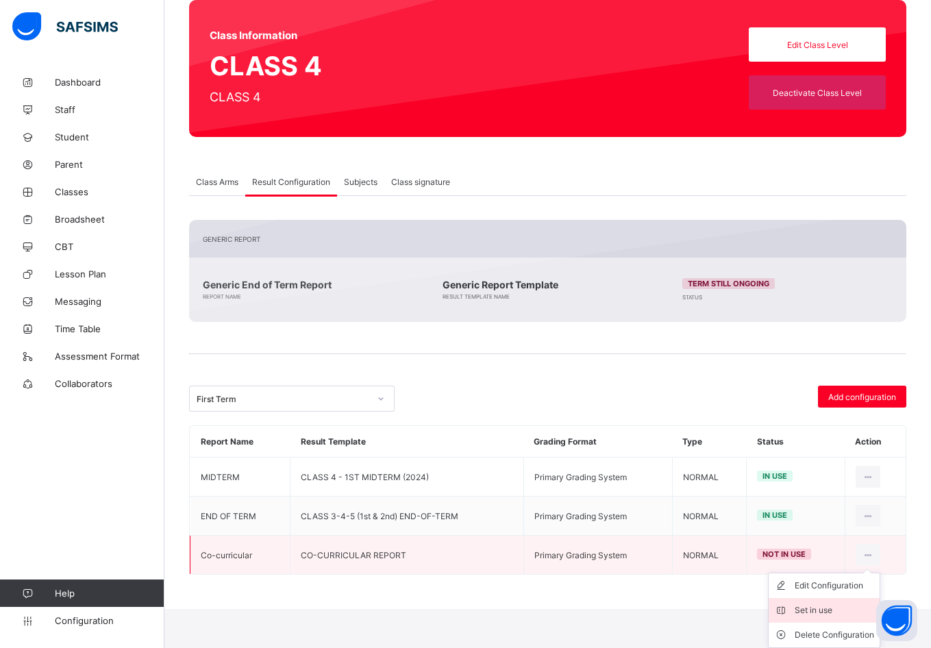
click at [821, 610] on div "Set in use" at bounding box center [834, 611] width 79 height 14
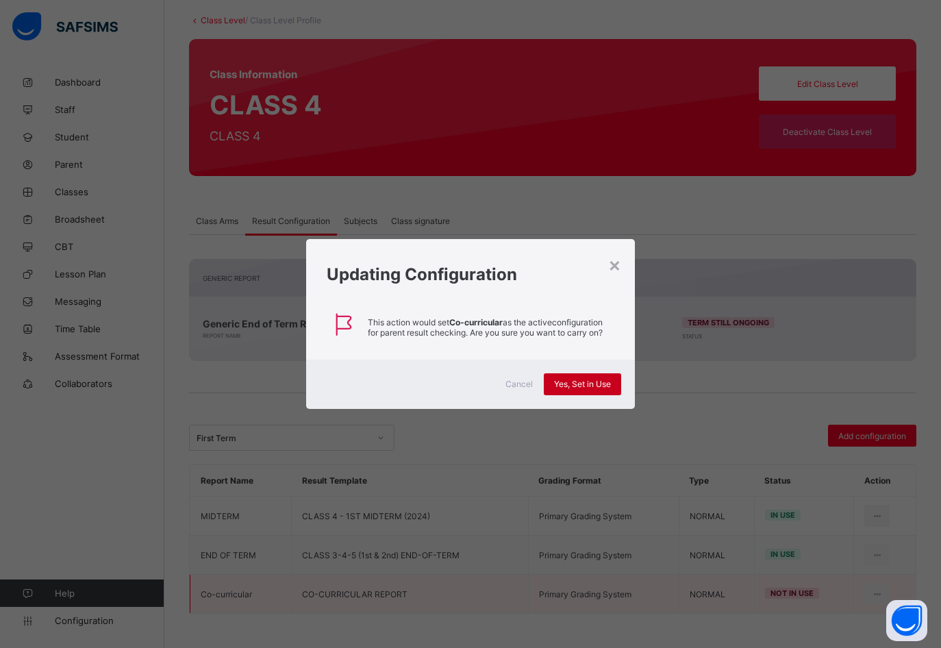
click at [585, 386] on span "Yes, Set in Use" at bounding box center [582, 384] width 57 height 10
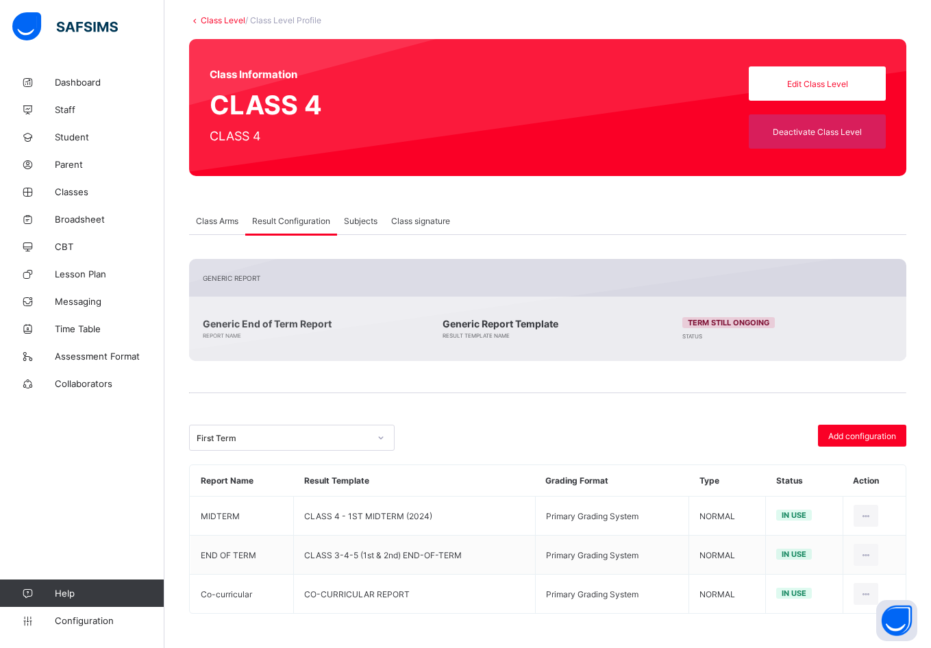
click at [216, 14] on div "**********" at bounding box center [547, 322] width 767 height 654
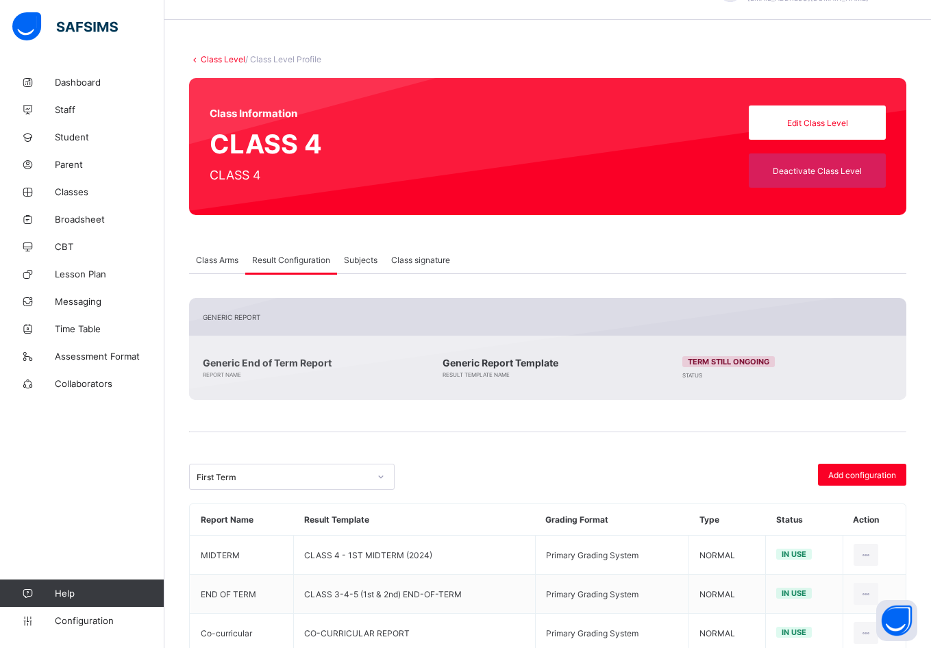
scroll to position [0, 0]
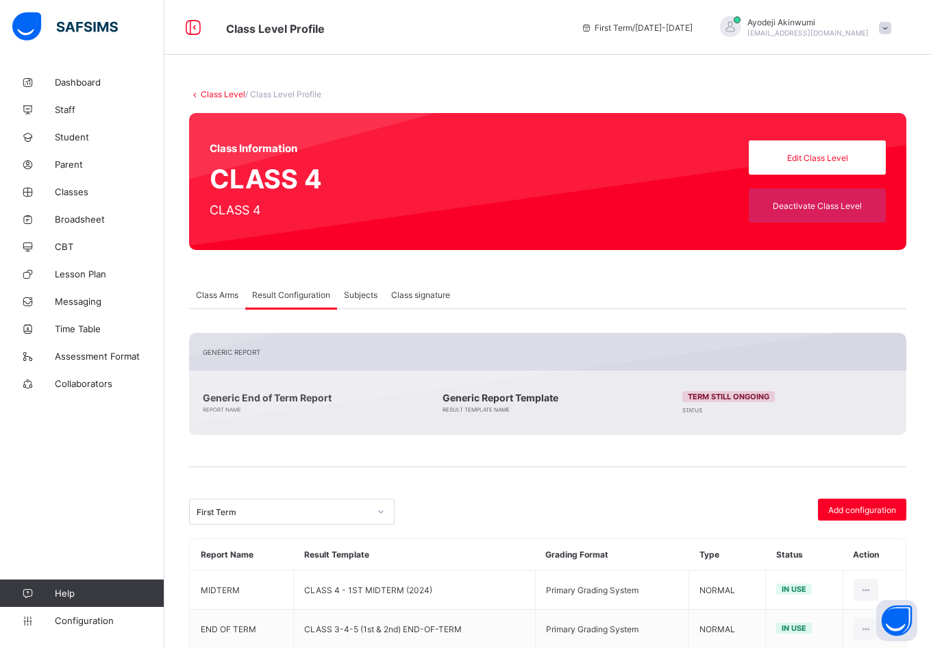
click at [232, 92] on link "Class Level" at bounding box center [223, 94] width 45 height 10
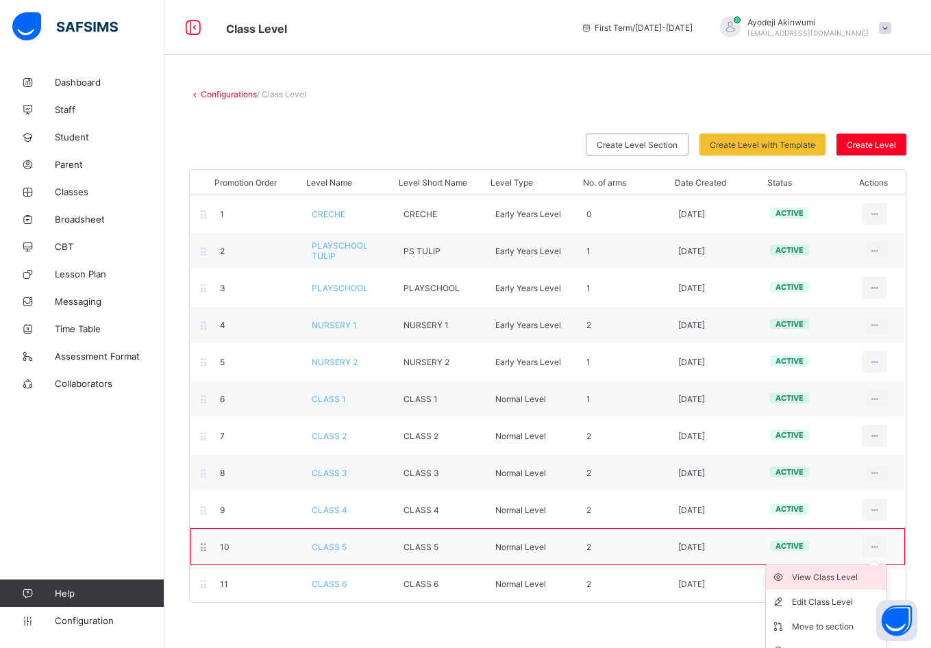
click at [841, 579] on div "View Class Level" at bounding box center [836, 578] width 89 height 14
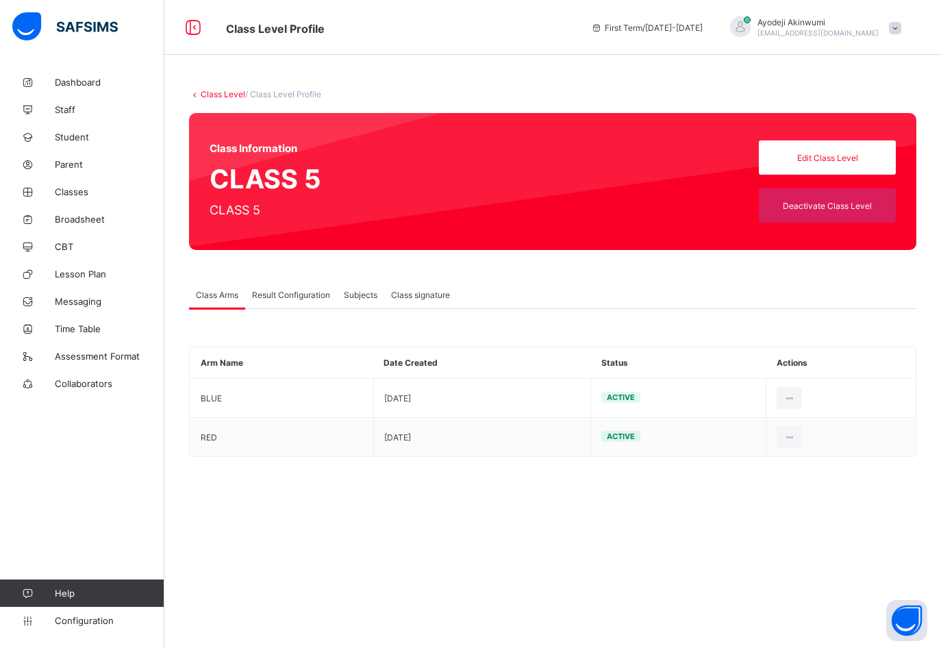
click at [290, 284] on div "Result Configuration" at bounding box center [291, 294] width 92 height 27
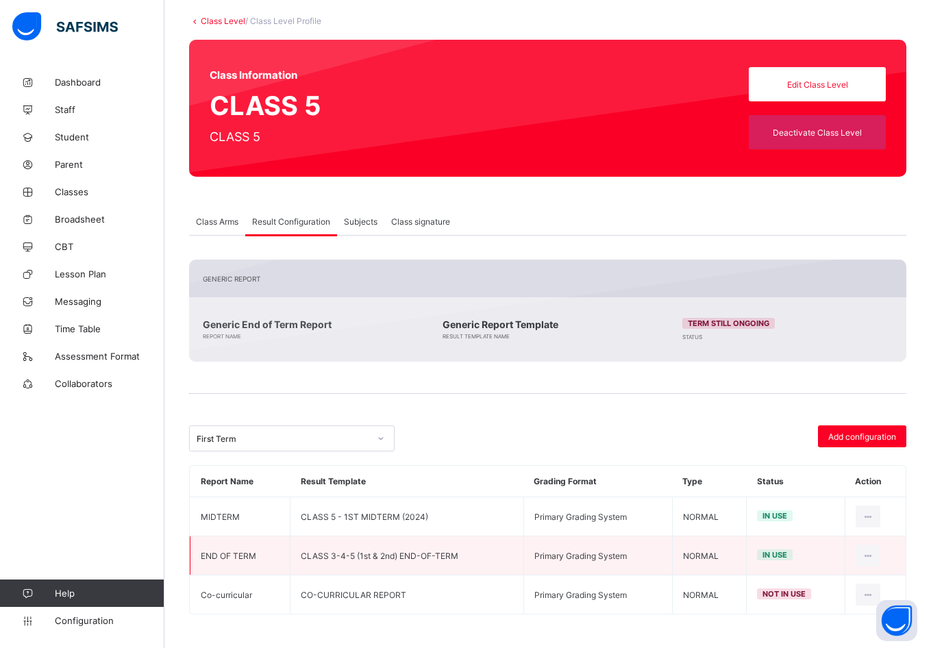
scroll to position [74, 0]
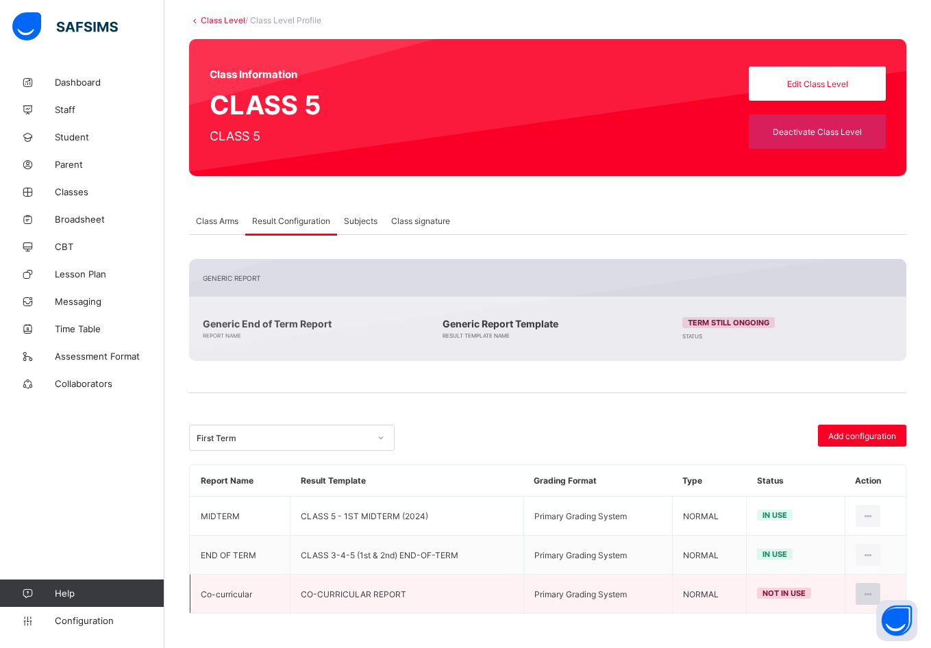
click at [874, 591] on icon at bounding box center [869, 594] width 12 height 10
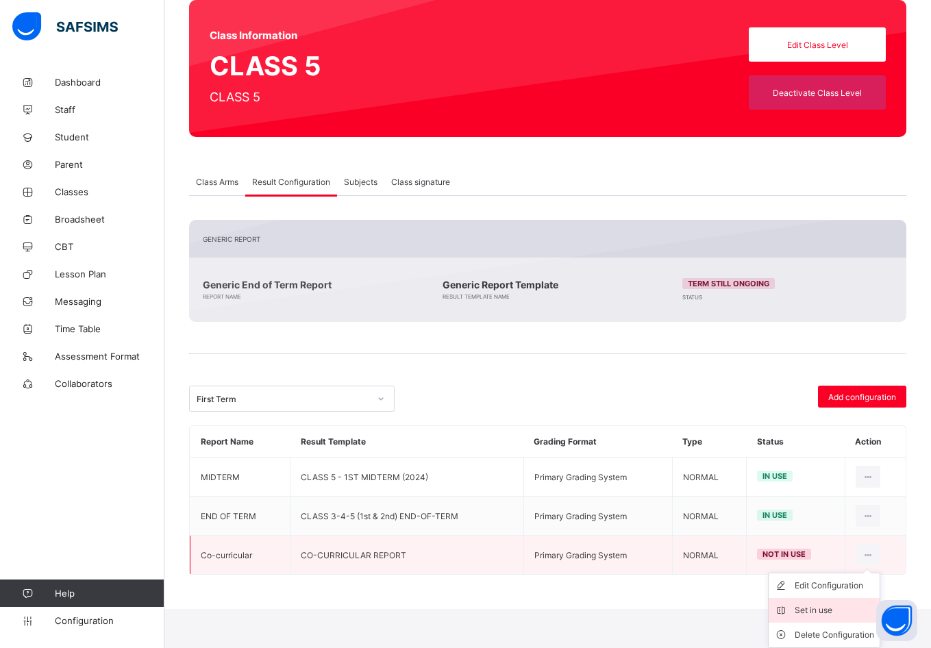
click at [820, 606] on div "Set in use" at bounding box center [834, 611] width 79 height 14
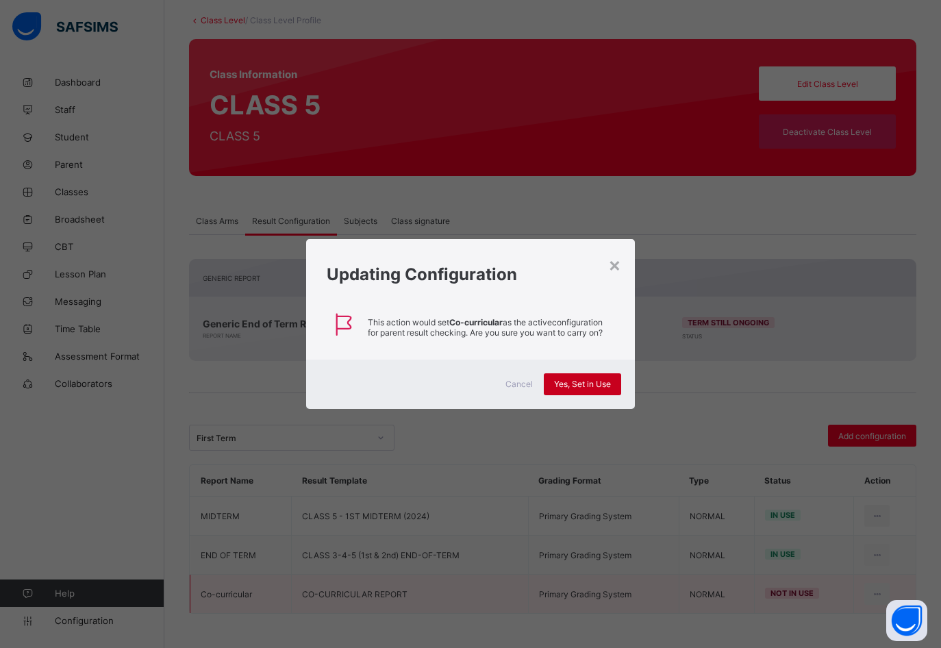
click at [572, 375] on div "Yes, Set in Use" at bounding box center [582, 384] width 77 height 22
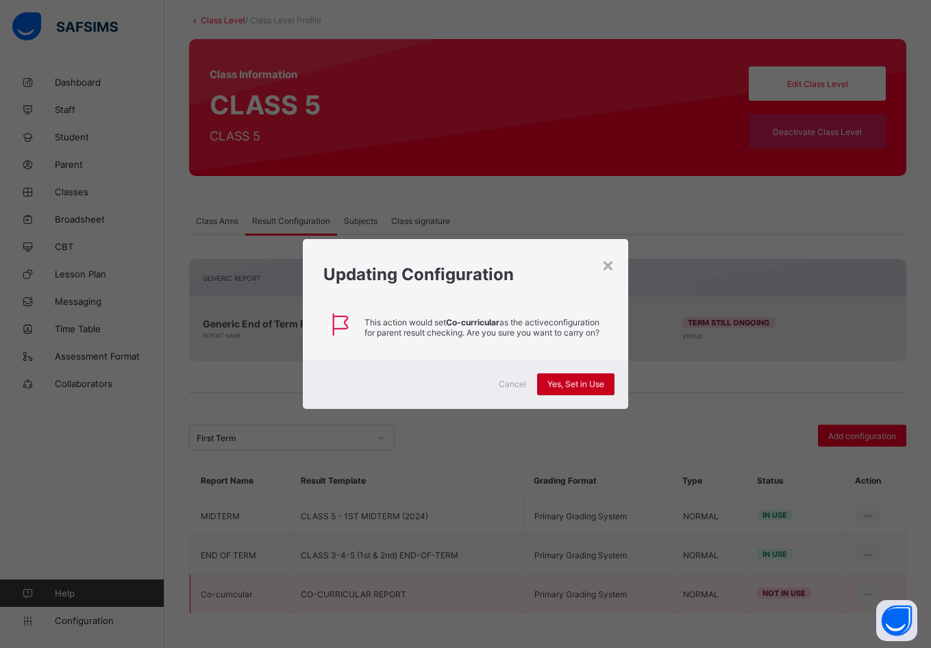
click at [571, 387] on span "Yes, Set in Use" at bounding box center [575, 384] width 57 height 10
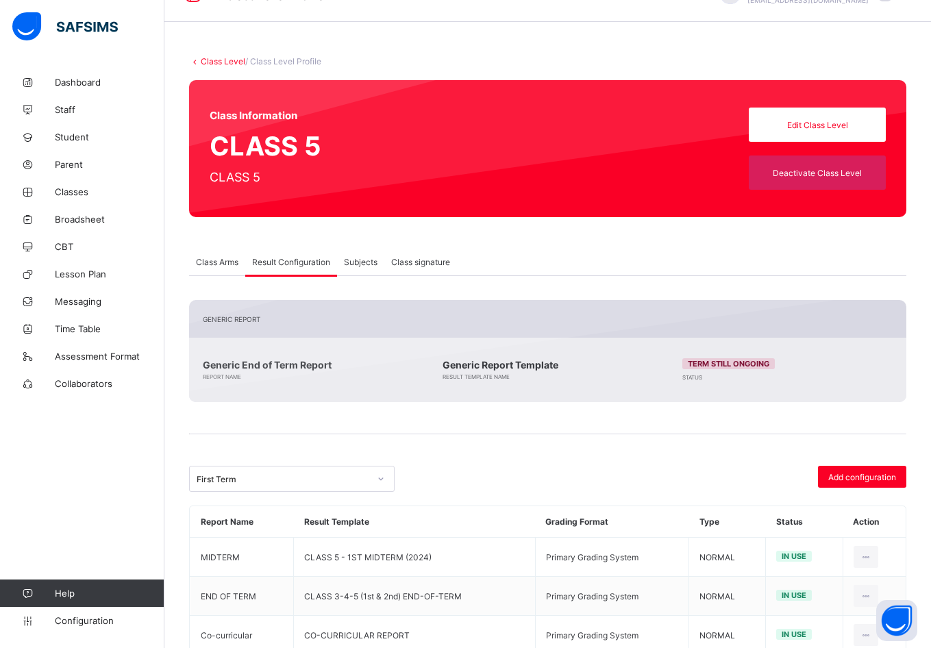
scroll to position [0, 0]
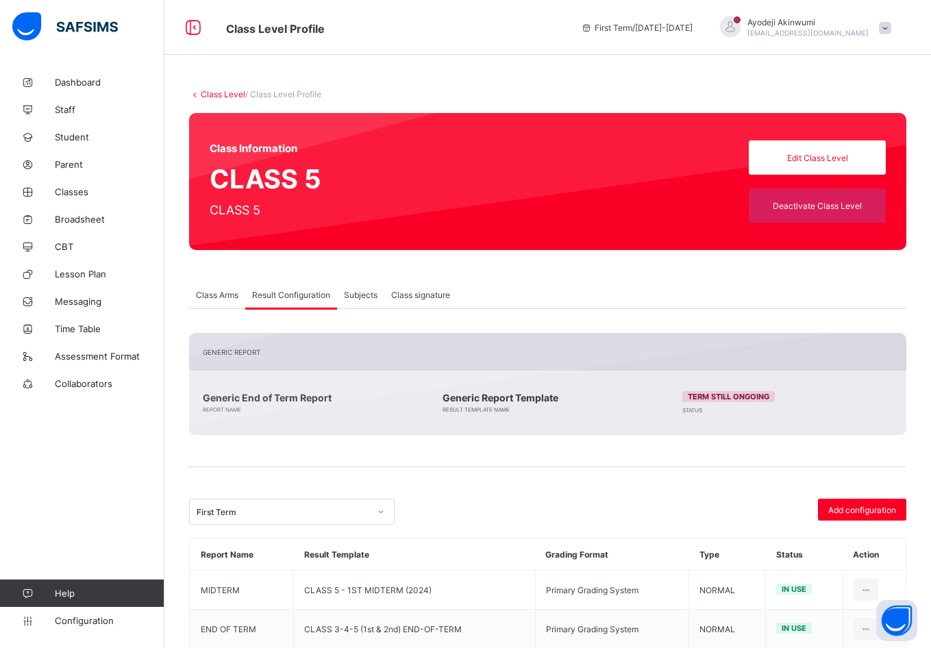
click at [216, 88] on div "**********" at bounding box center [547, 396] width 767 height 654
click at [216, 92] on link "Class Level" at bounding box center [223, 94] width 45 height 10
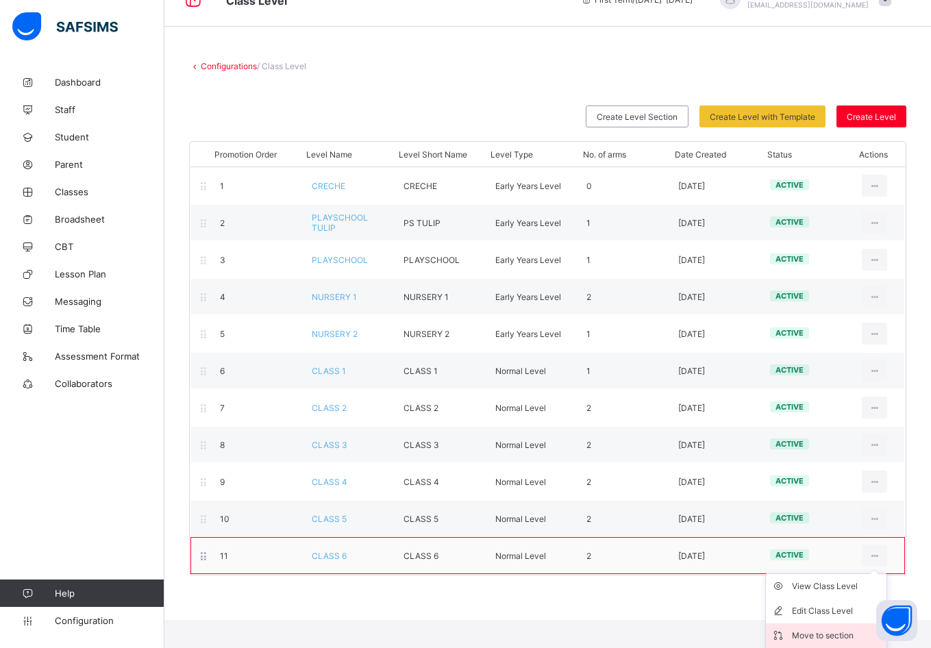
scroll to position [53, 0]
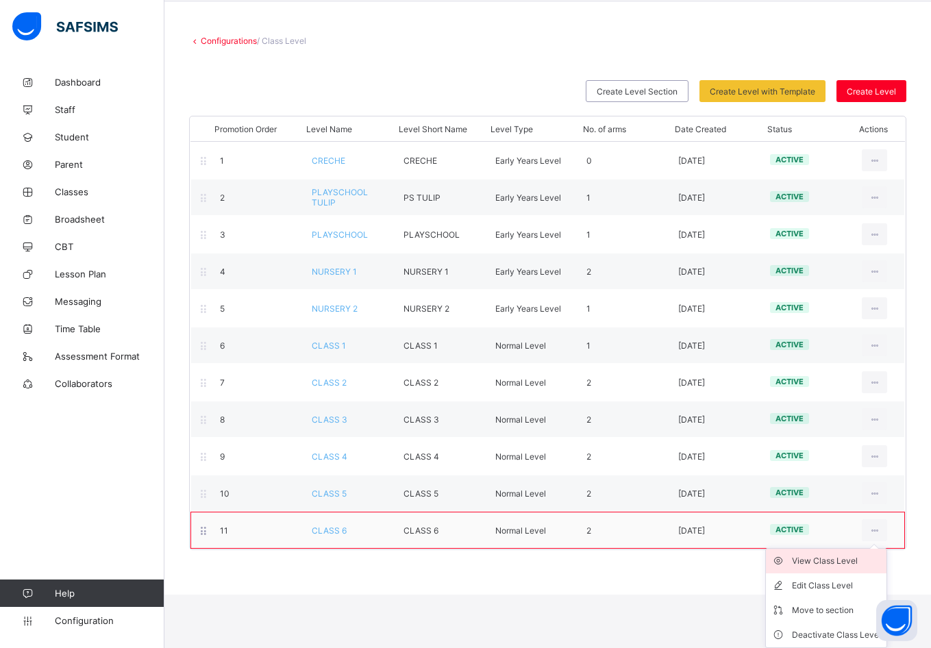
click at [824, 562] on div "View Class Level" at bounding box center [836, 561] width 89 height 14
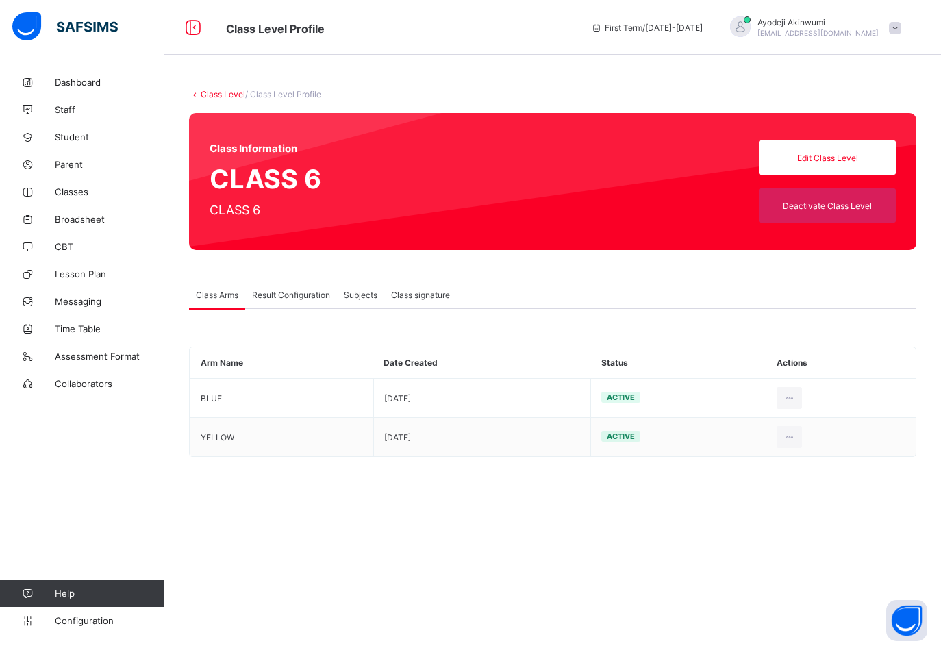
click at [295, 287] on div "Result Configuration" at bounding box center [291, 294] width 92 height 27
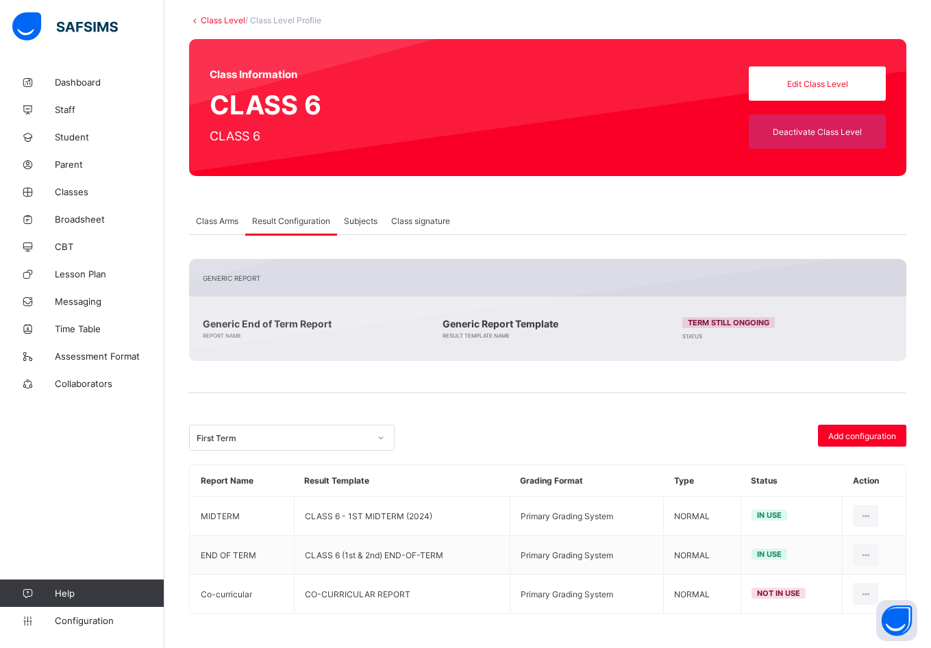
scroll to position [74, 0]
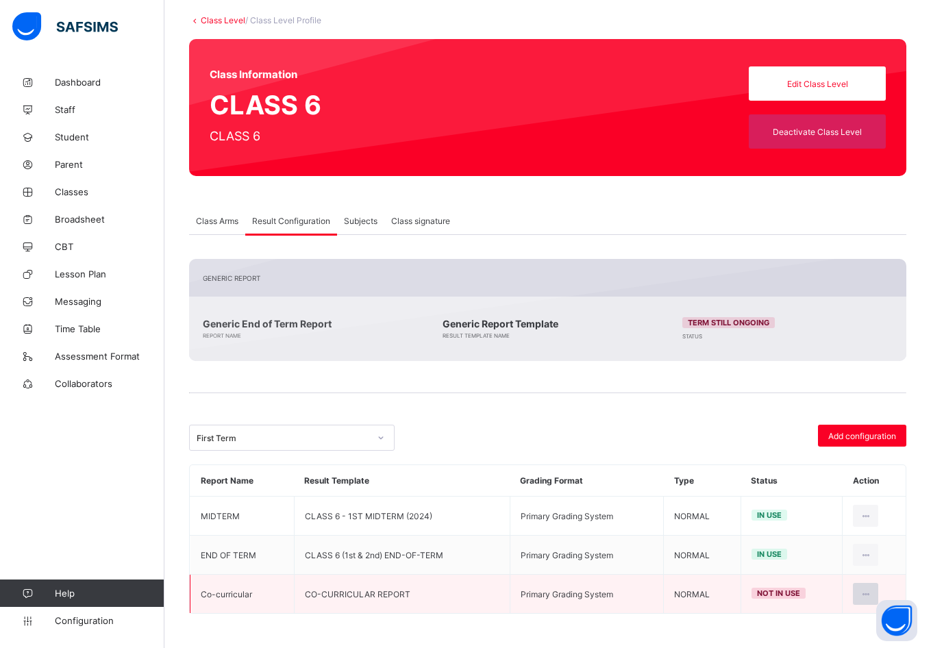
click at [871, 593] on icon at bounding box center [866, 594] width 12 height 10
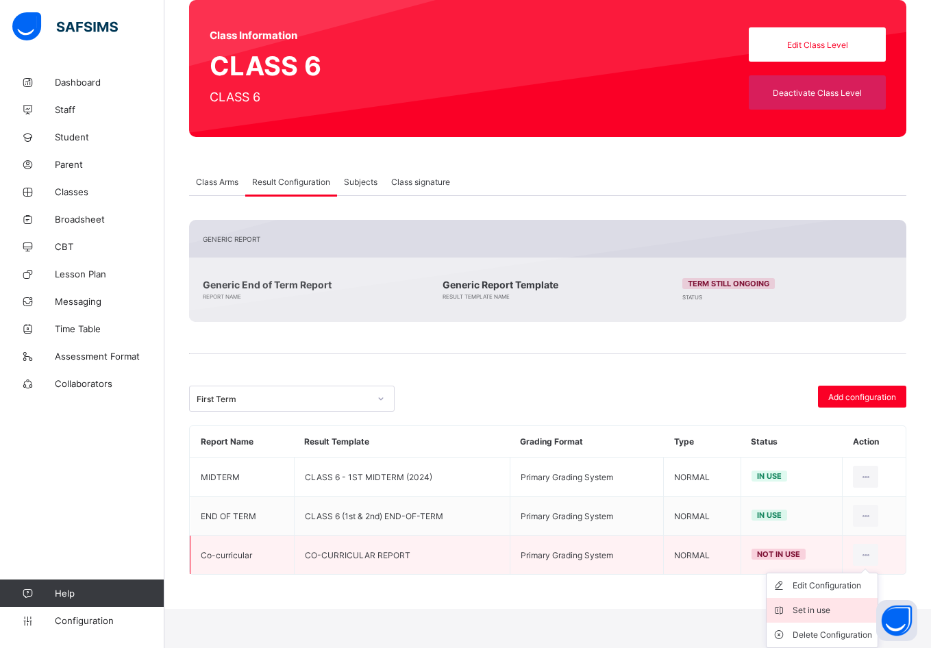
click at [819, 613] on div "Set in use" at bounding box center [832, 611] width 79 height 14
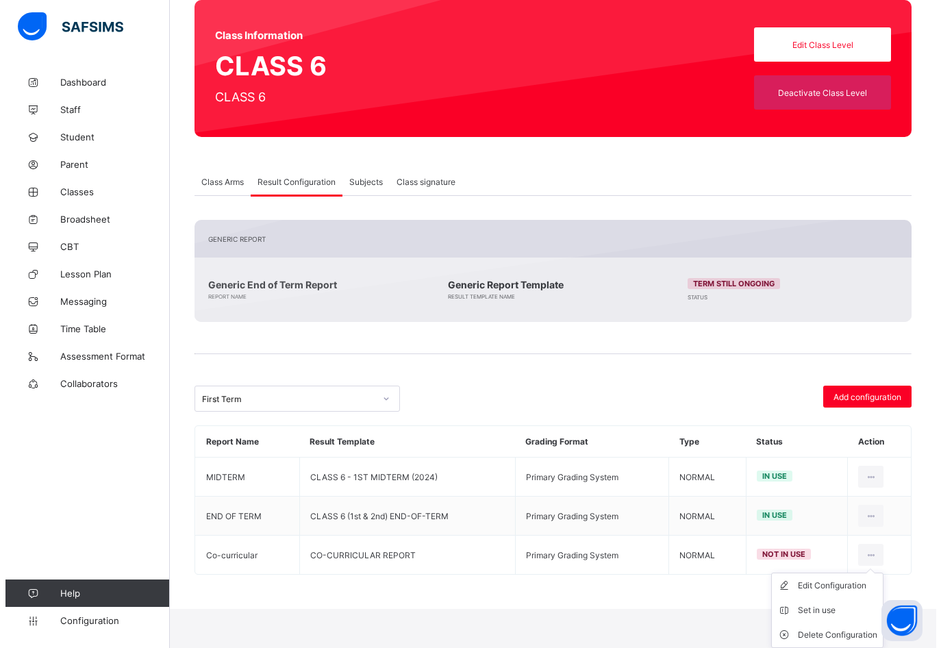
scroll to position [74, 0]
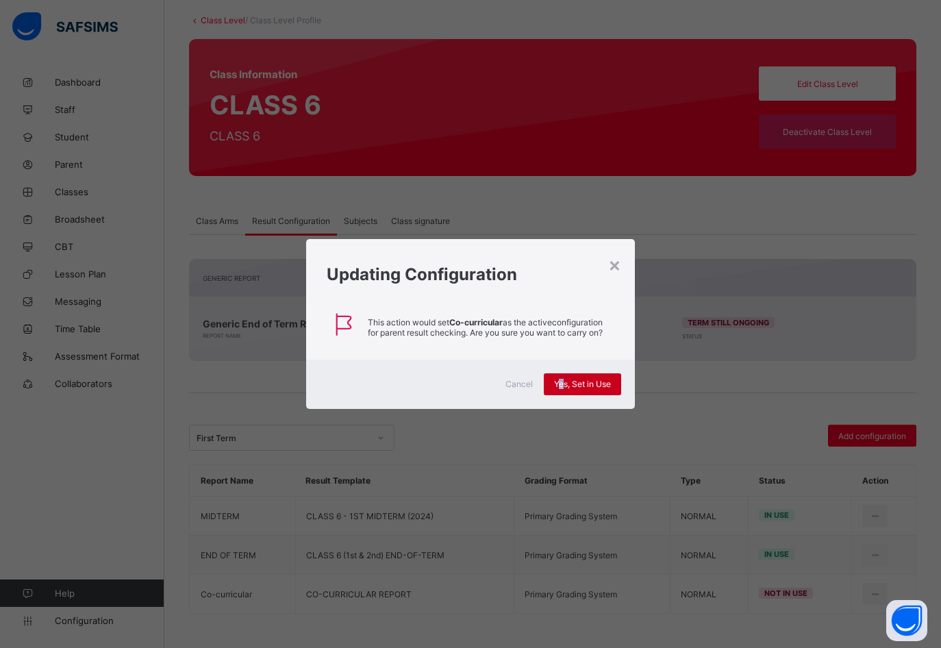
click at [560, 384] on span "Yes, Set in Use" at bounding box center [582, 384] width 57 height 10
click at [562, 381] on div "Yes, Set in Use" at bounding box center [582, 384] width 77 height 22
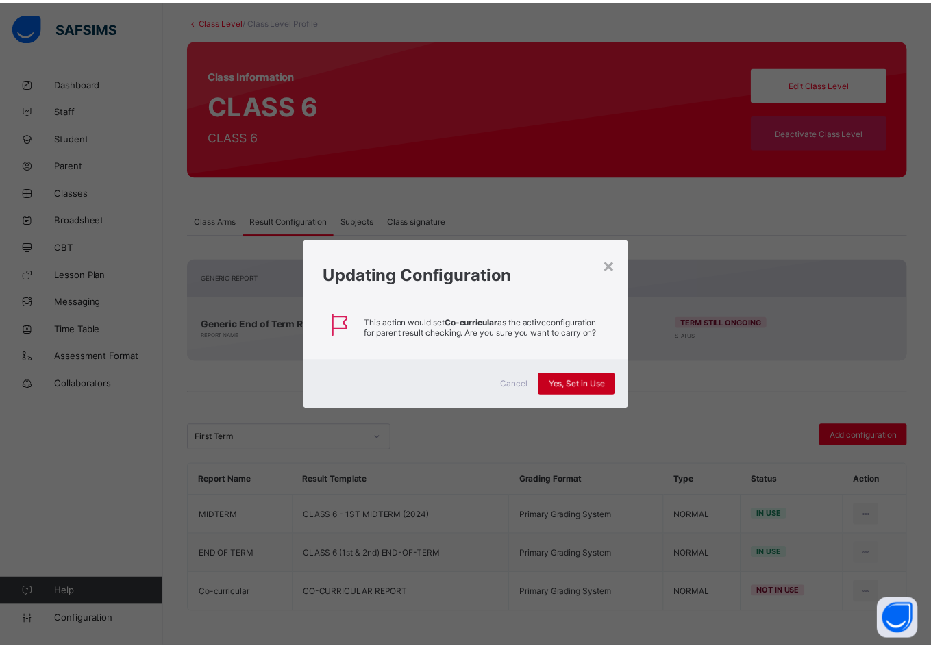
scroll to position [168, 0]
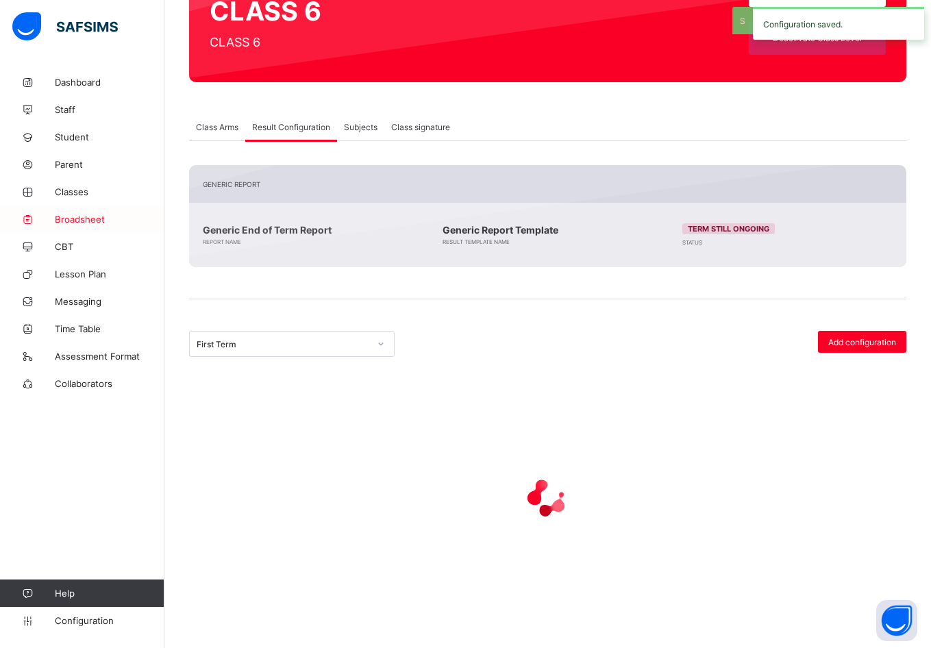
click at [73, 221] on span "Broadsheet" at bounding box center [110, 219] width 110 height 11
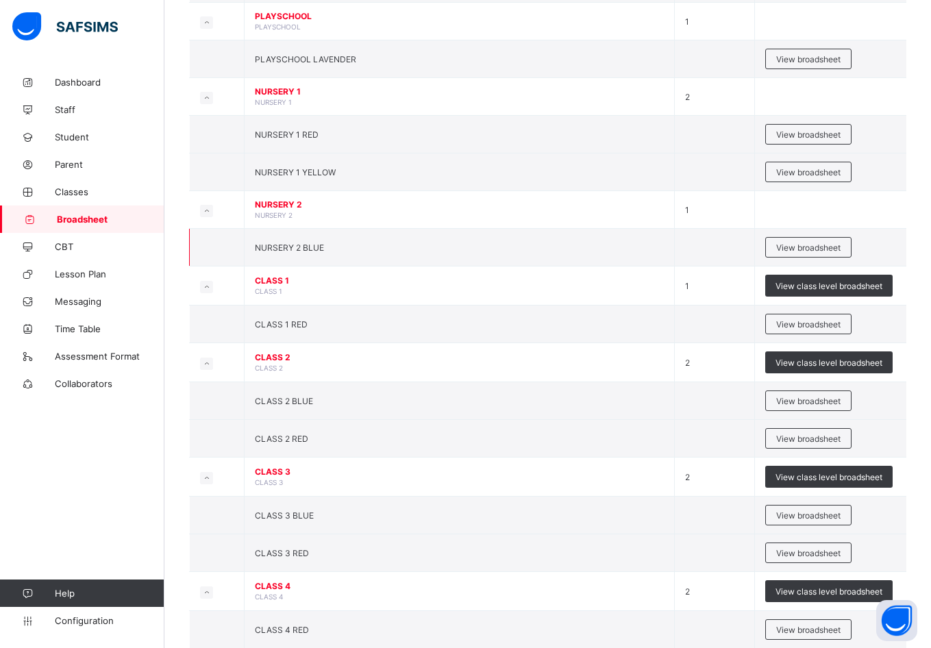
scroll to position [55, 0]
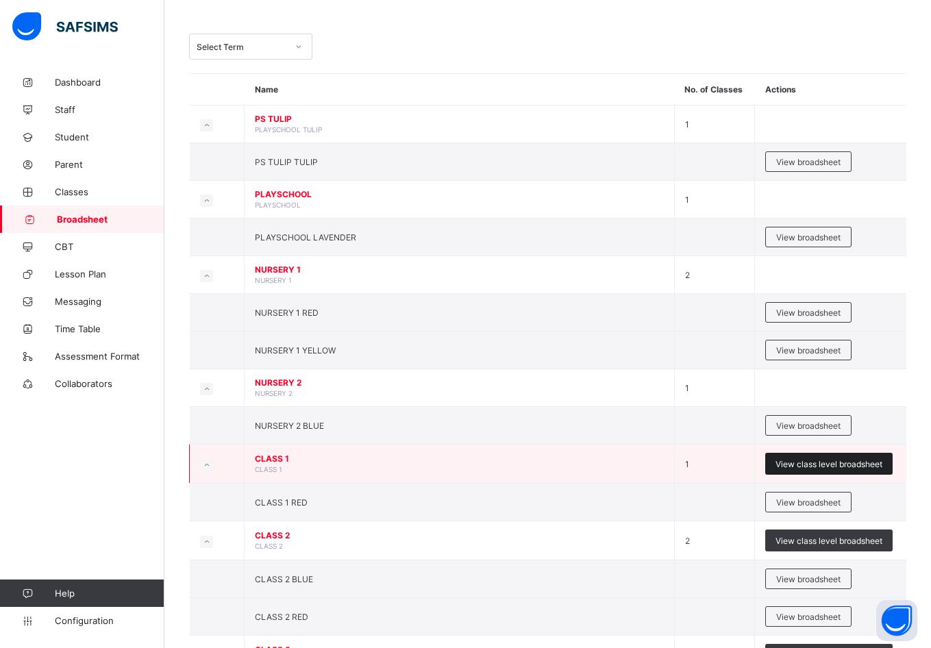
drag, startPoint x: 828, startPoint y: 463, endPoint x: 821, endPoint y: 465, distance: 7.2
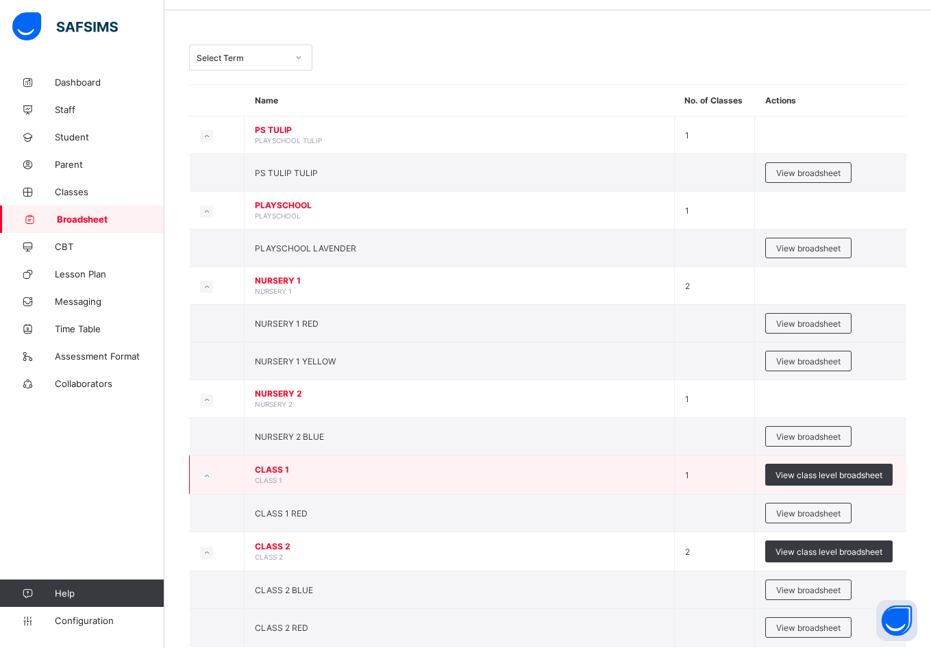
scroll to position [69, 0]
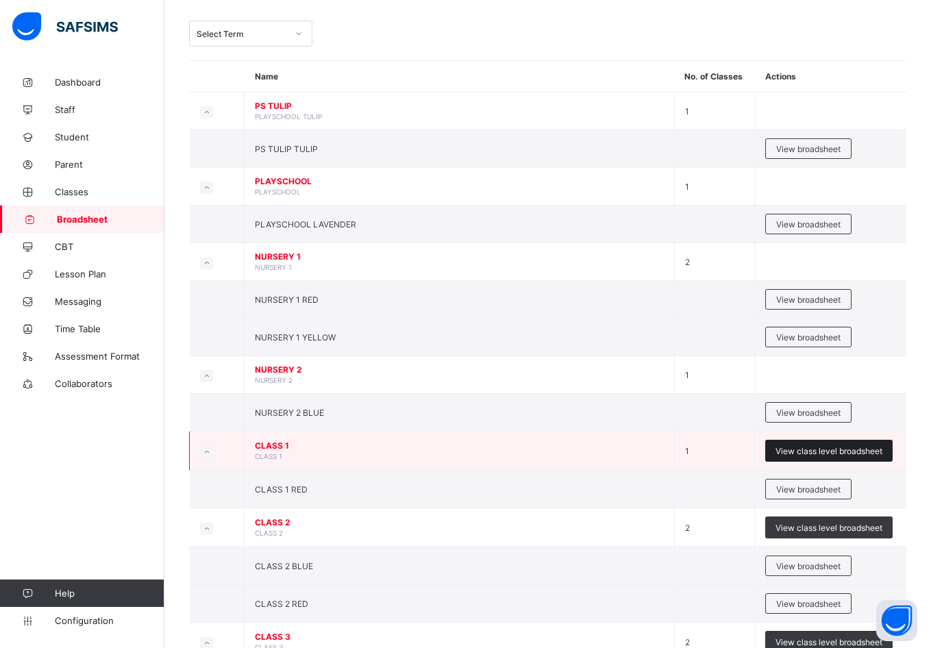
click at [821, 447] on span "View class level broadsheet" at bounding box center [829, 451] width 107 height 10
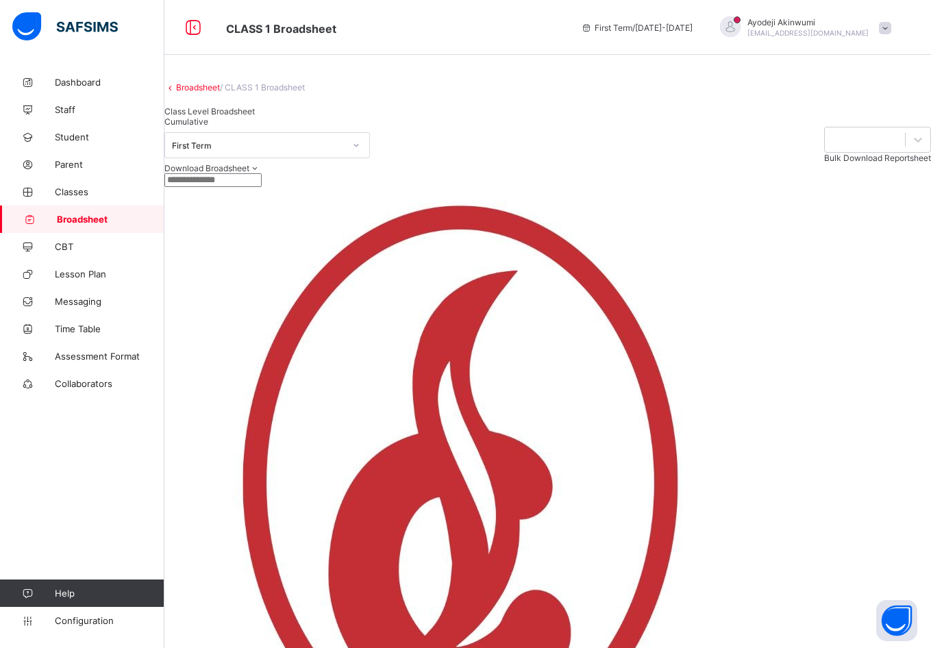
click at [208, 127] on span "Cumulative" at bounding box center [186, 121] width 44 height 10
click at [92, 223] on span "Broadsheet" at bounding box center [111, 219] width 108 height 11
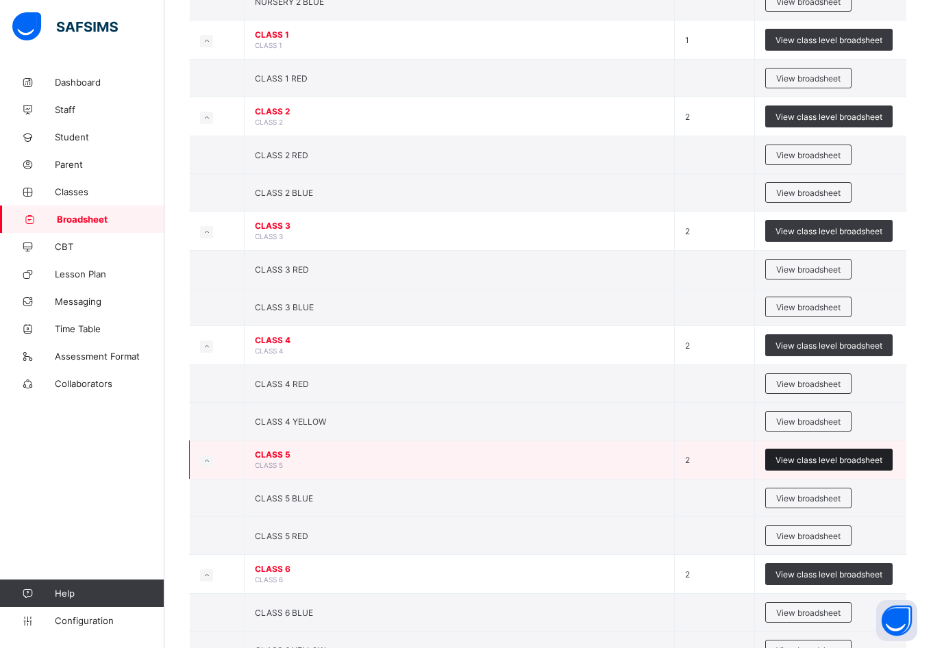
scroll to position [535, 0]
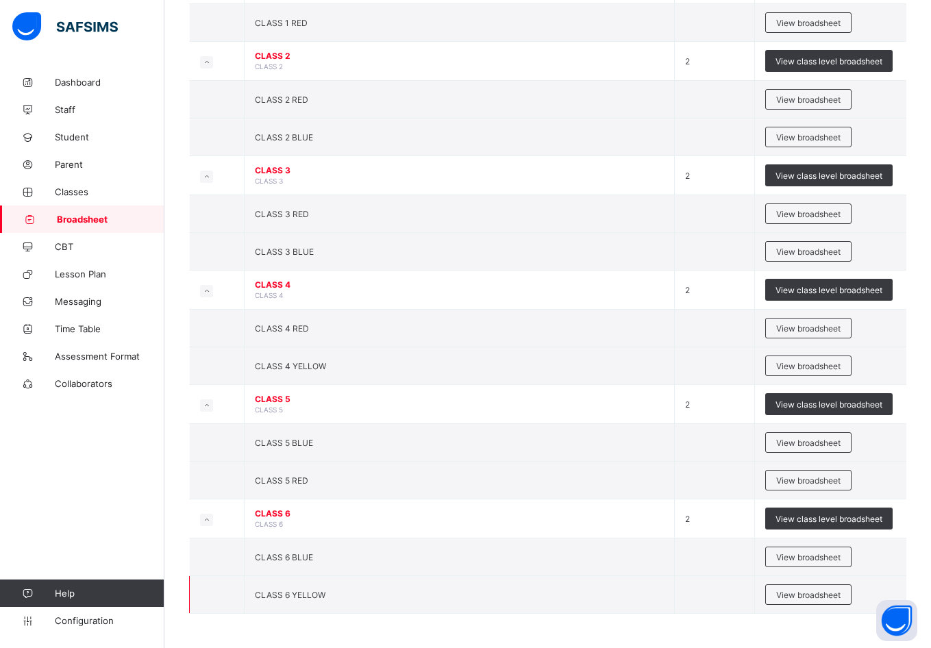
drag, startPoint x: 797, startPoint y: 591, endPoint x: 737, endPoint y: 577, distance: 61.2
click at [737, 577] on td at bounding box center [714, 595] width 80 height 38
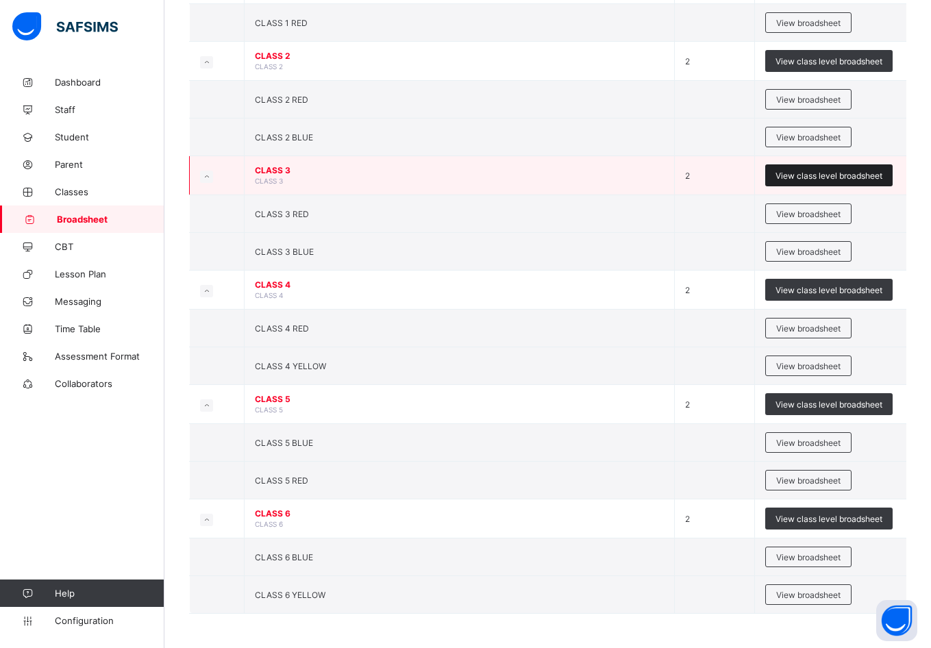
click at [817, 173] on span "View class level broadsheet" at bounding box center [829, 176] width 107 height 10
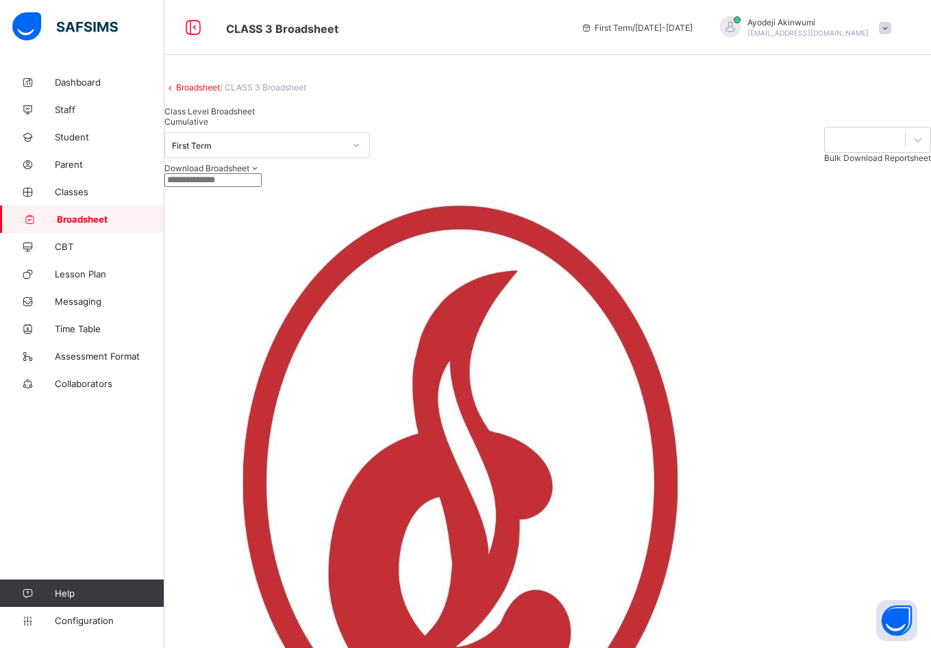
scroll to position [480, 0]
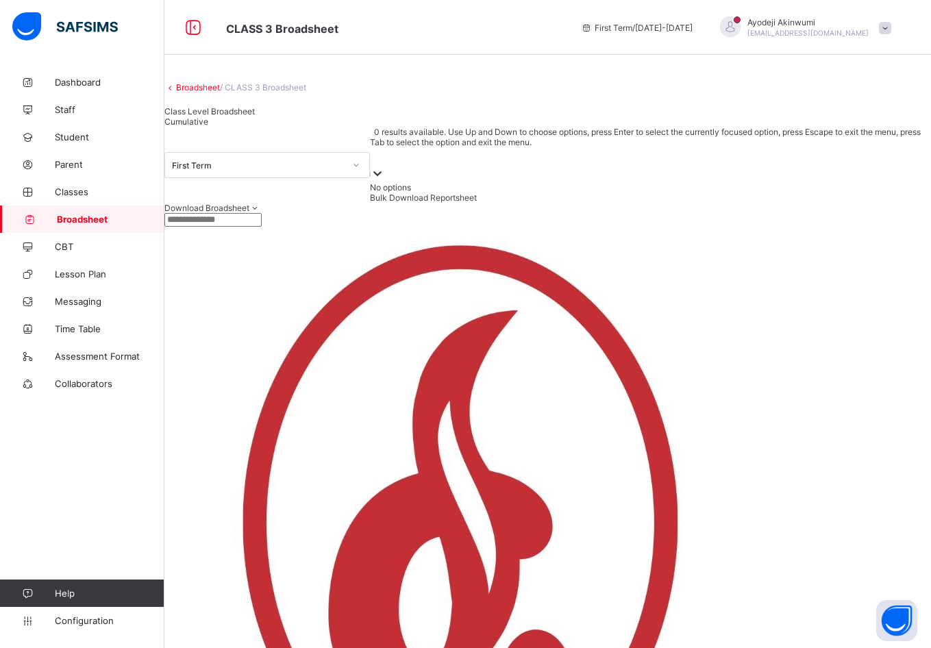
click at [728, 166] on div at bounding box center [650, 156] width 561 height 19
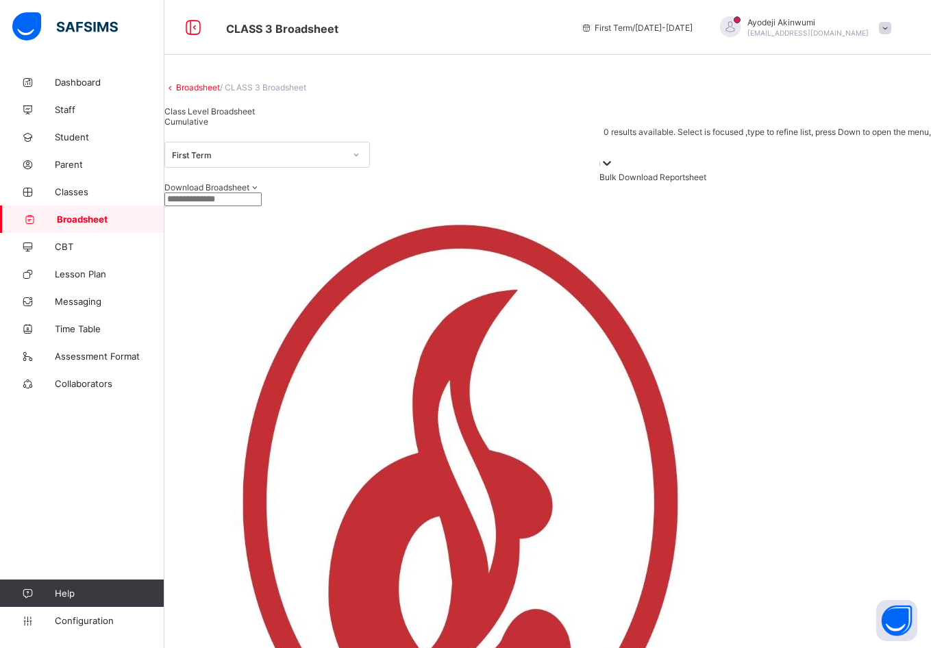
click at [720, 156] on div at bounding box center [765, 146] width 332 height 19
click at [719, 156] on div at bounding box center [765, 146] width 332 height 19
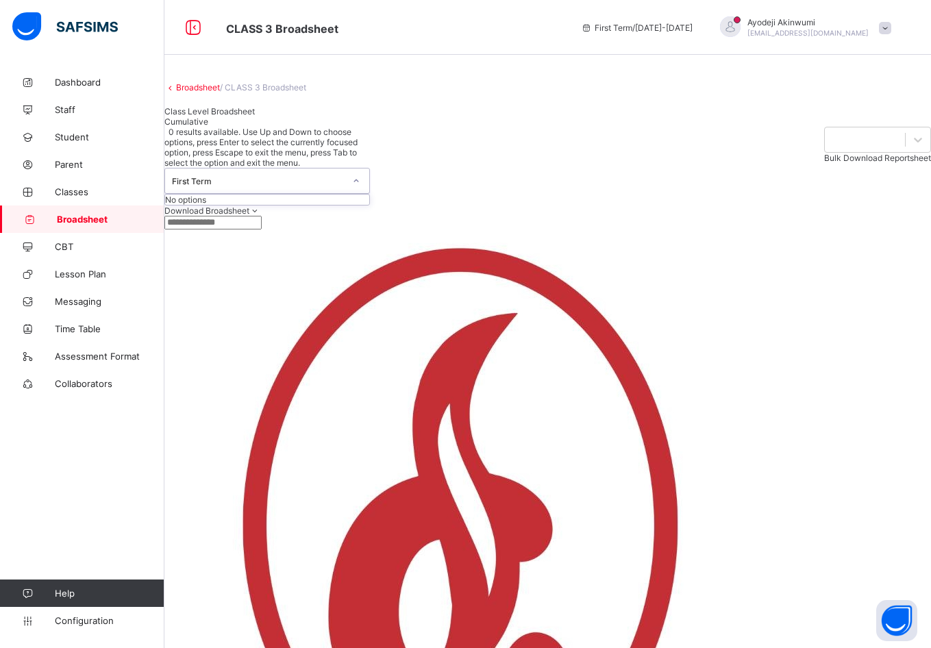
click at [306, 186] on div "First Term" at bounding box center [258, 181] width 173 height 10
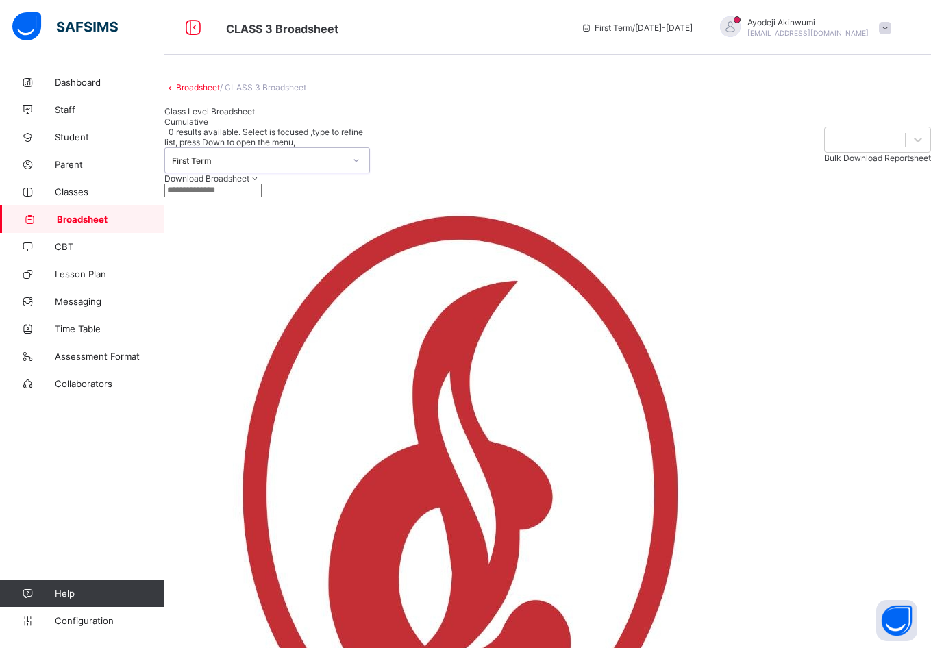
click at [306, 166] on div "First Term" at bounding box center [258, 161] width 173 height 10
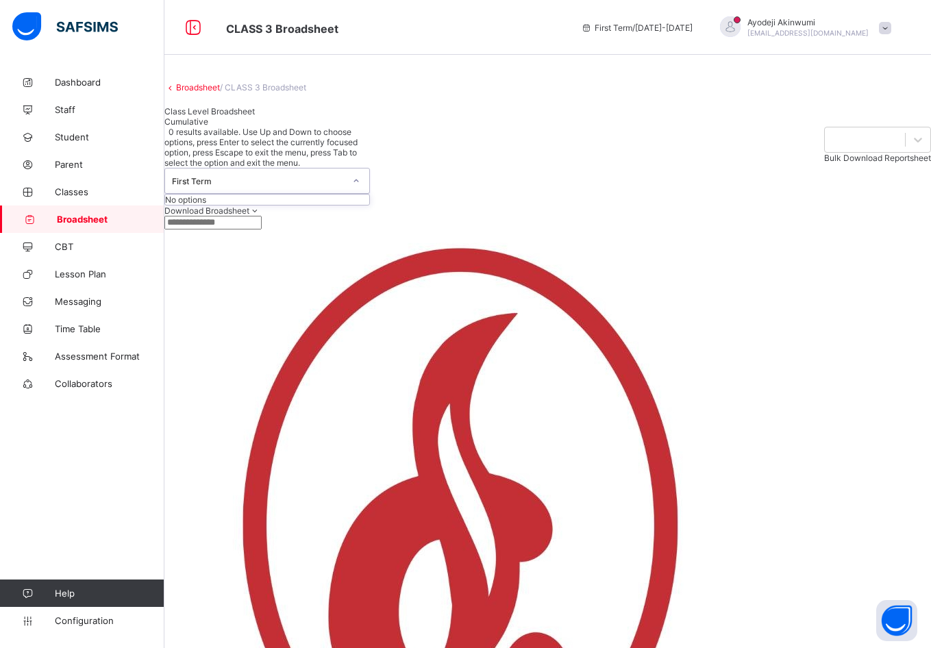
click at [262, 230] on input "text" at bounding box center [212, 223] width 97 height 14
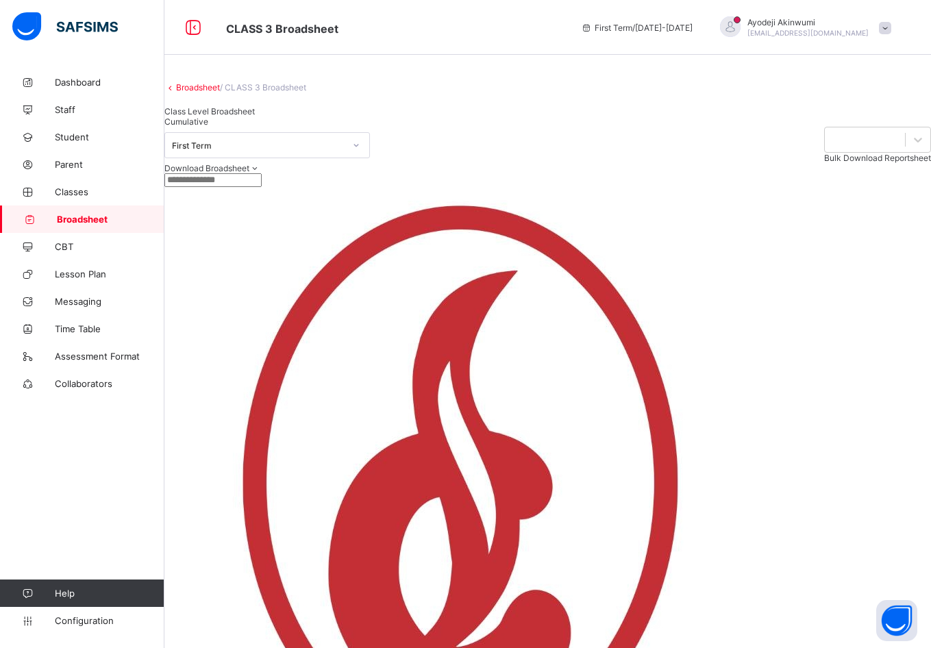
click at [306, 173] on div "Download Broadsheet PDF Excel sheet" at bounding box center [547, 168] width 767 height 10
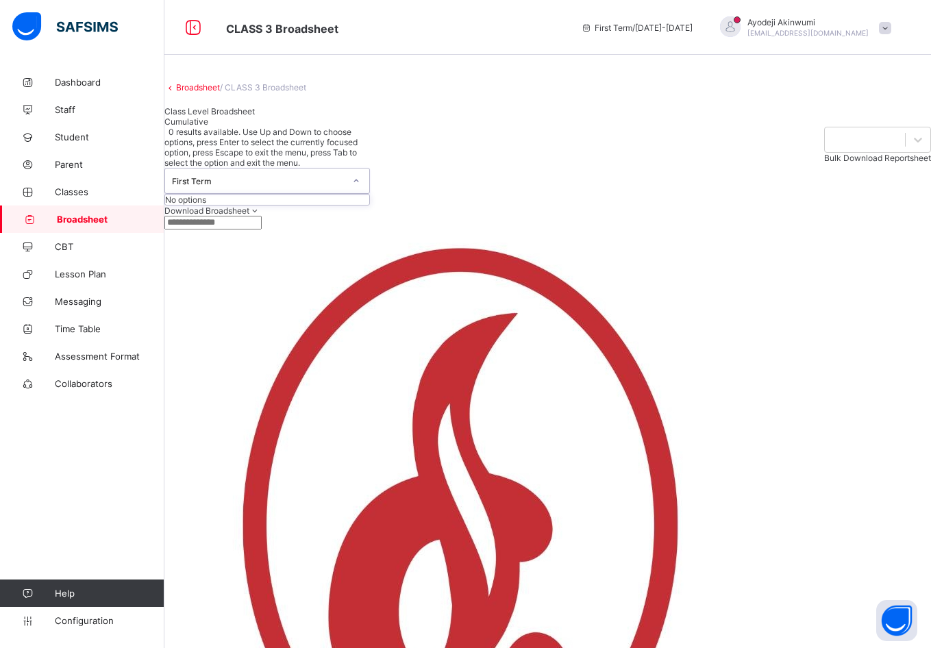
click at [263, 193] on div "First Term" at bounding box center [254, 181] width 178 height 25
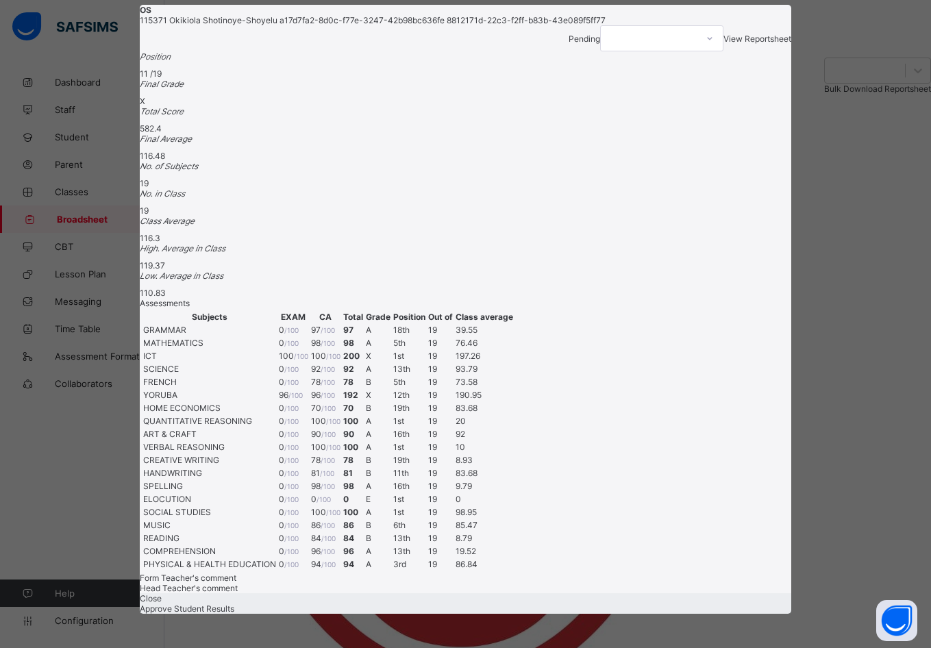
scroll to position [116, 0]
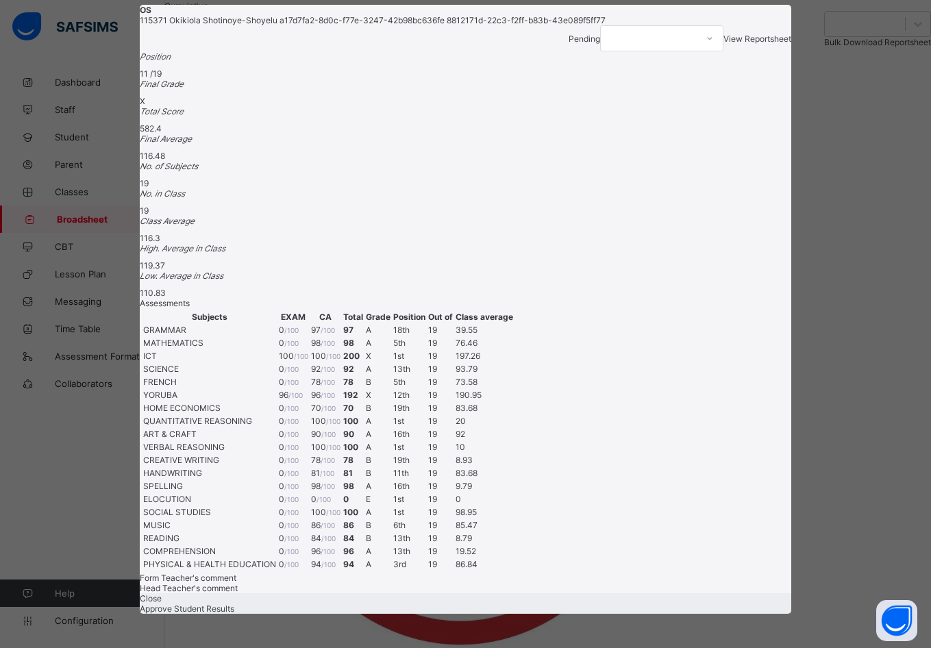
click at [621, 594] on div "Close" at bounding box center [466, 598] width 652 height 10
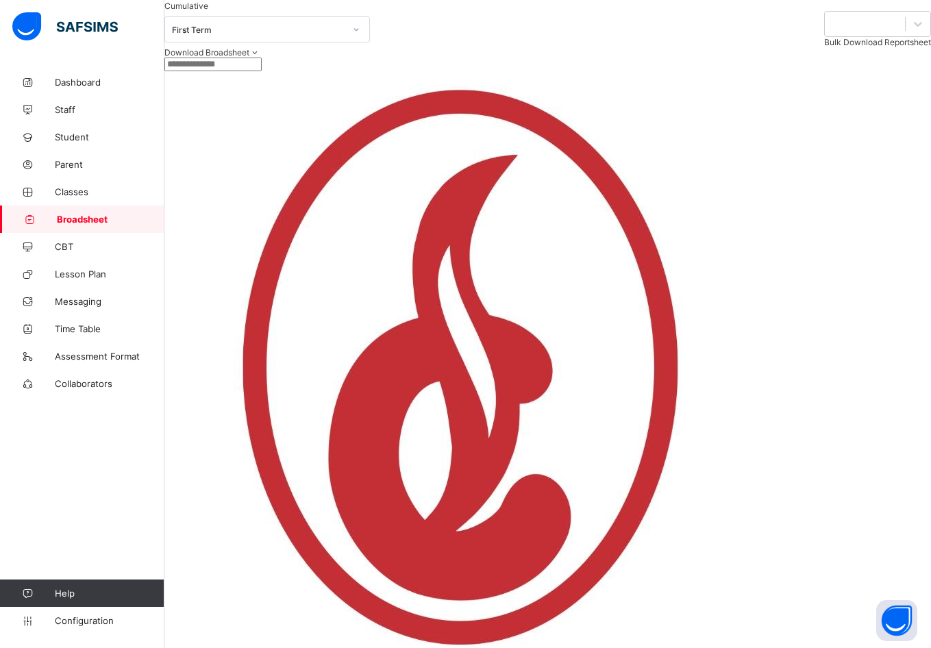
drag, startPoint x: 294, startPoint y: 240, endPoint x: 488, endPoint y: 230, distance: 194.9
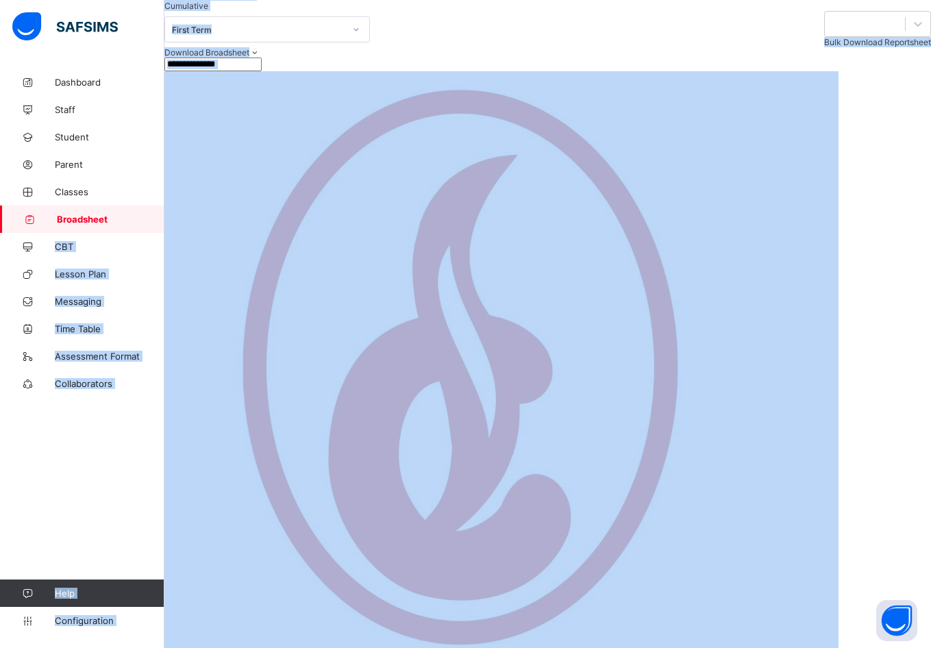
drag, startPoint x: 373, startPoint y: 237, endPoint x: 123, endPoint y: 213, distance: 251.9
drag, startPoint x: 123, startPoint y: 213, endPoint x: 366, endPoint y: 143, distance: 253.1
click at [366, 58] on div "Download Broadsheet PDF Excel sheet" at bounding box center [547, 52] width 767 height 10
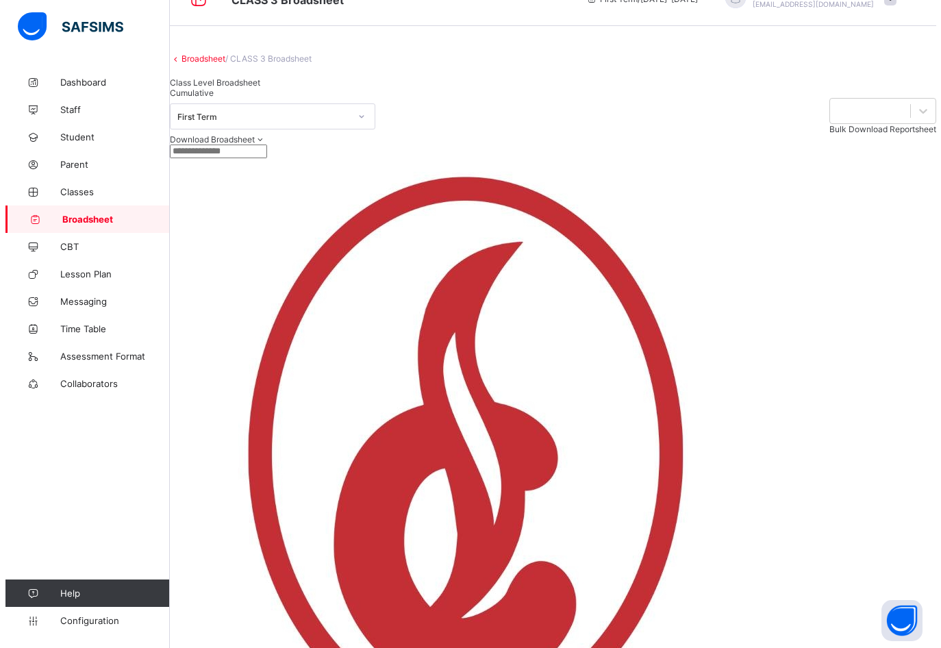
scroll to position [0, 0]
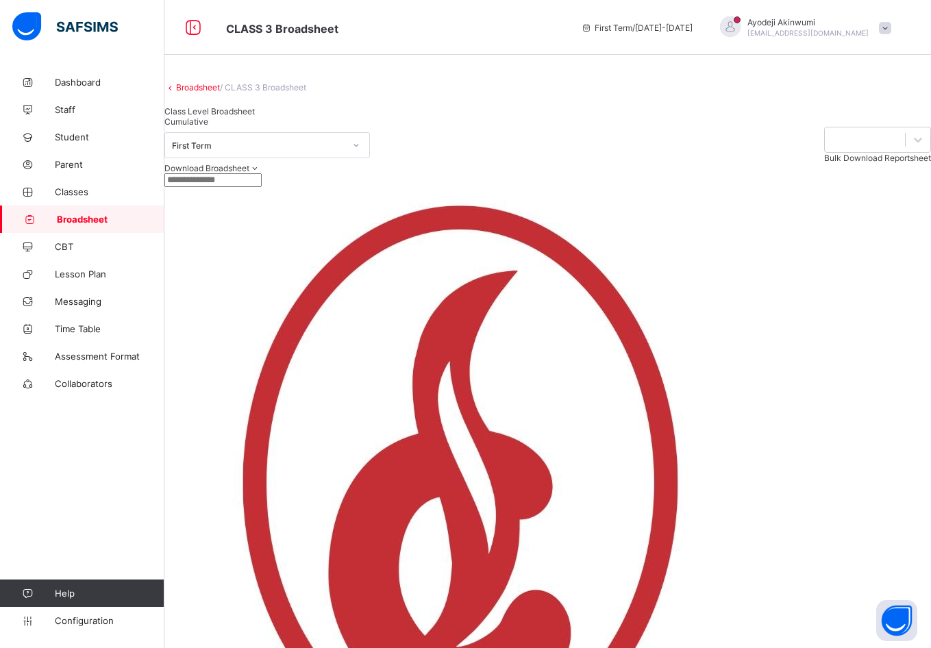
click at [229, 116] on div "Class Level Broadsheet" at bounding box center [209, 111] width 90 height 10
click at [825, 149] on div at bounding box center [865, 139] width 80 height 19
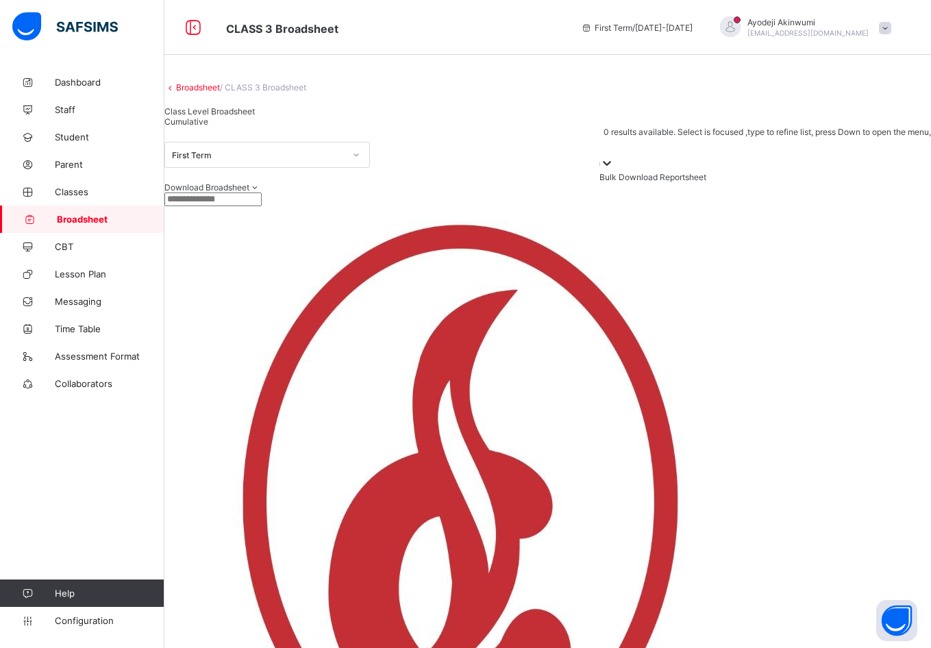
click at [683, 156] on div at bounding box center [765, 146] width 332 height 19
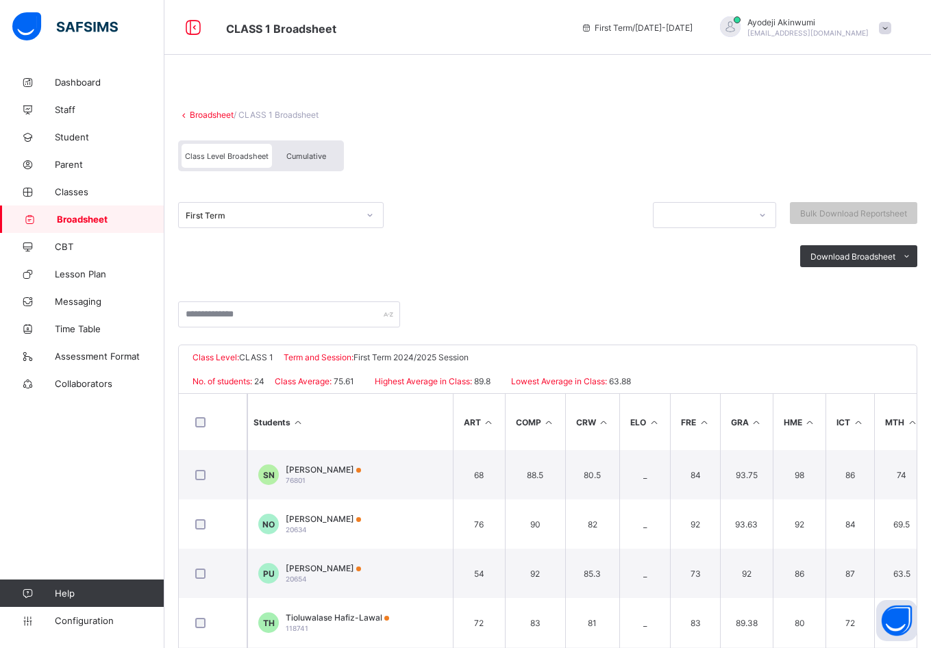
click at [294, 156] on span "Cumulative" at bounding box center [306, 156] width 40 height 10
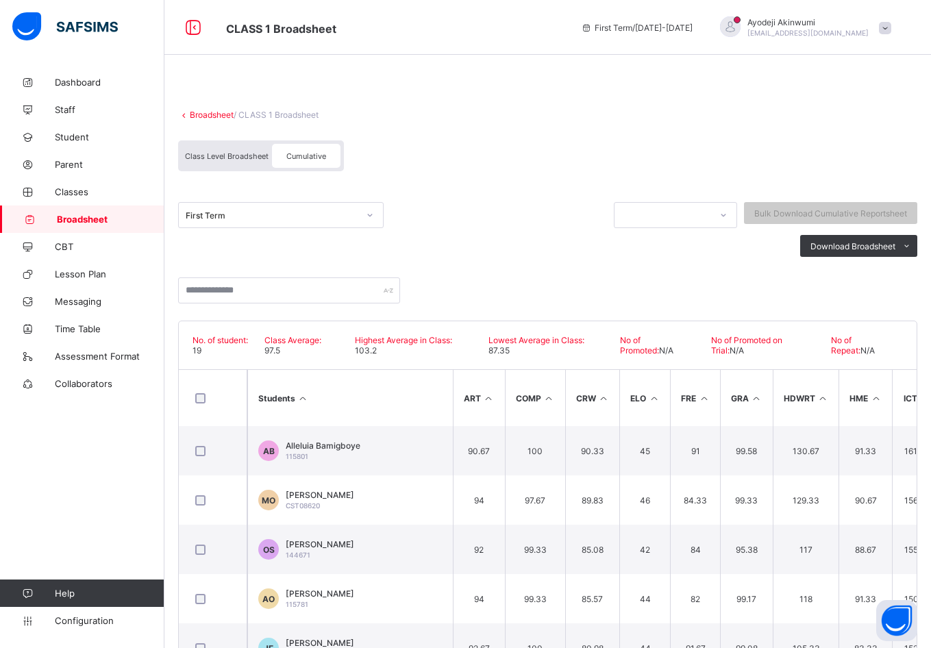
click at [395, 212] on div "First Term" at bounding box center [389, 218] width 422 height 33
click at [391, 189] on div "First Term Bulk Download Cumulative Reportsheet Download Broadsheet PDF Excel s…" at bounding box center [547, 253] width 739 height 136
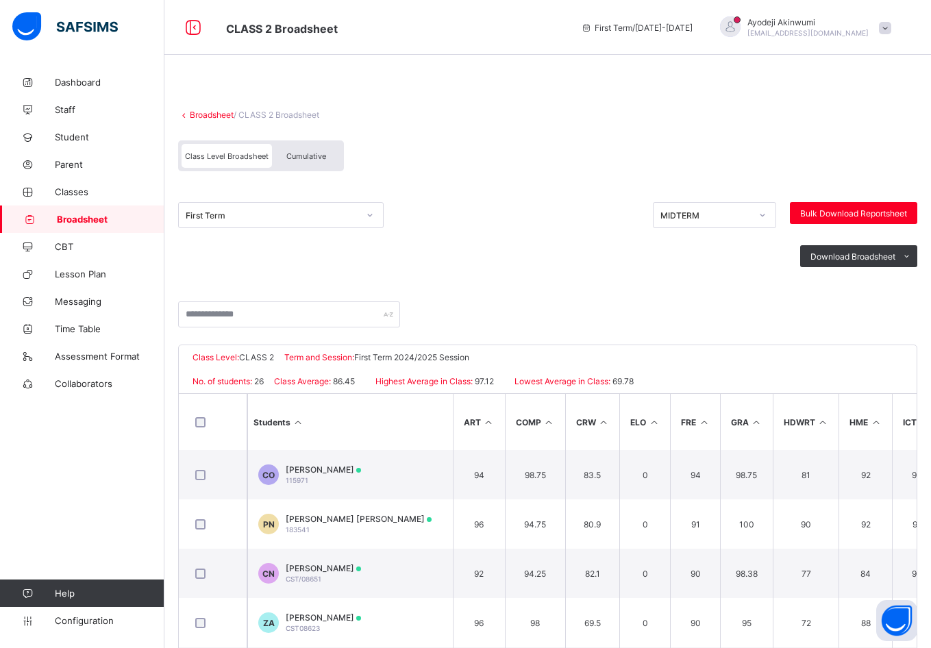
click at [306, 155] on span "Cumulative" at bounding box center [306, 156] width 40 height 10
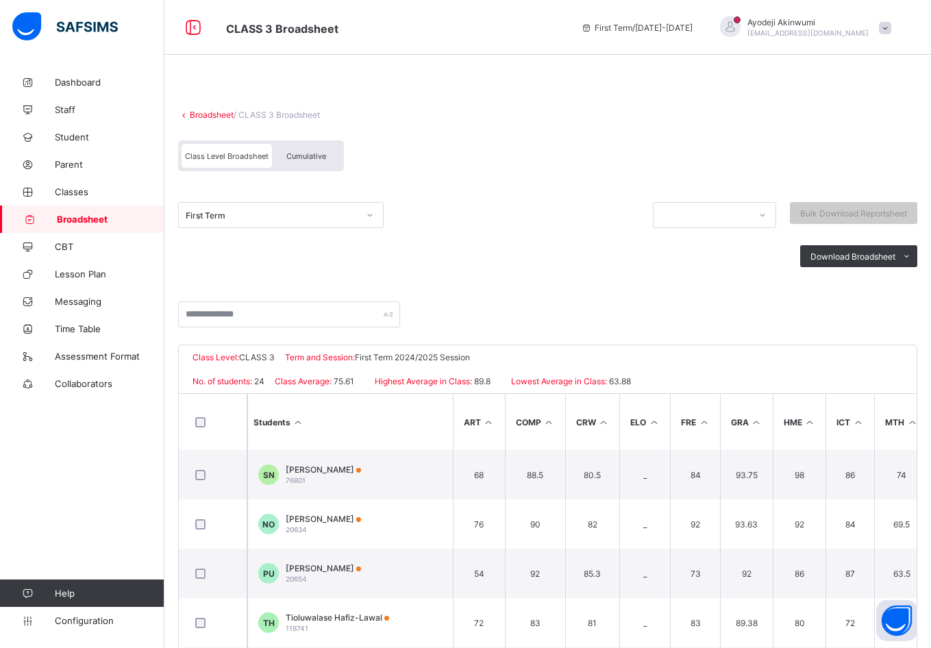
click at [300, 154] on span "Cumulative" at bounding box center [306, 156] width 40 height 10
click at [306, 151] on span "Cumulative" at bounding box center [306, 156] width 40 height 10
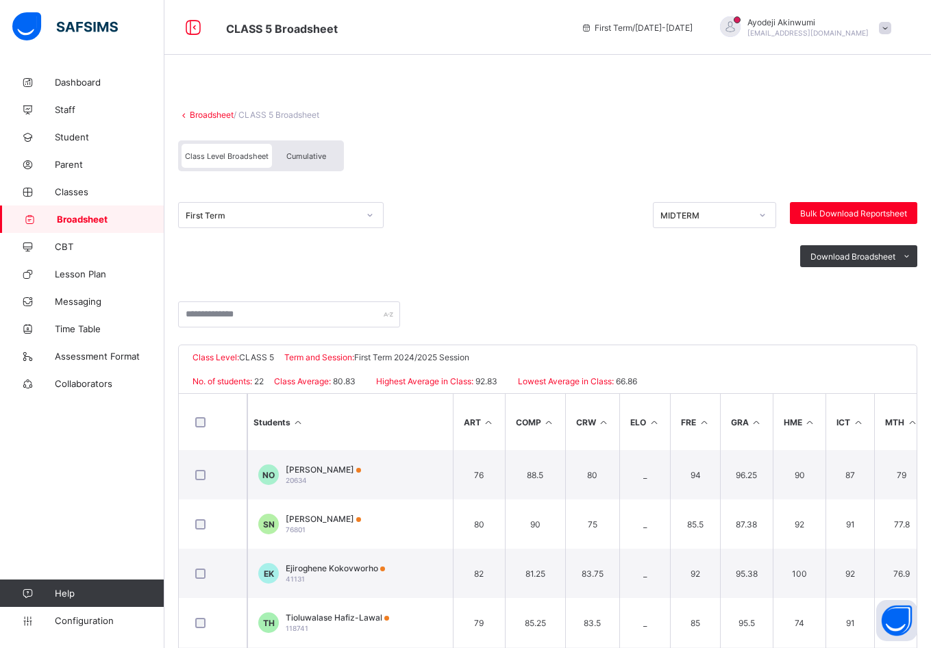
click at [294, 153] on span "Cumulative" at bounding box center [306, 156] width 40 height 10
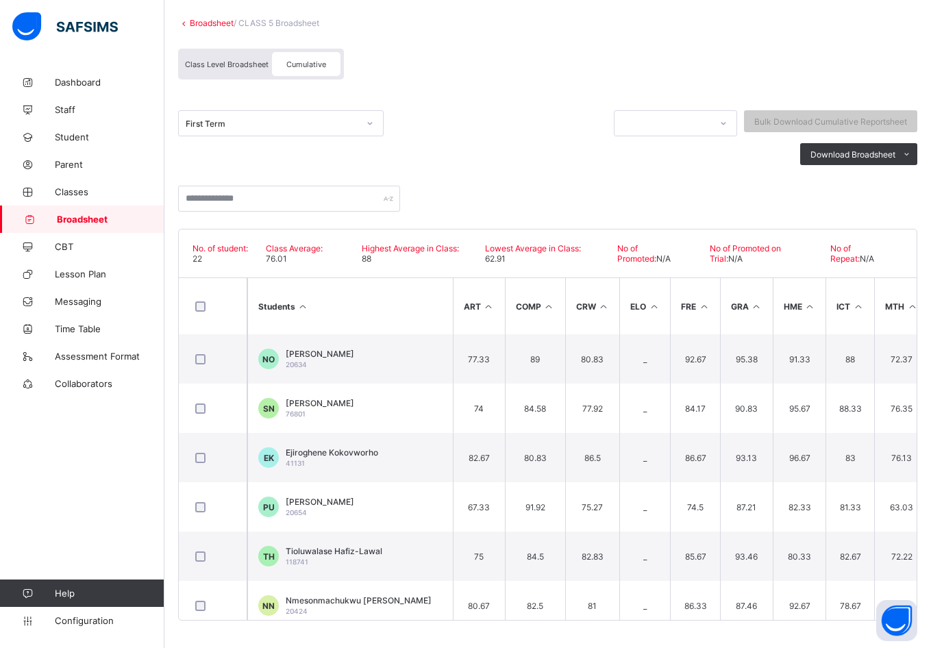
click at [563, 161] on div "Download Broadsheet PDF Excel sheet" at bounding box center [547, 154] width 739 height 22
click at [815, 122] on span "Bulk Download Cumulative Reportsheet" at bounding box center [830, 121] width 153 height 10
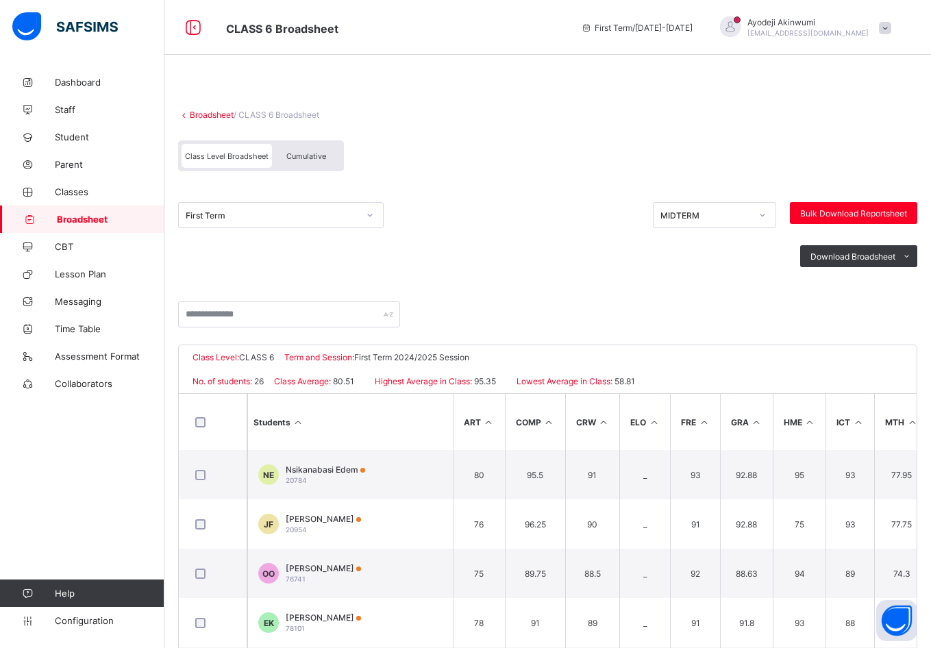
click at [311, 158] on span "Cumulative" at bounding box center [306, 156] width 40 height 10
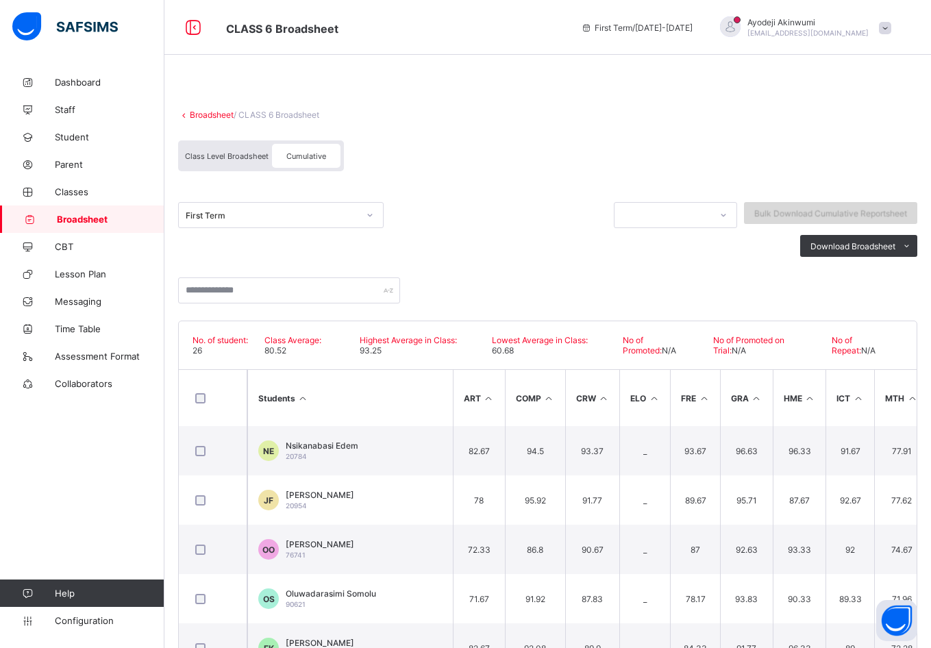
click at [814, 212] on span "Bulk Download Cumulative Reportsheet" at bounding box center [830, 213] width 153 height 10
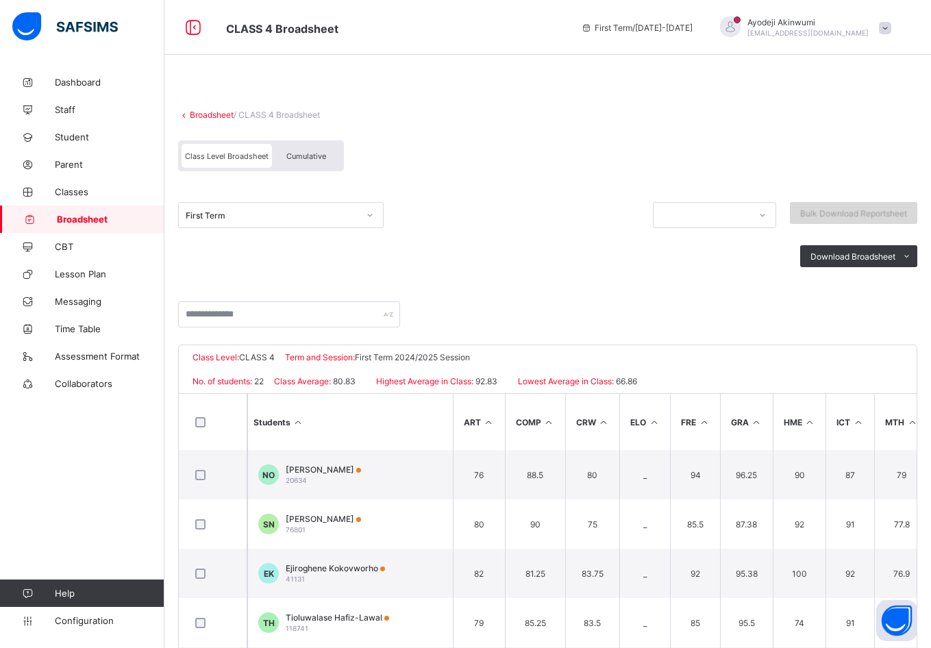
click at [824, 210] on span "Bulk Download Reportsheet" at bounding box center [853, 213] width 107 height 10
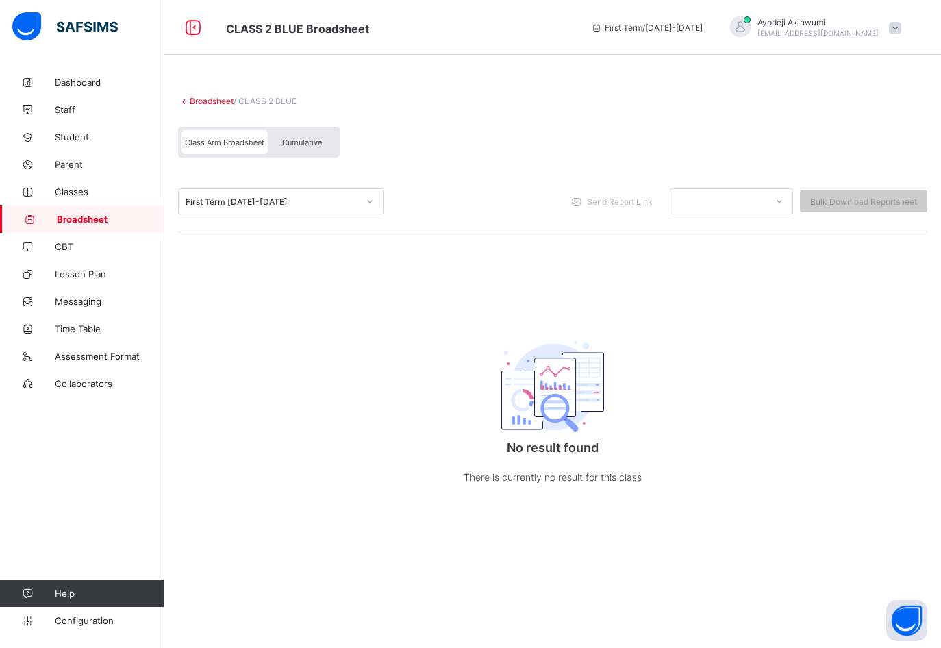
click at [312, 143] on span "Cumulative" at bounding box center [302, 143] width 40 height 10
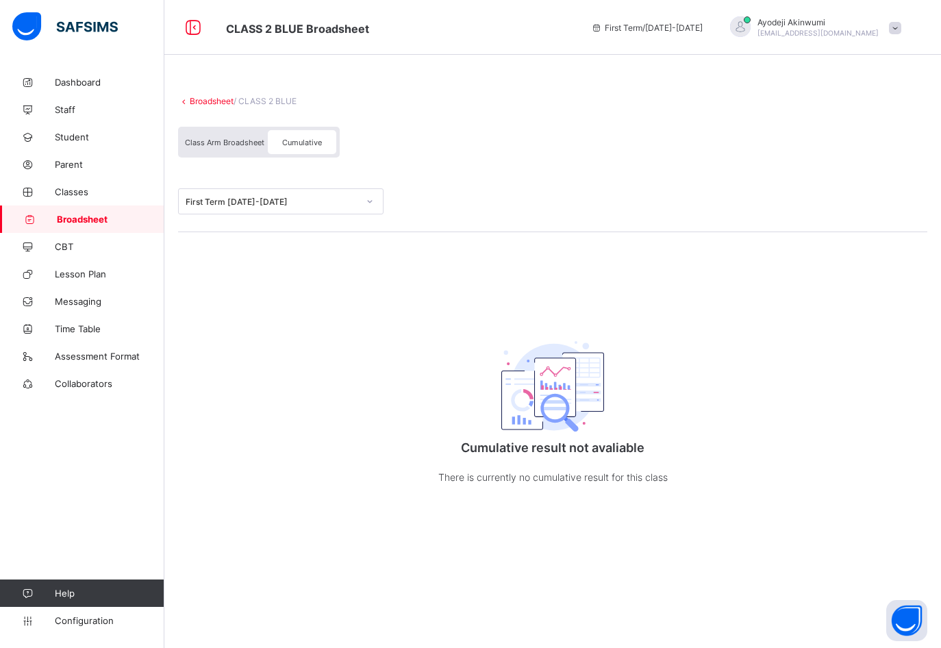
click at [229, 140] on span "Class Arm Broadsheet" at bounding box center [224, 143] width 79 height 10
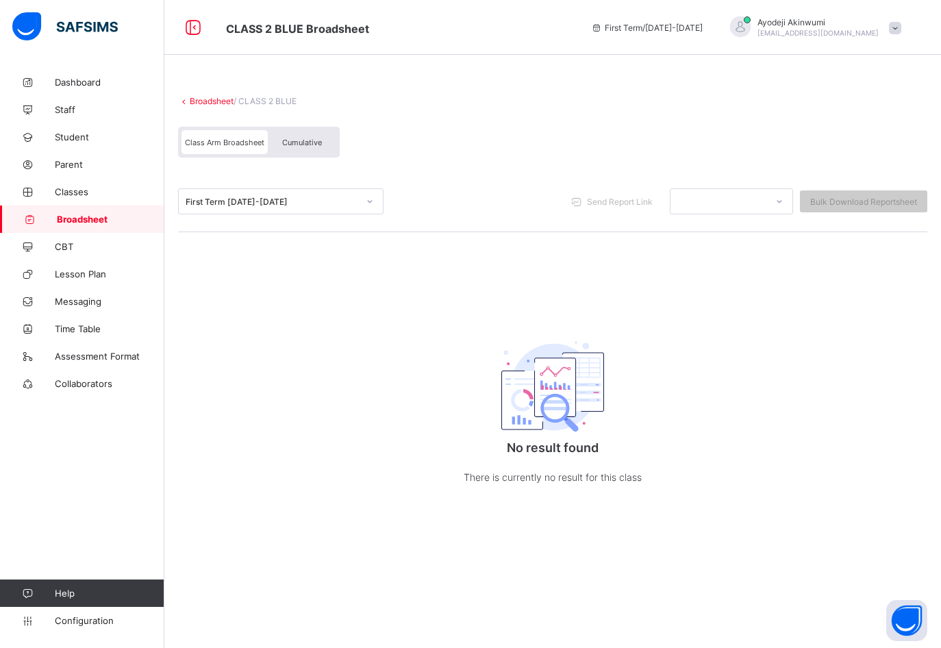
click at [317, 148] on div "Cumulative" at bounding box center [302, 142] width 69 height 24
click at [315, 136] on div "Cumulative" at bounding box center [302, 142] width 69 height 24
